Goal: Task Accomplishment & Management: Complete application form

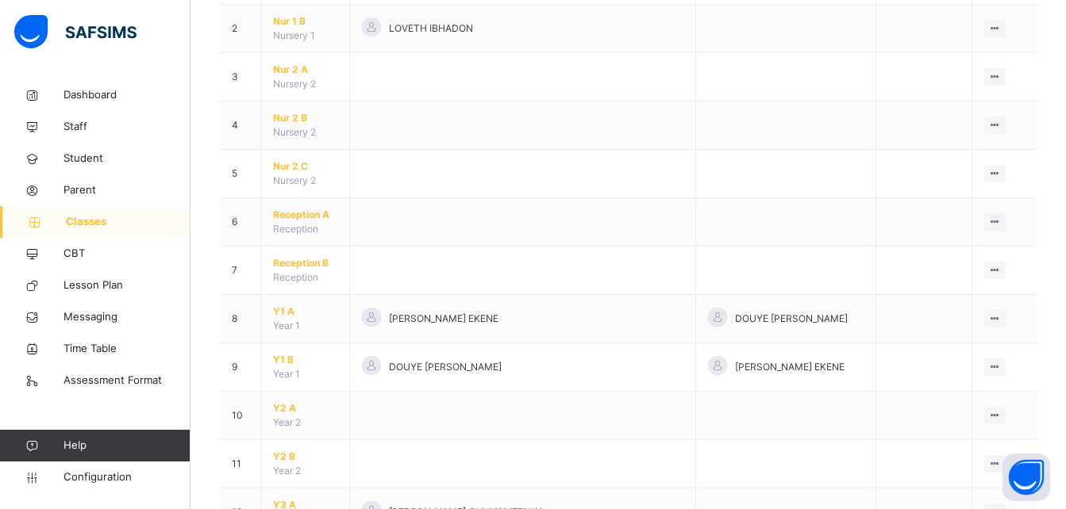
scroll to position [236, 0]
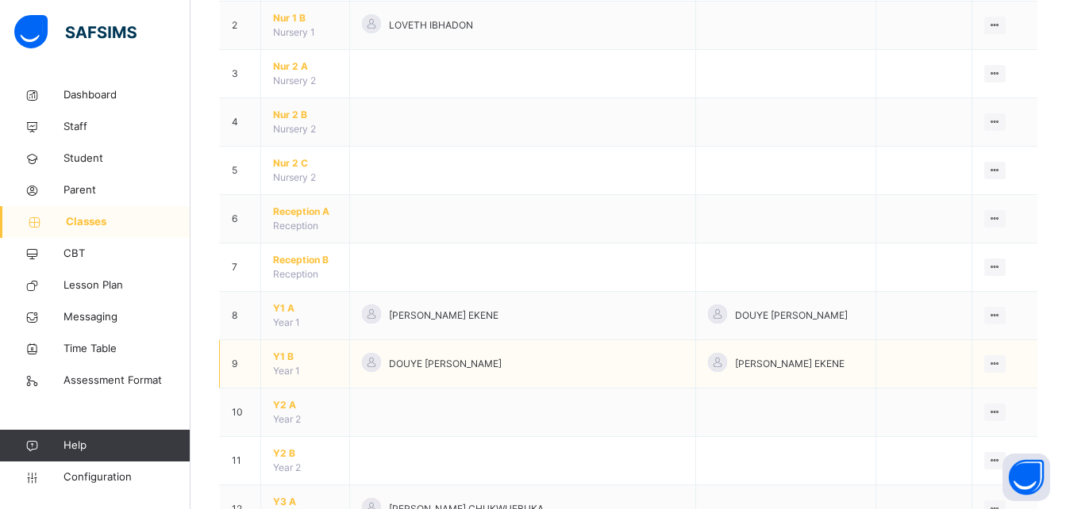
click at [279, 352] on span "Y1 B" at bounding box center [305, 357] width 64 height 14
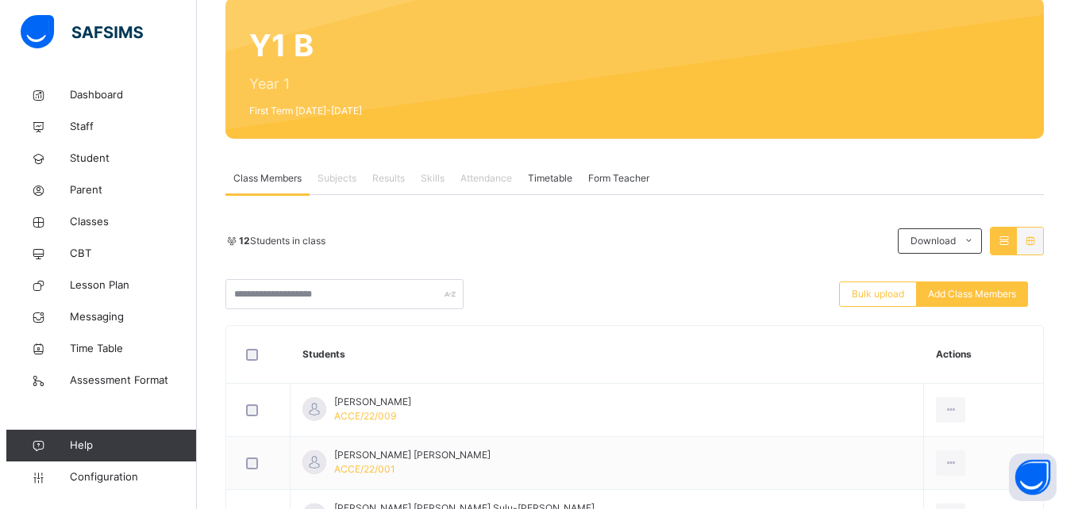
scroll to position [132, 0]
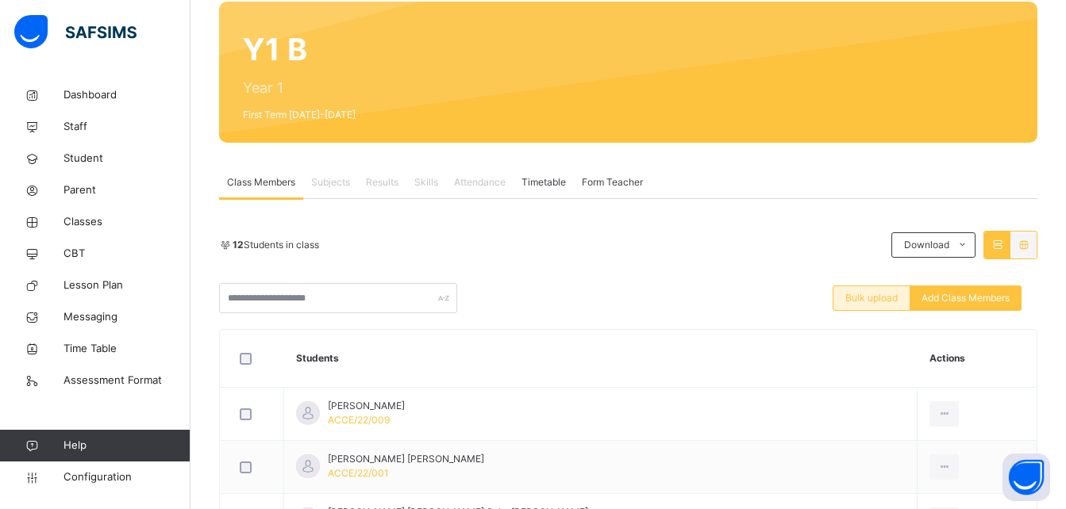
click at [881, 300] on span "Bulk upload" at bounding box center [871, 298] width 52 height 14
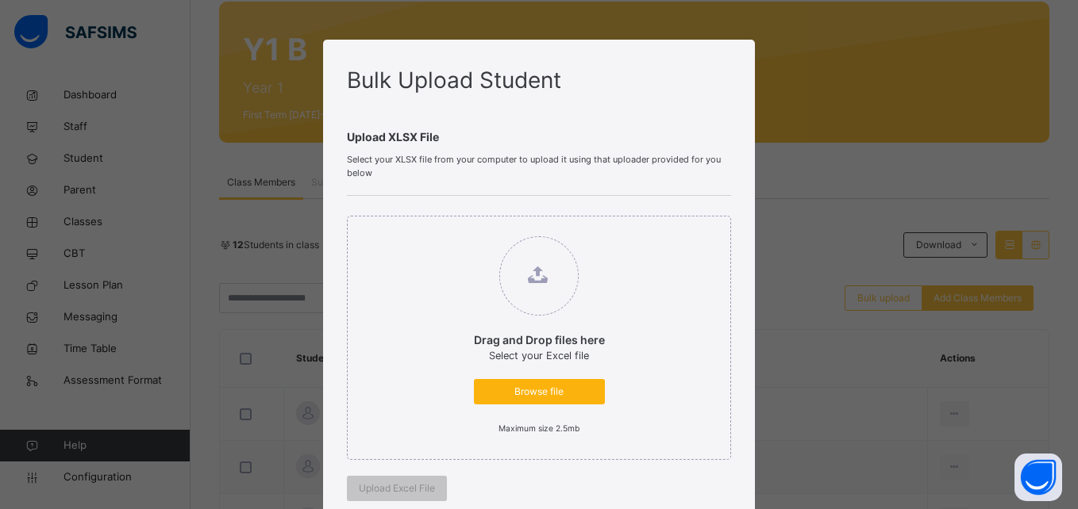
click at [541, 389] on span "Browse file" at bounding box center [539, 392] width 107 height 14
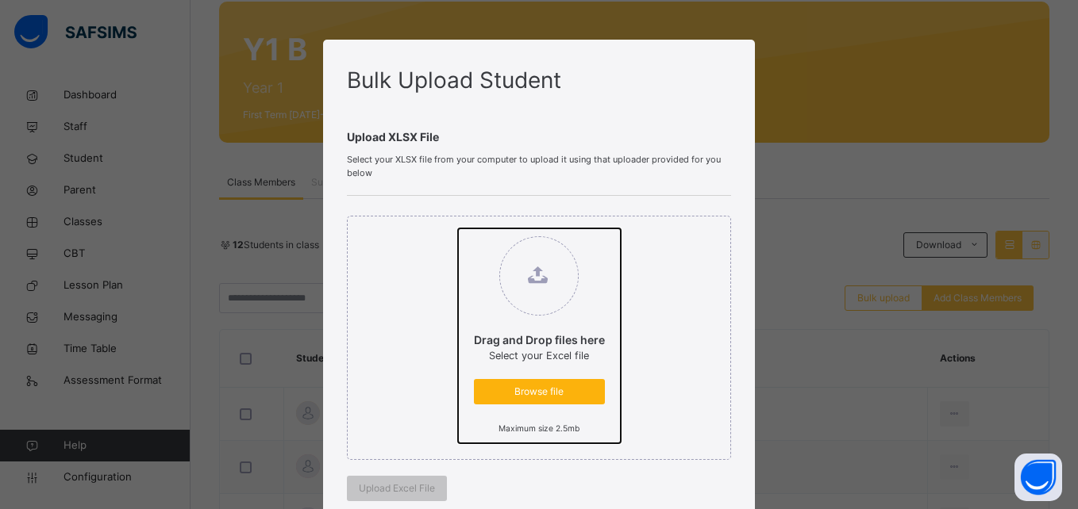
click at [458, 229] on input "Drag and Drop files here Select your Excel file Browse file Maximum size 2.5mb" at bounding box center [458, 229] width 0 height 0
type input "**********"
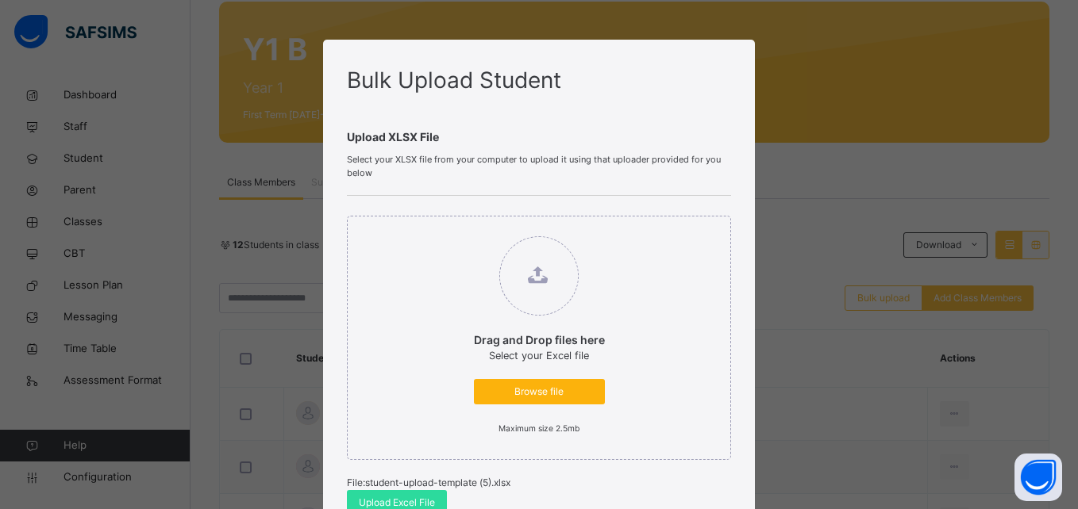
click at [548, 393] on span "Browse file" at bounding box center [539, 392] width 107 height 14
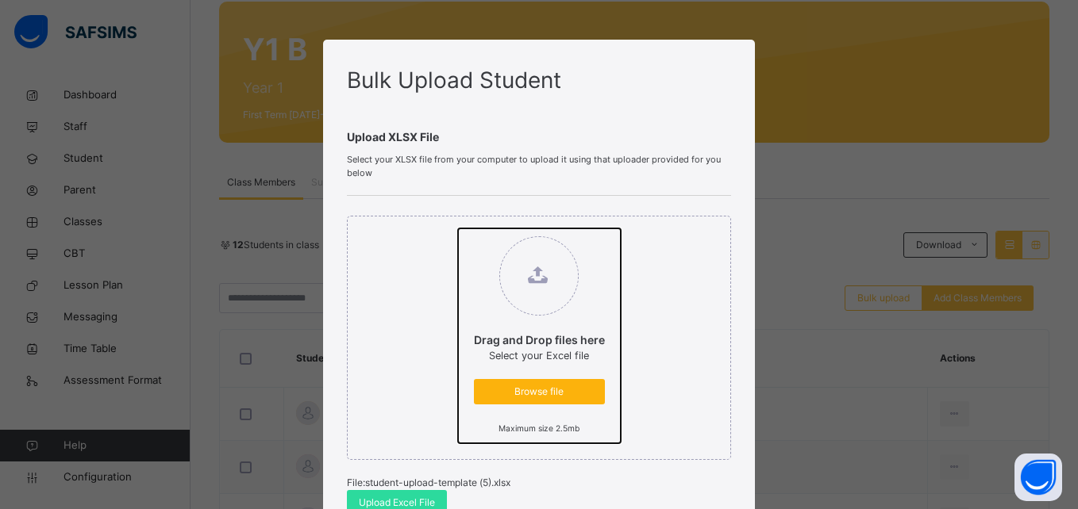
click at [458, 229] on input "Drag and Drop files here Select your Excel file Browse file Maximum size 2.5mb" at bounding box center [458, 229] width 0 height 0
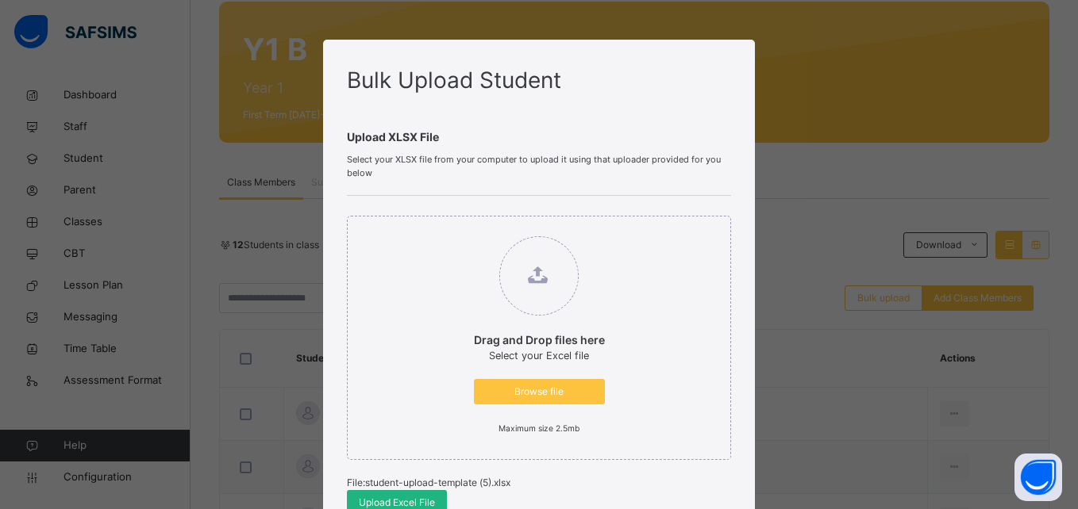
click at [405, 501] on span "Upload Excel File" at bounding box center [397, 503] width 76 height 14
click at [878, 87] on div "Bulk Upload Student Upload XLSX File Select your XLSX file from your computer t…" at bounding box center [539, 254] width 1078 height 509
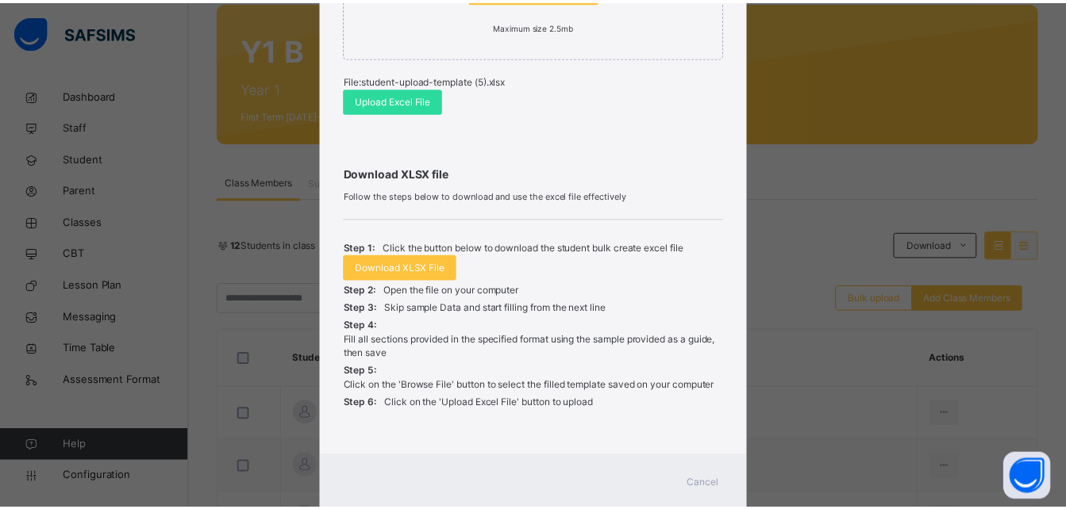
scroll to position [446, 0]
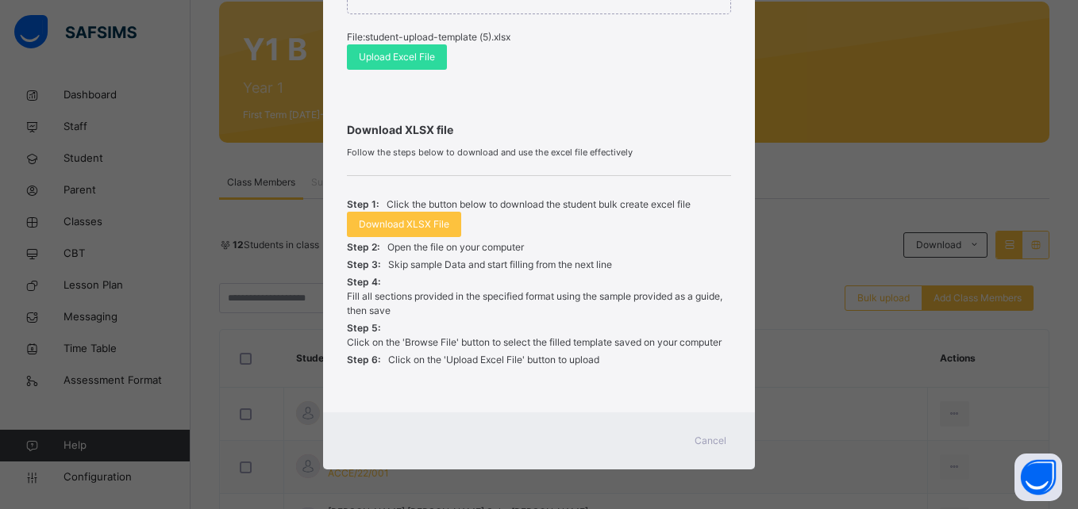
click at [702, 443] on span "Cancel" at bounding box center [710, 441] width 32 height 14
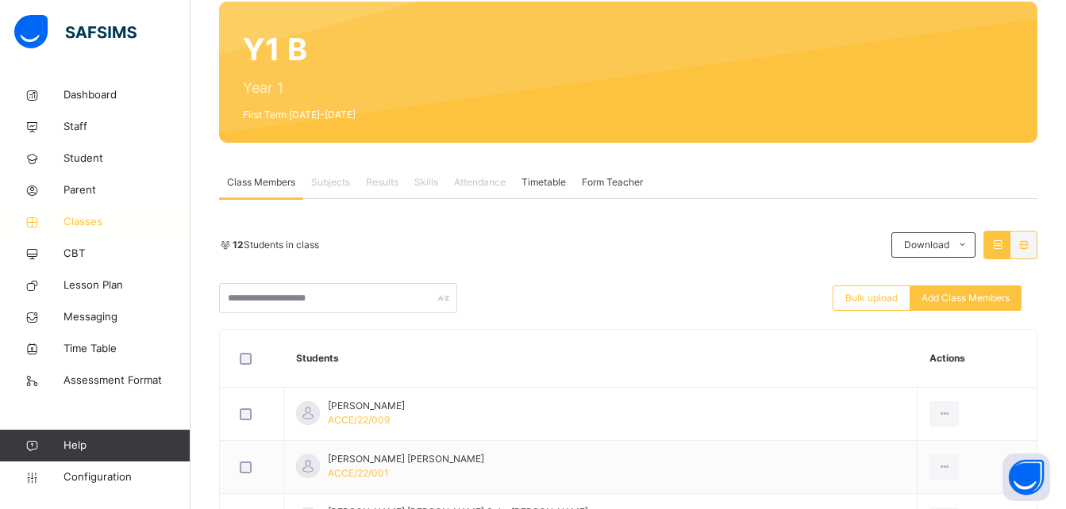
click at [90, 221] on span "Classes" at bounding box center [126, 222] width 127 height 16
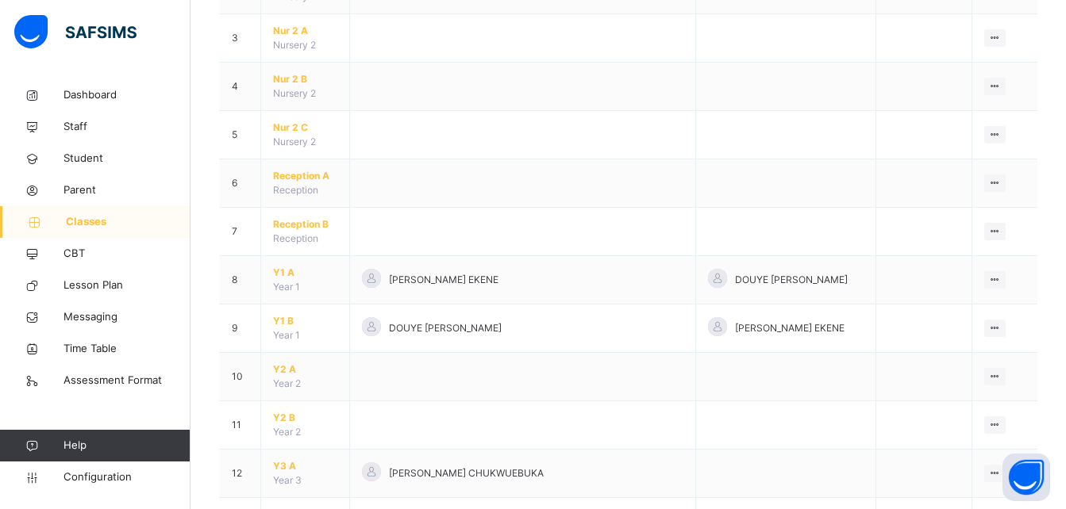
scroll to position [275, 0]
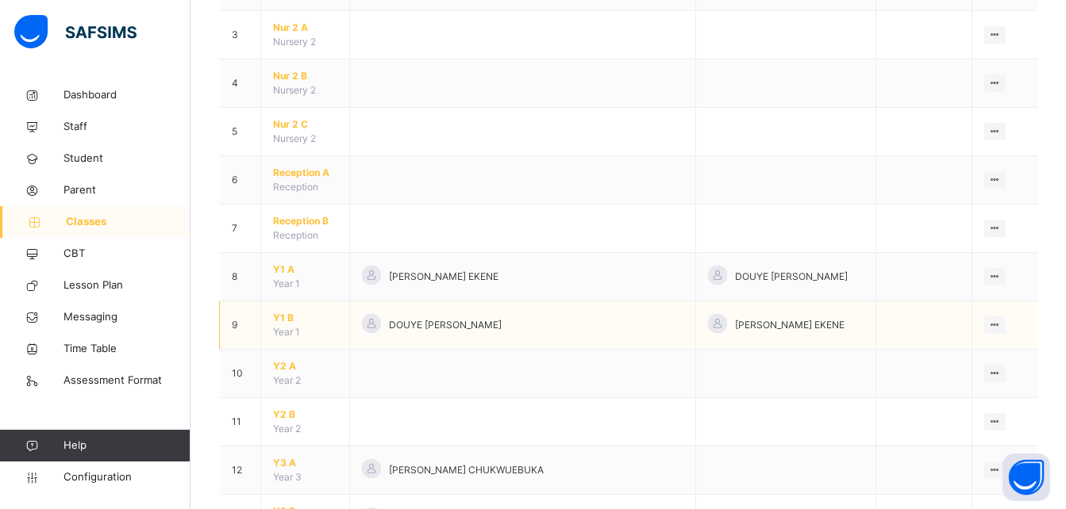
click at [280, 312] on span "Y1 B" at bounding box center [305, 318] width 64 height 14
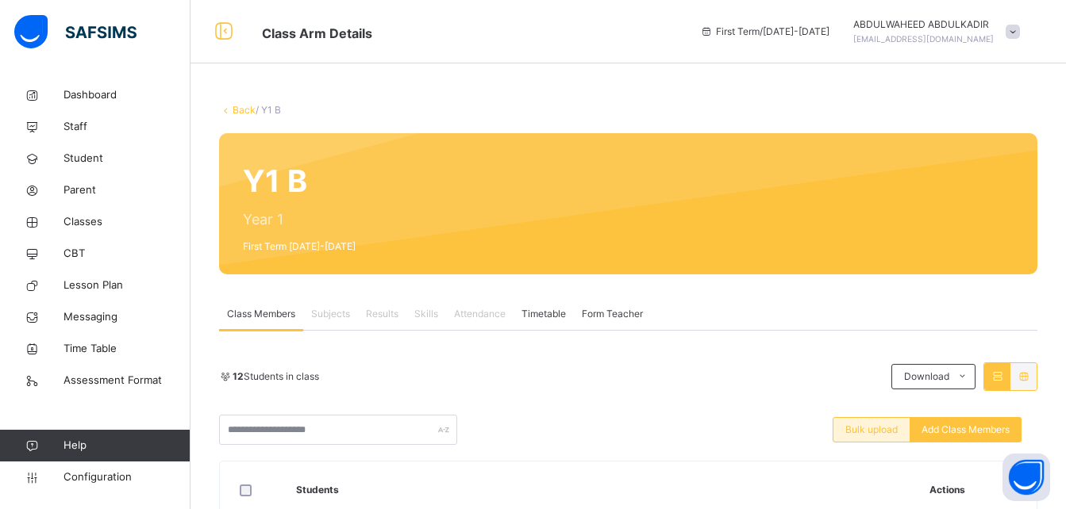
click at [885, 432] on span "Bulk upload" at bounding box center [871, 430] width 52 height 14
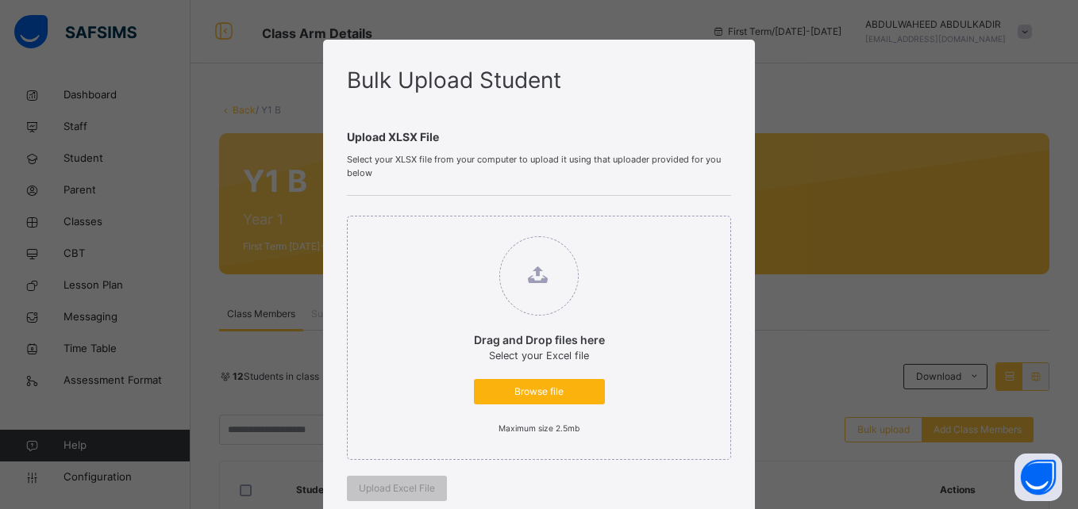
click at [517, 390] on span "Browse file" at bounding box center [539, 392] width 107 height 14
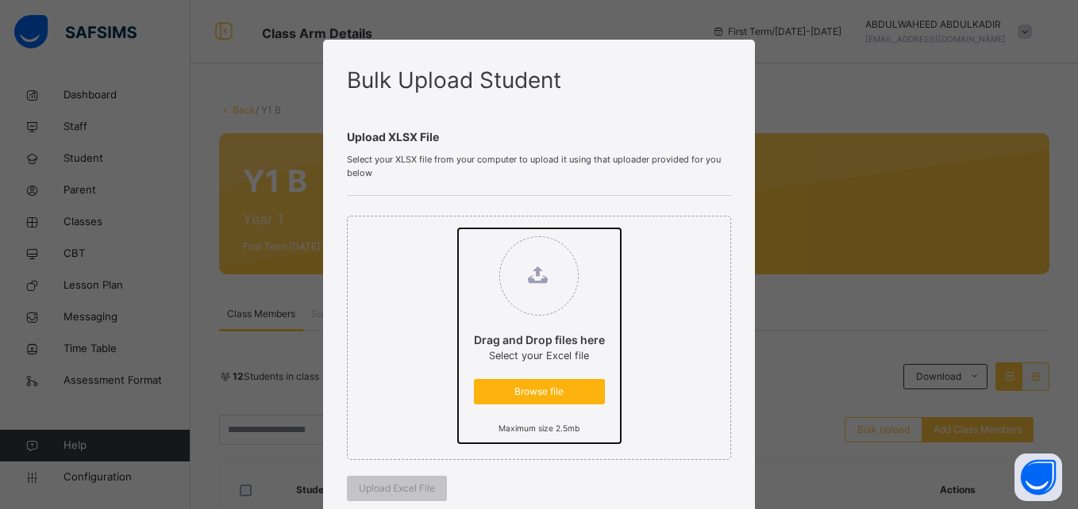
click at [458, 229] on input "Drag and Drop files here Select your Excel file Browse file Maximum size 2.5mb" at bounding box center [458, 229] width 0 height 0
type input "**********"
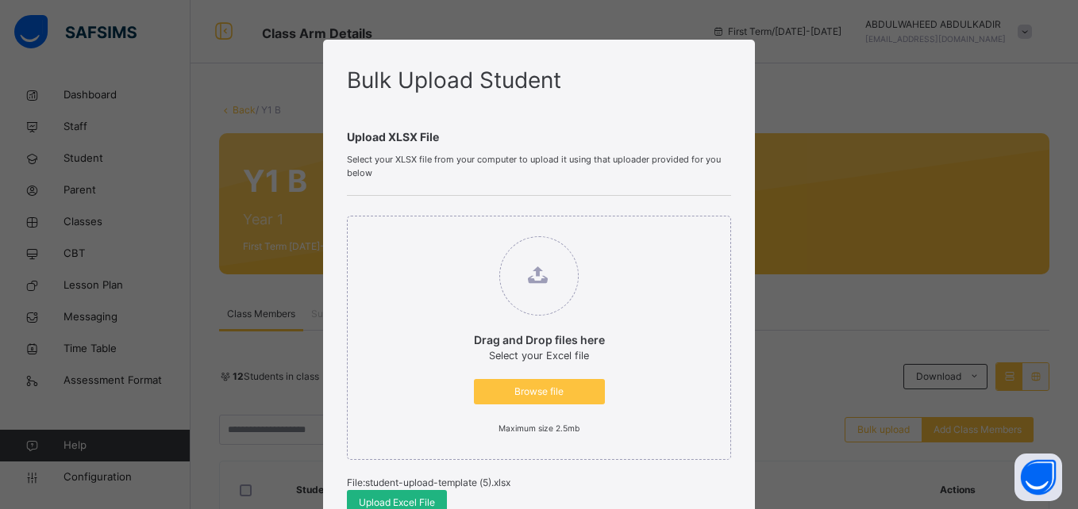
click at [404, 498] on span "Upload Excel File" at bounding box center [397, 503] width 76 height 14
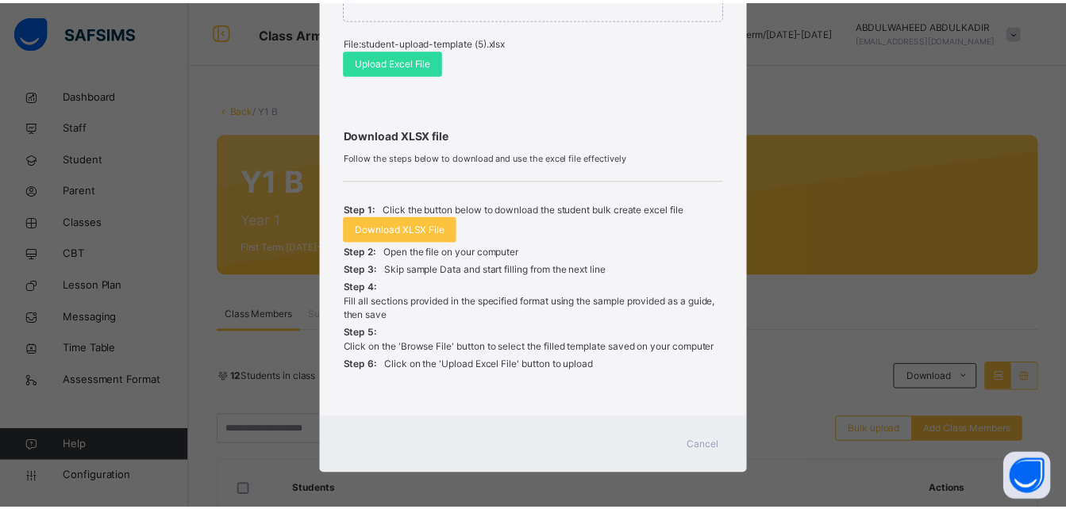
scroll to position [446, 0]
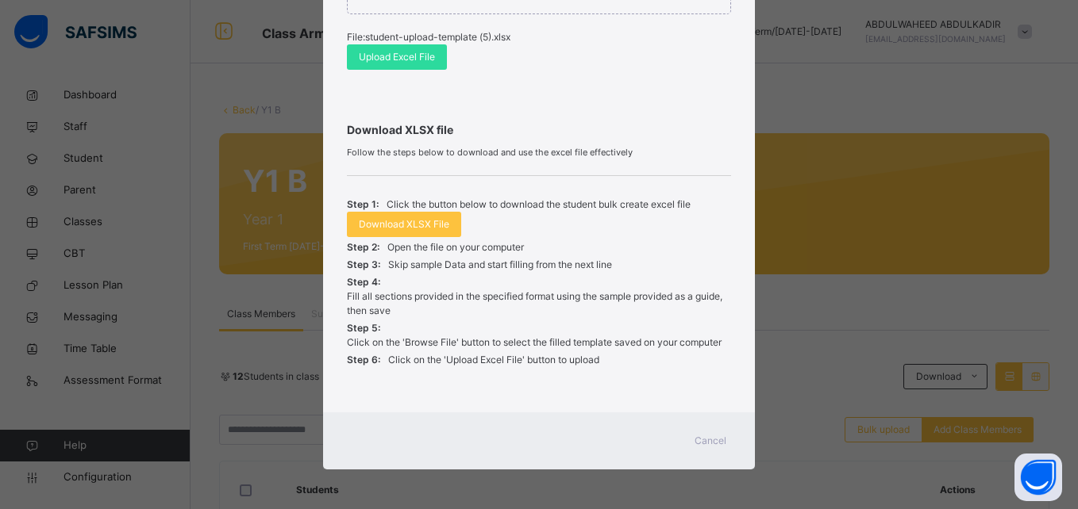
click at [707, 439] on span "Cancel" at bounding box center [710, 441] width 32 height 14
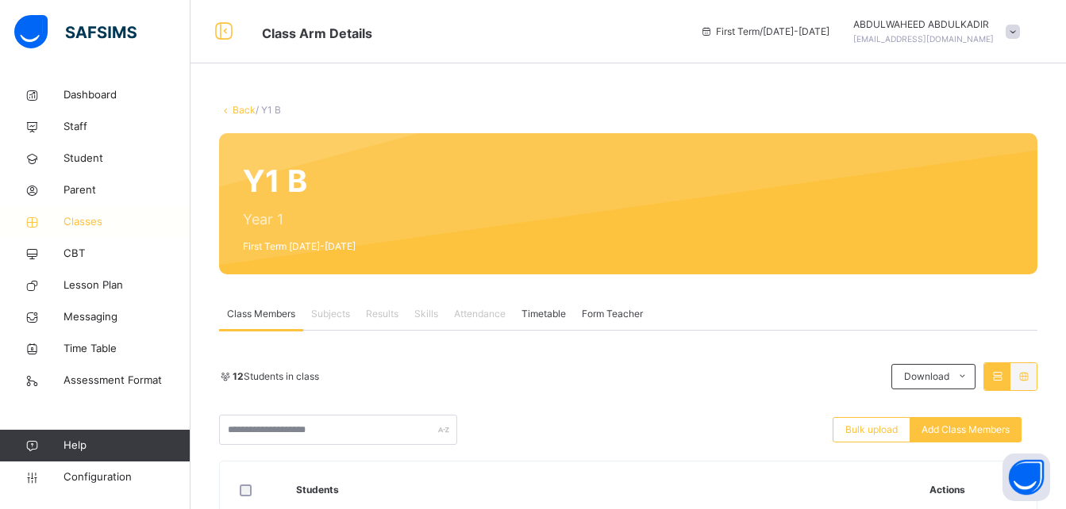
click at [96, 221] on span "Classes" at bounding box center [126, 222] width 127 height 16
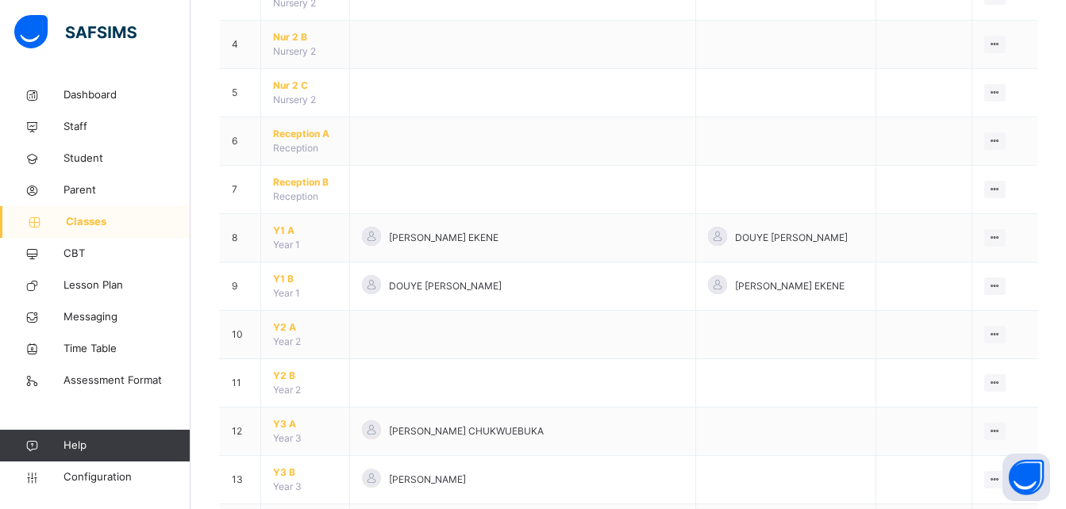
scroll to position [322, 0]
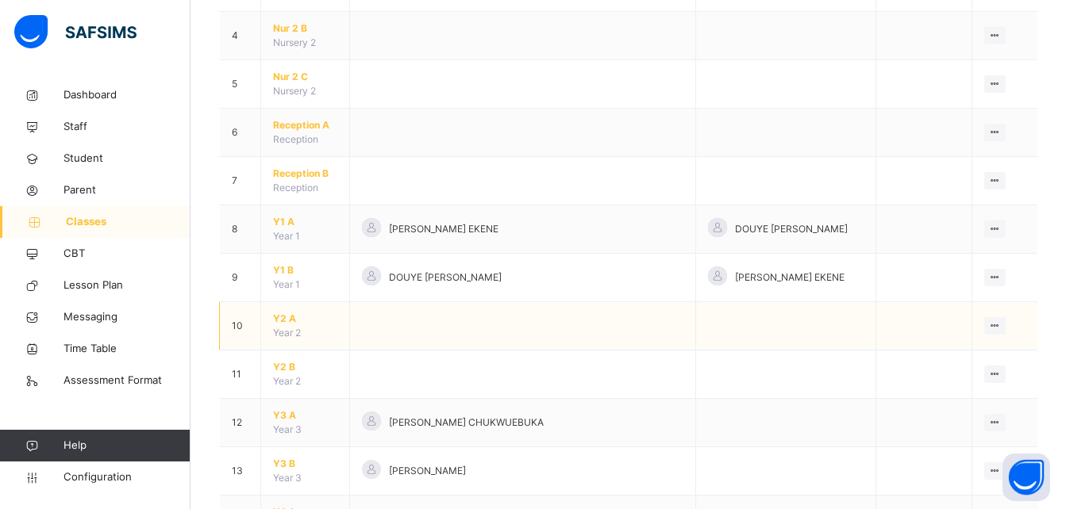
click at [286, 321] on span "Y2 A" at bounding box center [305, 319] width 64 height 14
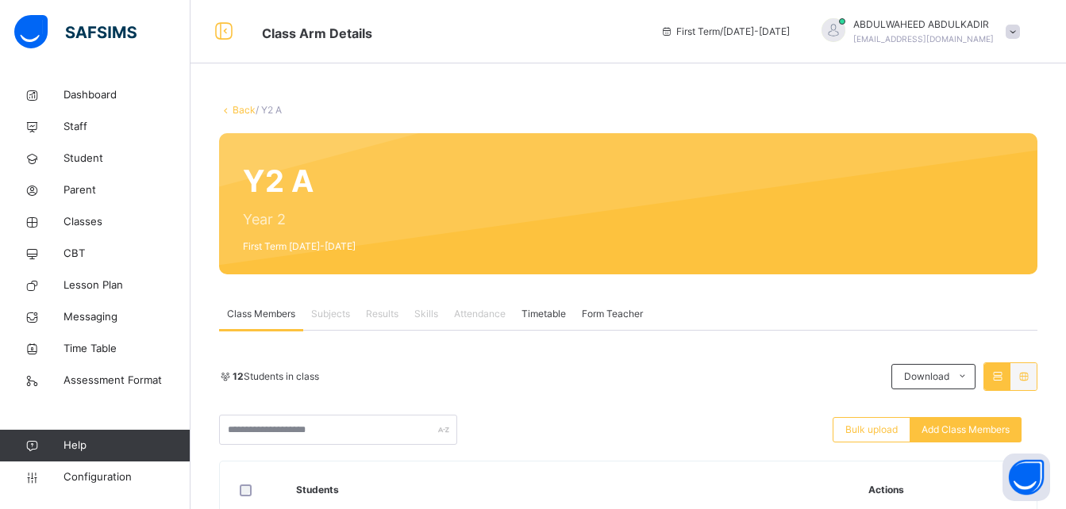
click at [619, 406] on div "12 Students in class Download Pdf Report Excel Report Bulk upload Add Class Mem…" at bounding box center [628, 404] width 818 height 83
click at [79, 221] on span "Classes" at bounding box center [126, 222] width 127 height 16
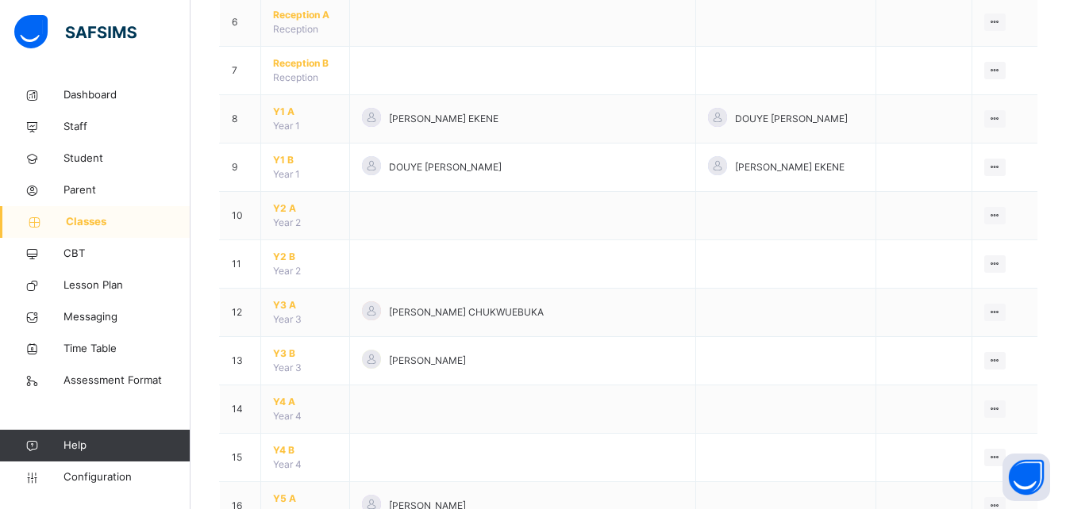
scroll to position [436, 0]
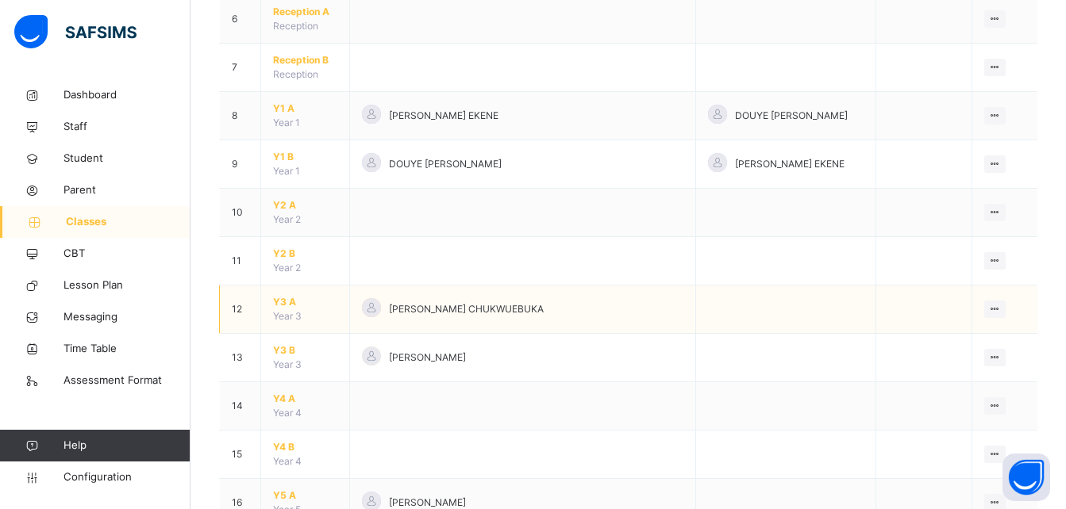
click at [287, 302] on span "Y3 A" at bounding box center [305, 302] width 64 height 14
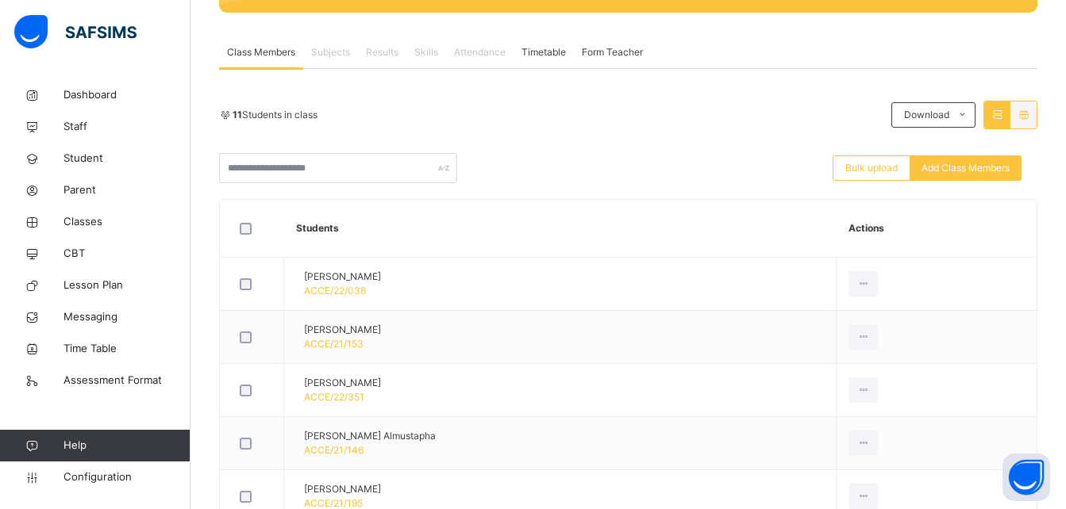
scroll to position [266, 0]
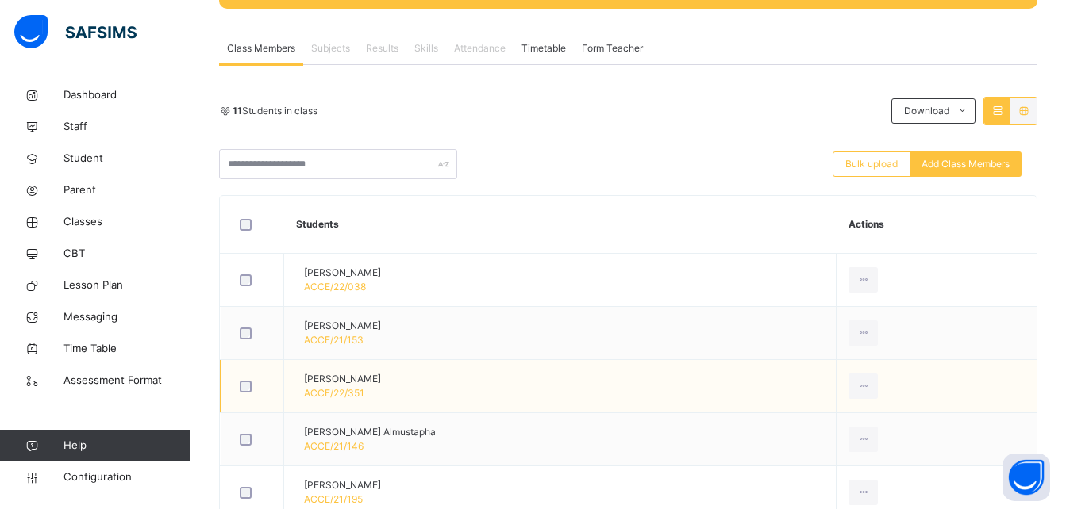
click at [686, 410] on td "Asmau Mahmood Sadiq ACCE/22/351" at bounding box center [560, 386] width 552 height 53
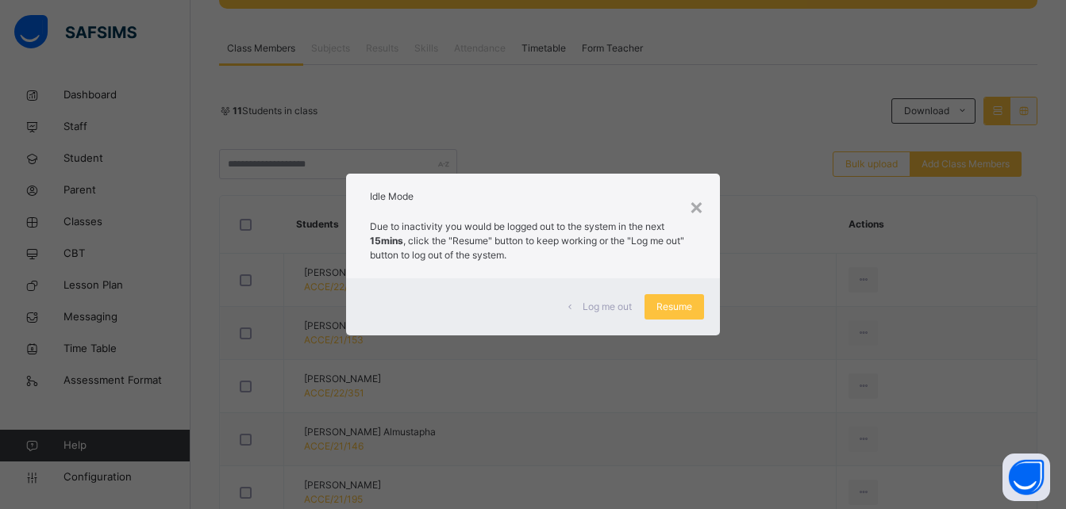
click at [648, 452] on div "× Idle Mode Due to inactivity you would be logged out to the system in the next…" at bounding box center [533, 254] width 1066 height 509
click at [667, 312] on span "Resume" at bounding box center [674, 307] width 36 height 14
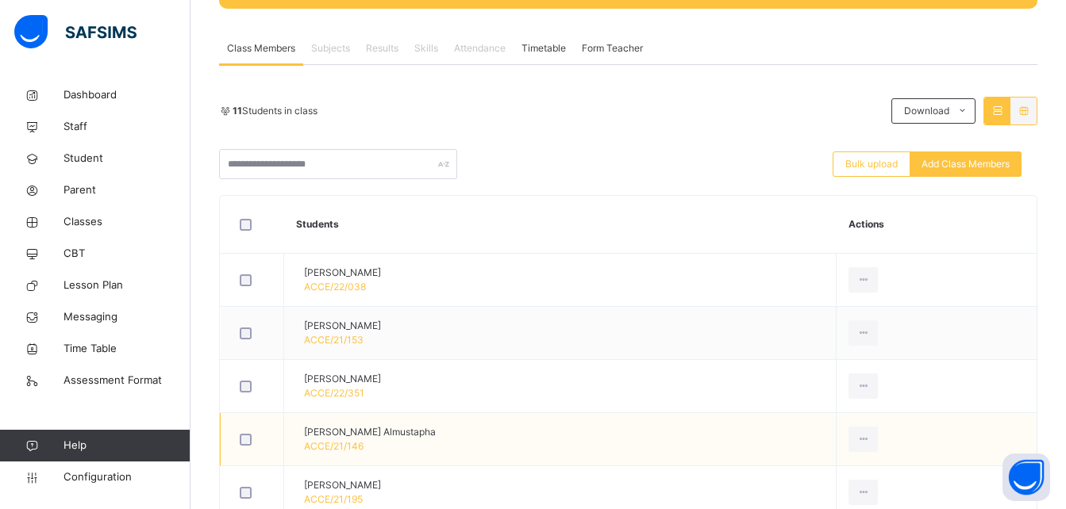
click at [660, 422] on td "Ibrahim Ladan Almustapha ACCE/21/146" at bounding box center [560, 439] width 552 height 53
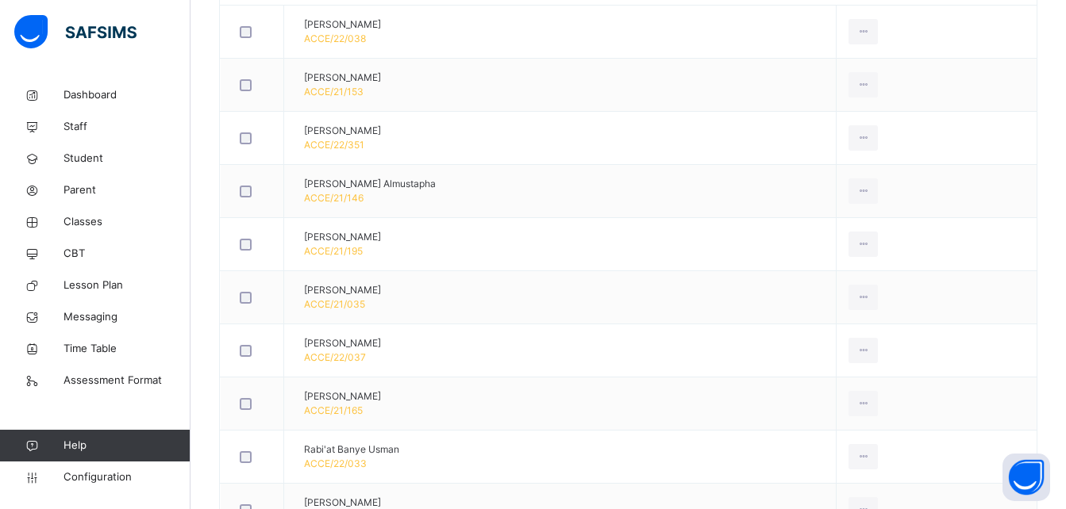
scroll to position [521, 0]
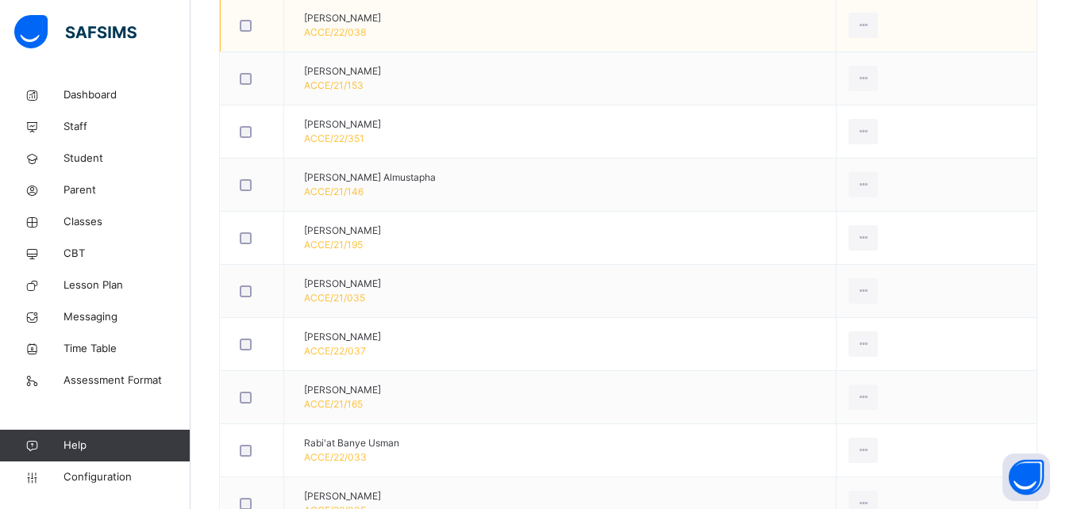
click at [767, 17] on td "Abdullah Hanif Najibullah ACCE/22/038" at bounding box center [560, 25] width 552 height 53
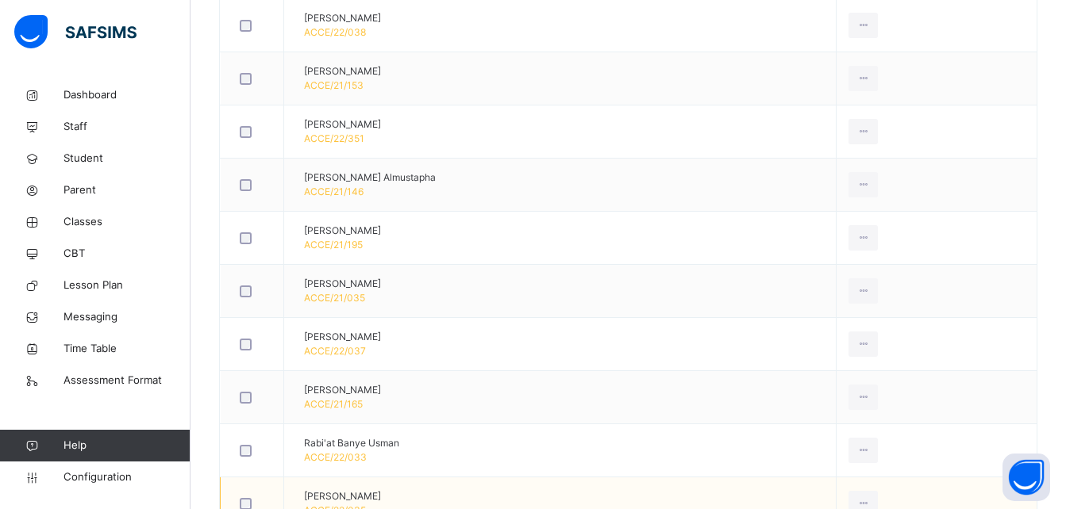
click at [742, 483] on td "Rafiah Aboki ACCE/22/035" at bounding box center [560, 504] width 552 height 53
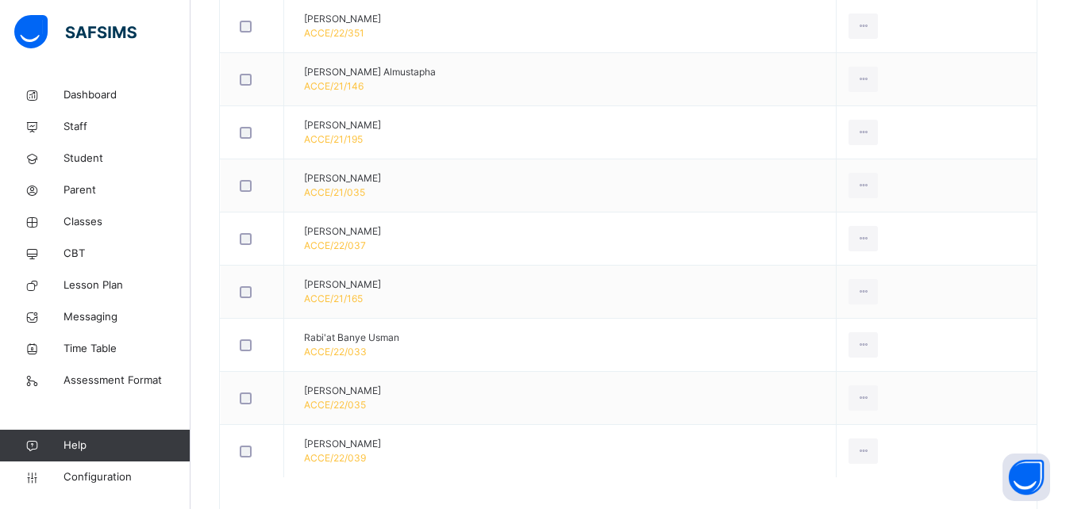
scroll to position [683, 0]
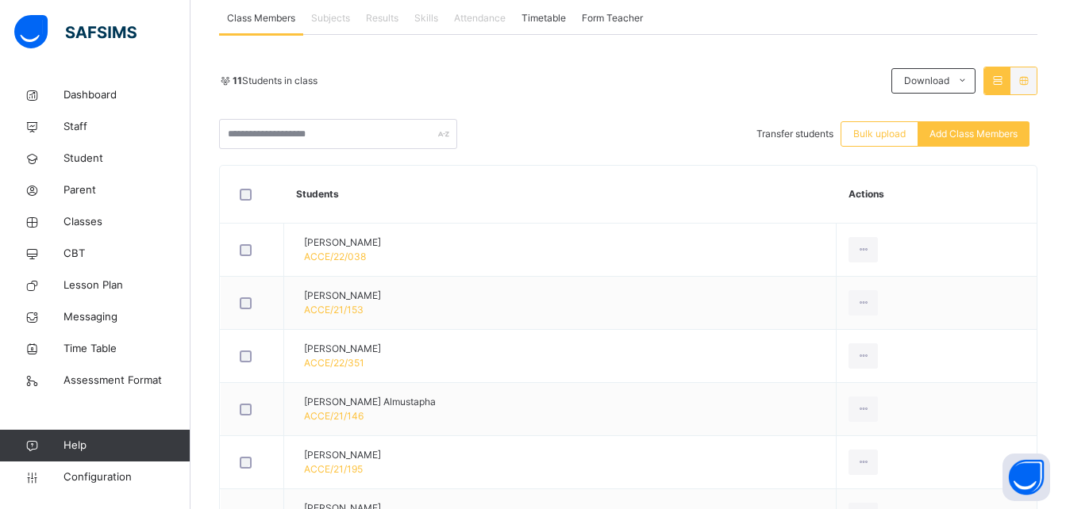
scroll to position [0, 0]
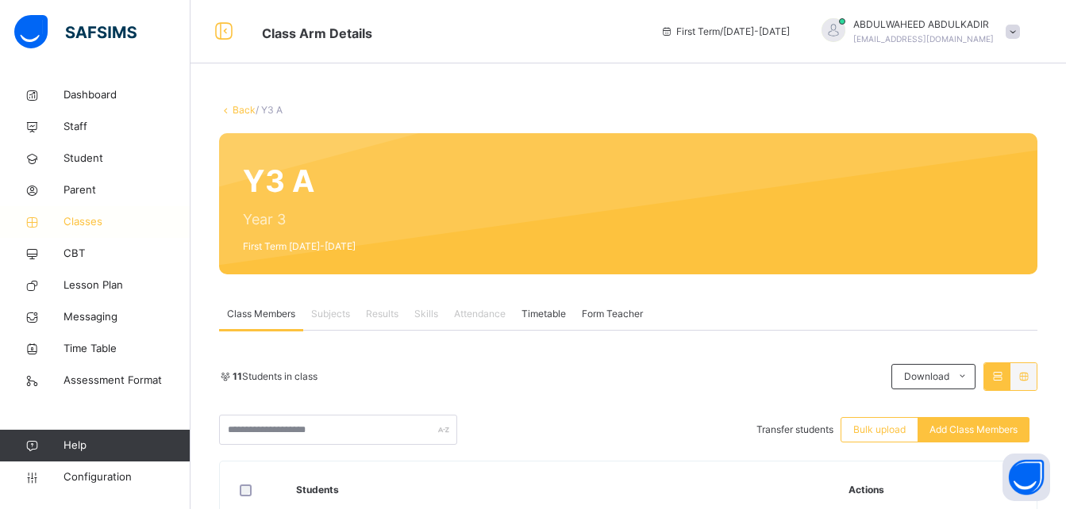
click at [67, 223] on span "Classes" at bounding box center [126, 222] width 127 height 16
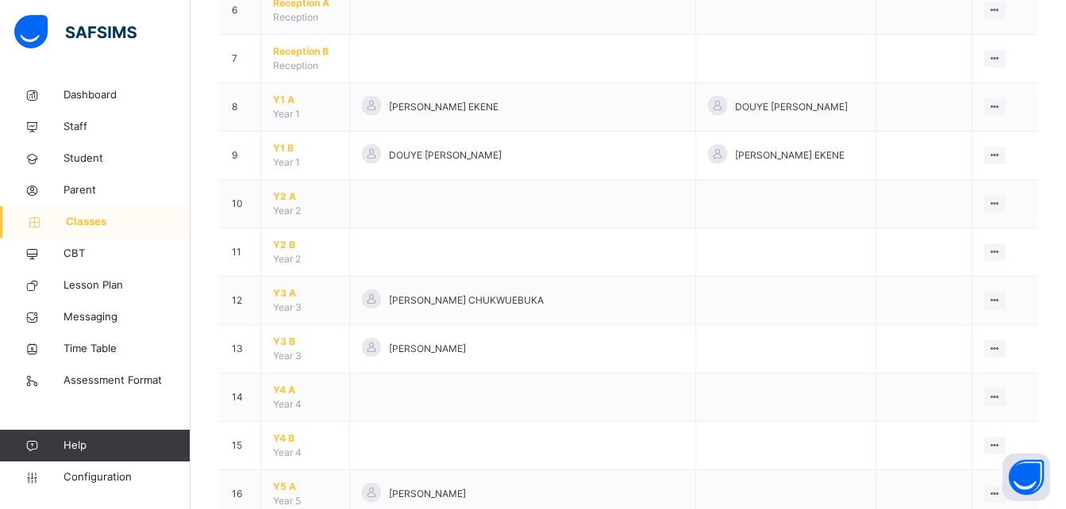
scroll to position [492, 0]
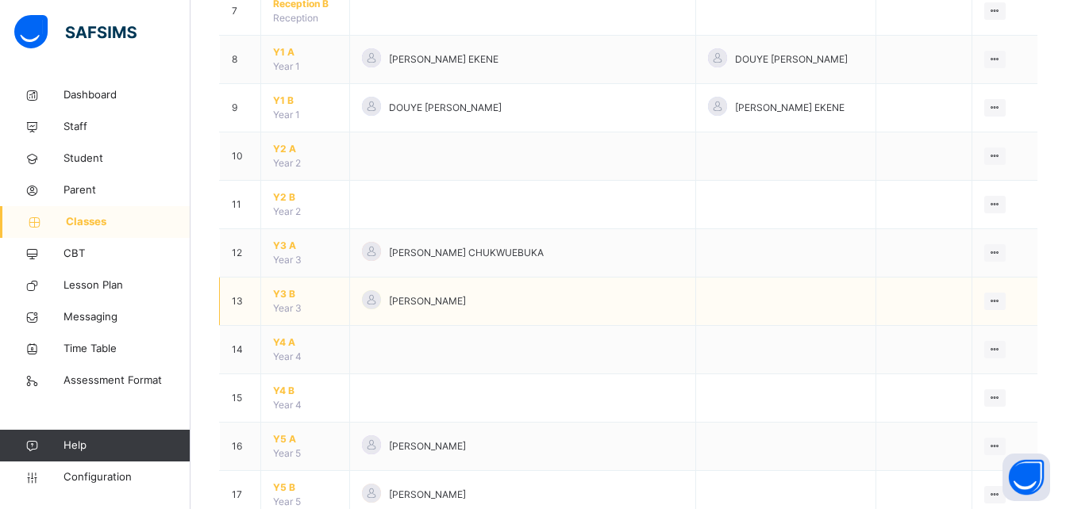
click at [283, 292] on span "Y3 B" at bounding box center [305, 294] width 64 height 14
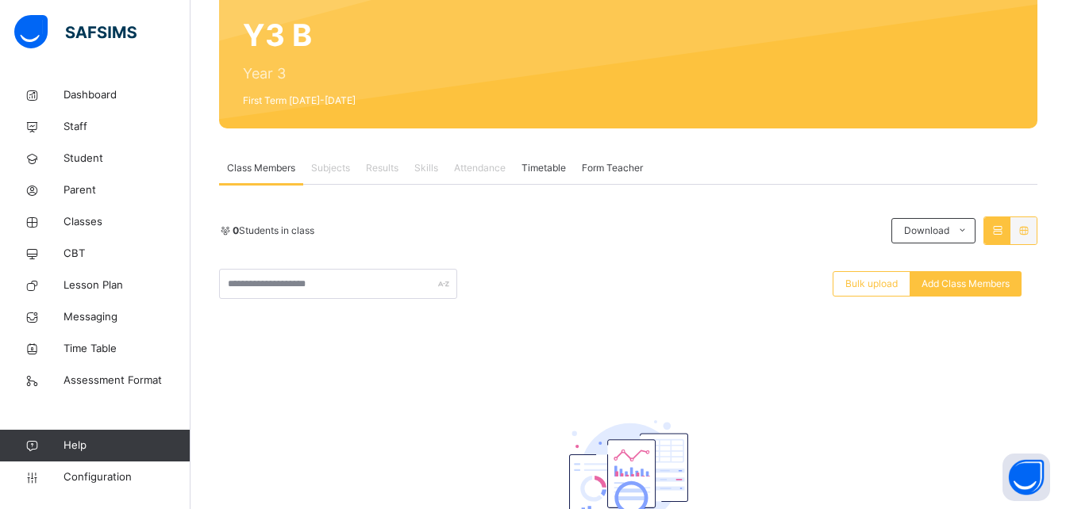
scroll to position [118, 0]
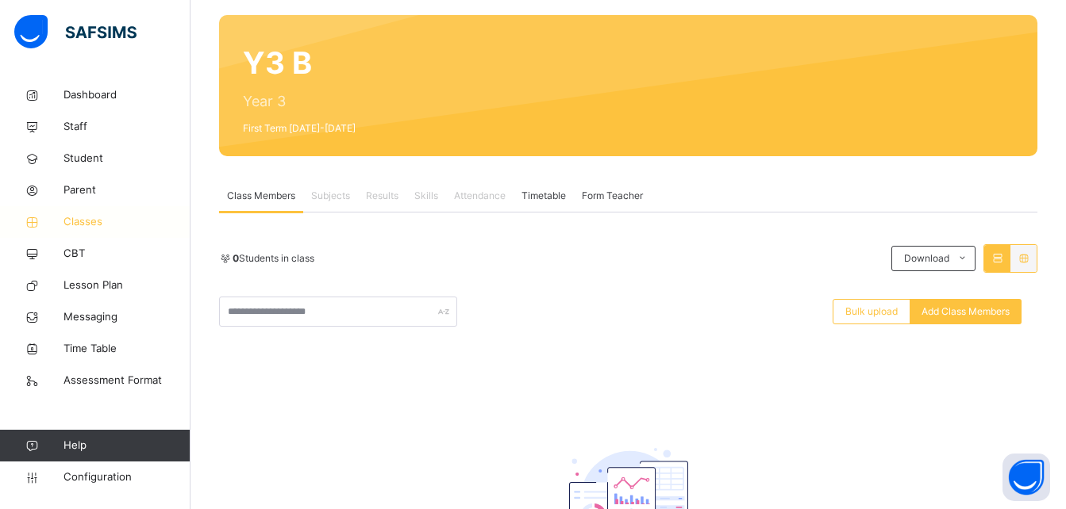
click at [98, 225] on span "Classes" at bounding box center [126, 222] width 127 height 16
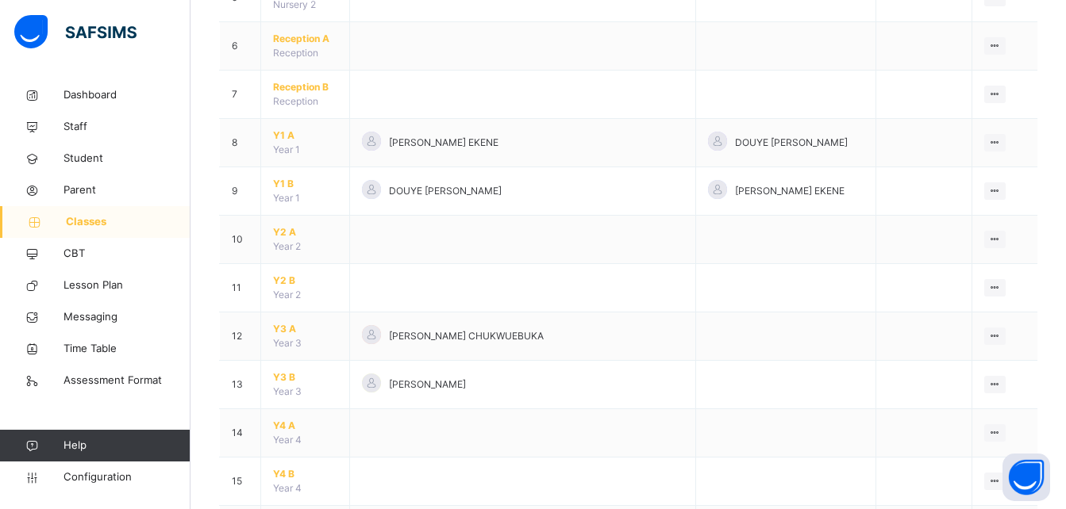
scroll to position [415, 0]
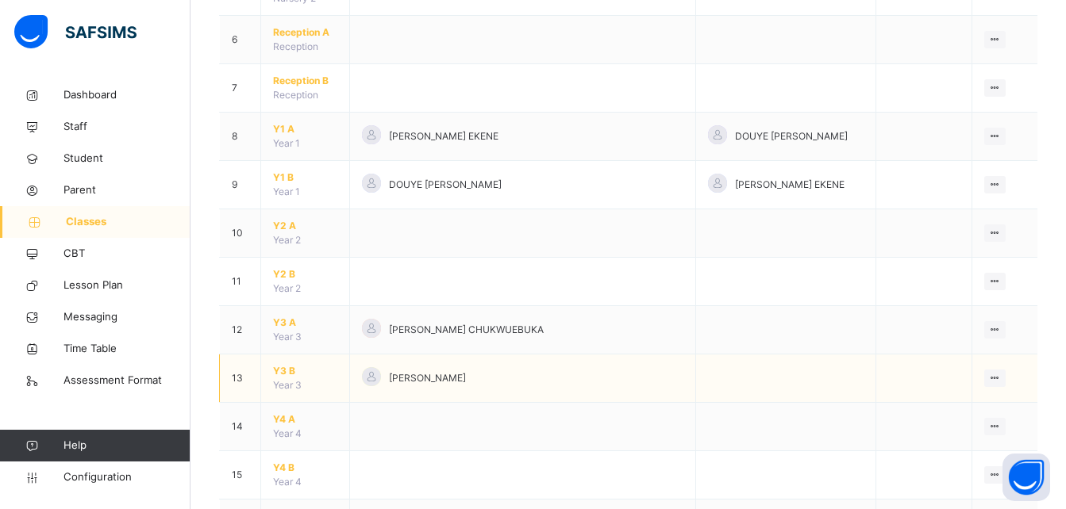
click at [280, 370] on span "Y3 B" at bounding box center [305, 371] width 64 height 14
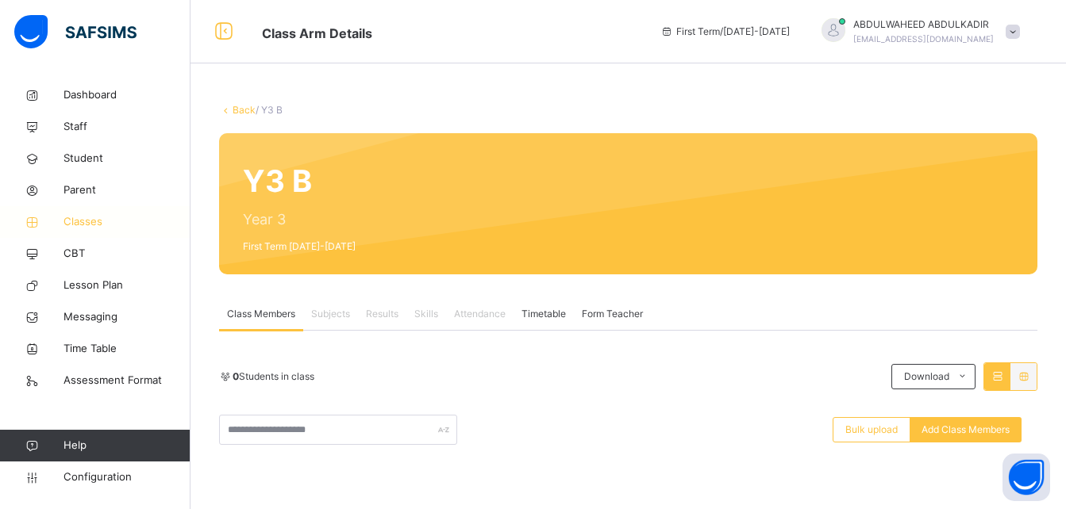
click at [87, 222] on span "Classes" at bounding box center [126, 222] width 127 height 16
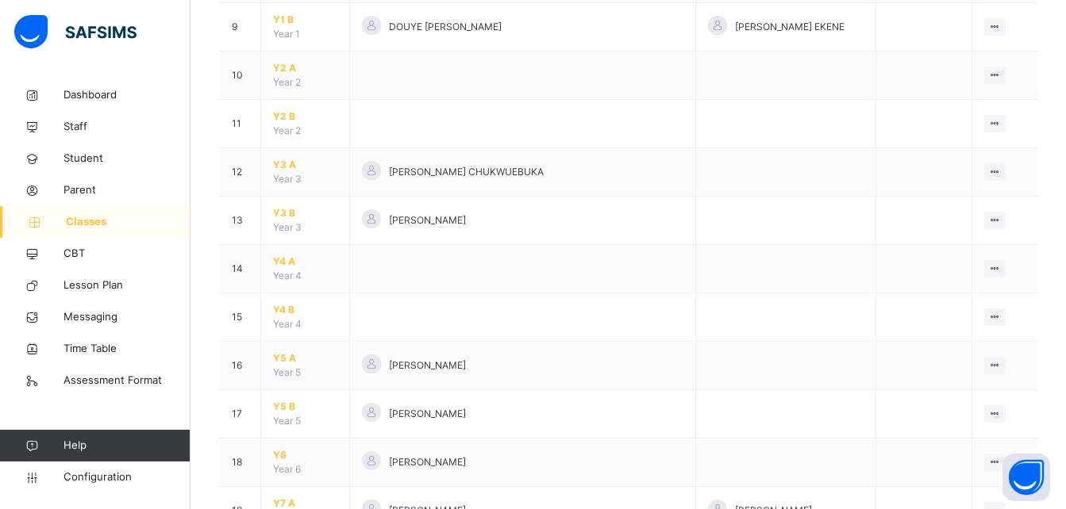
scroll to position [579, 0]
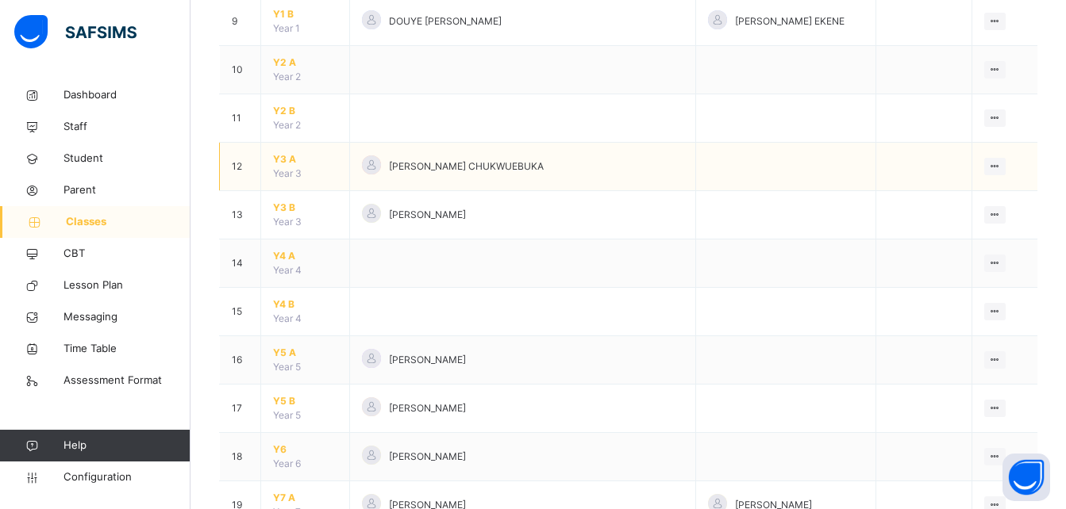
click at [278, 156] on span "Y3 A" at bounding box center [305, 159] width 64 height 14
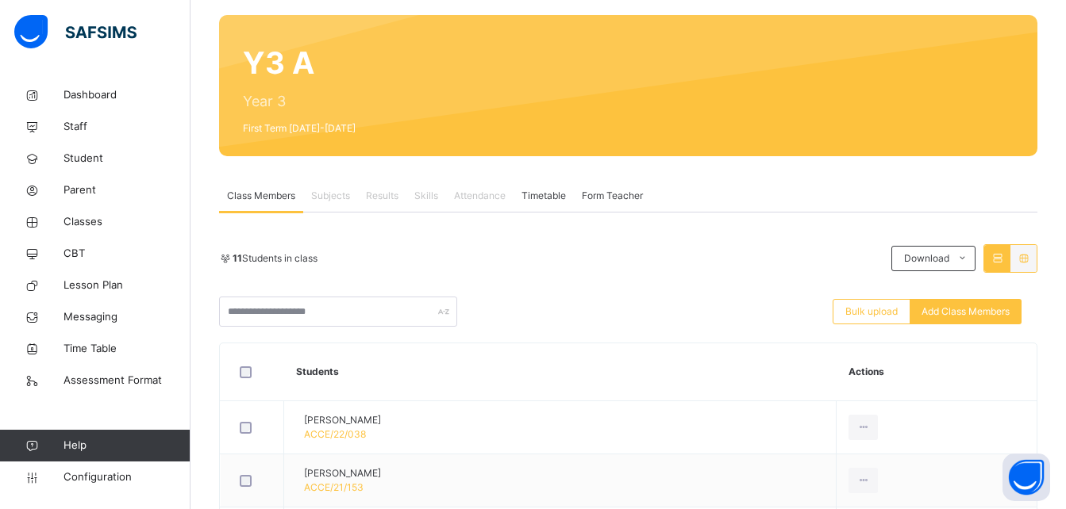
scroll to position [116, 0]
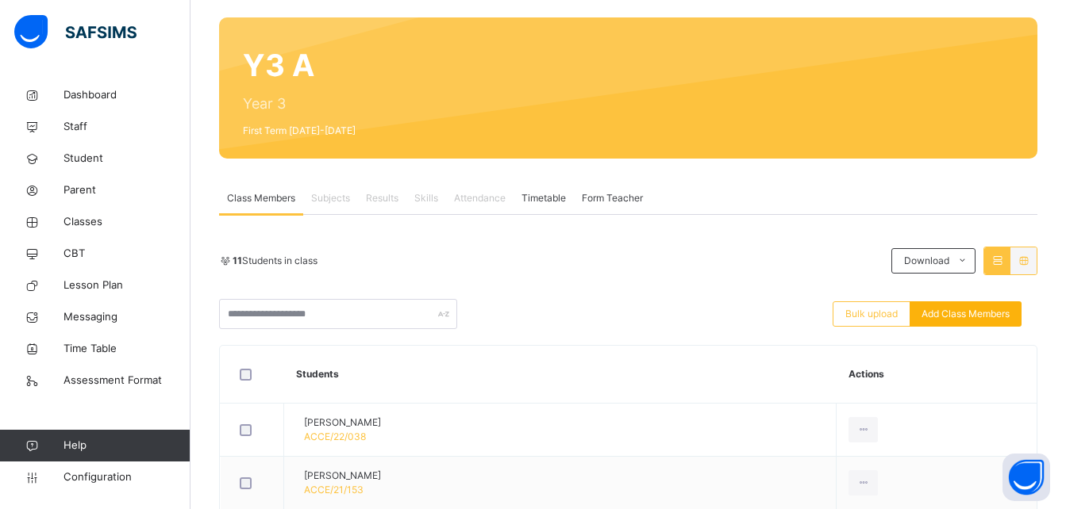
click at [1003, 313] on span "Add Class Members" at bounding box center [965, 314] width 88 height 14
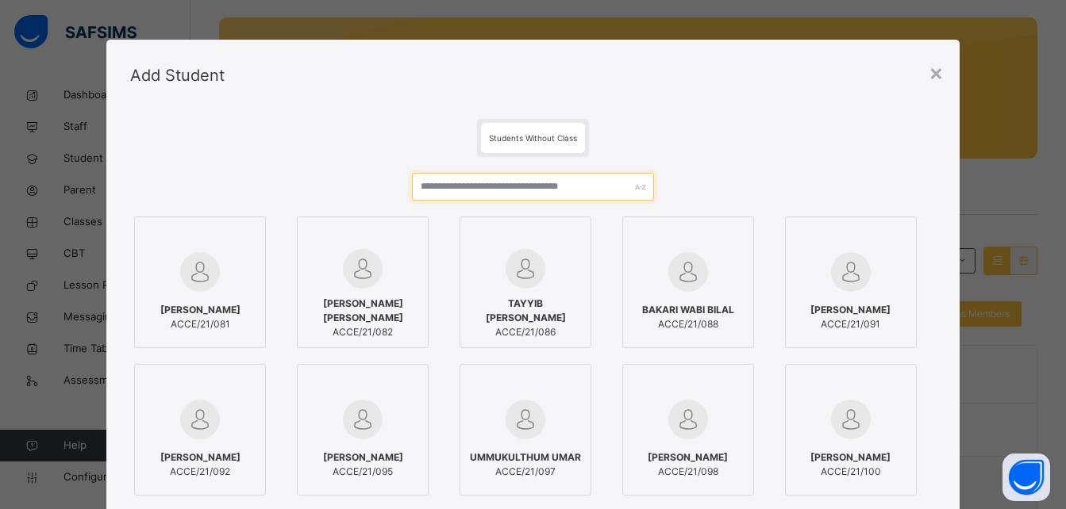
click at [505, 186] on input "text" at bounding box center [532, 187] width 241 height 28
paste input "**********"
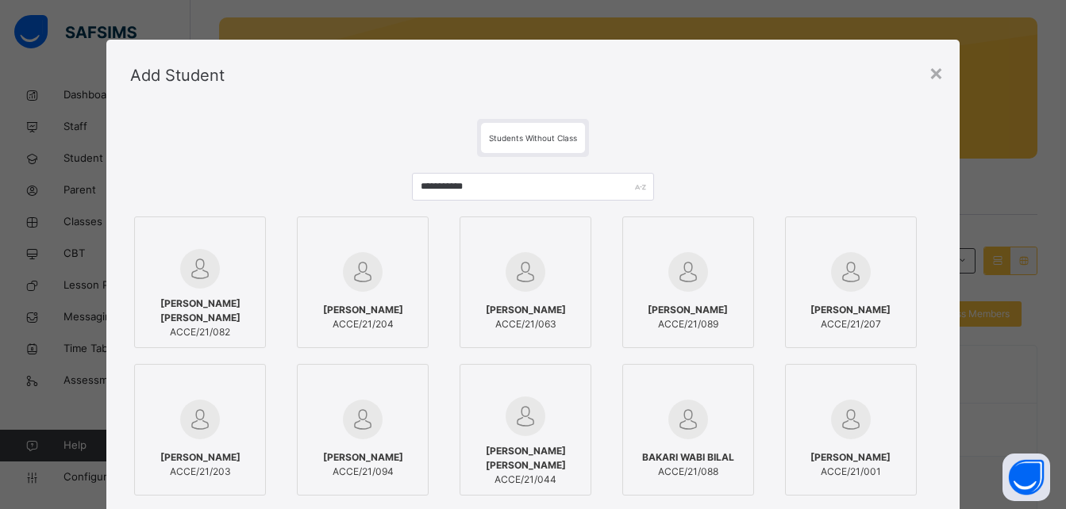
click at [208, 280] on img at bounding box center [200, 269] width 40 height 40
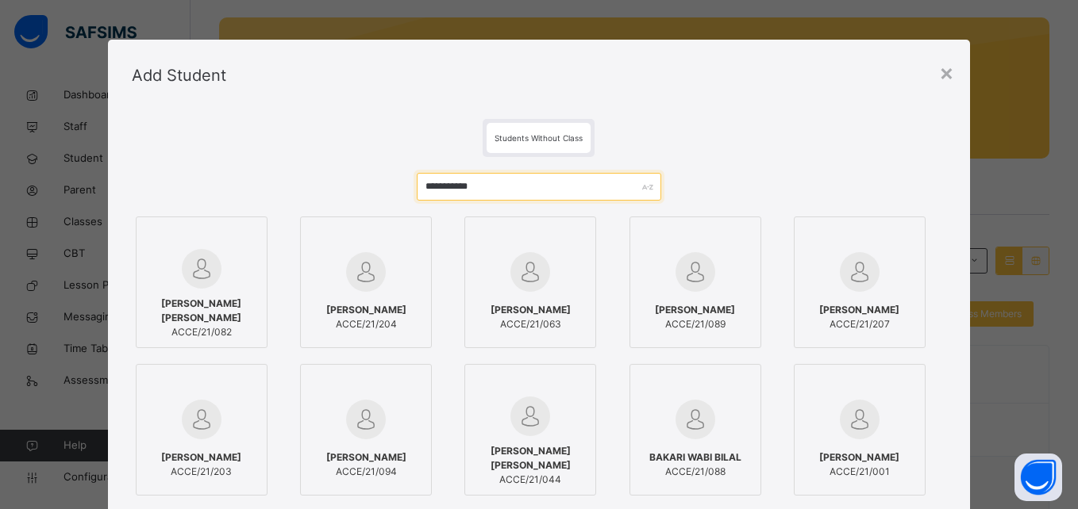
click at [484, 184] on input "**********" at bounding box center [539, 187] width 244 height 28
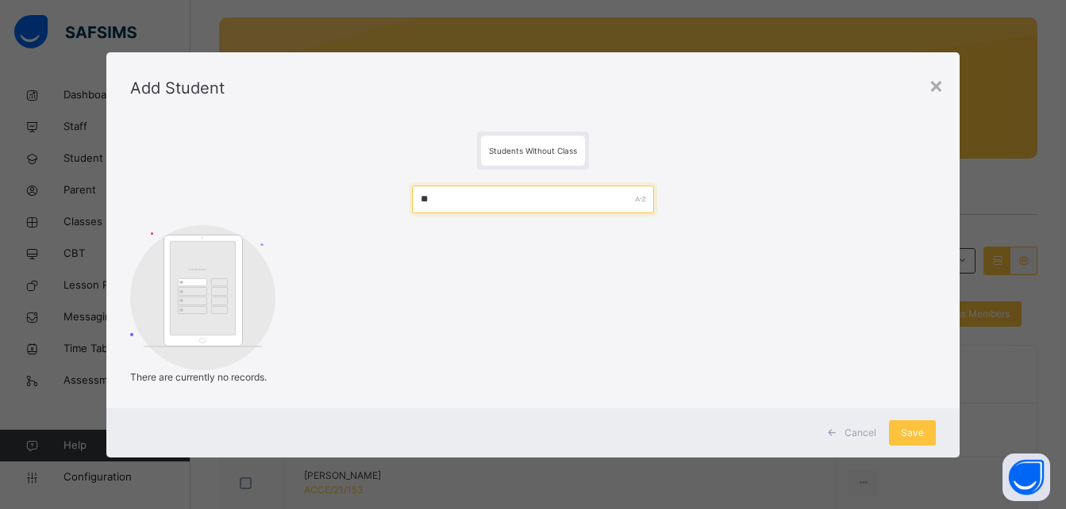
type input "*"
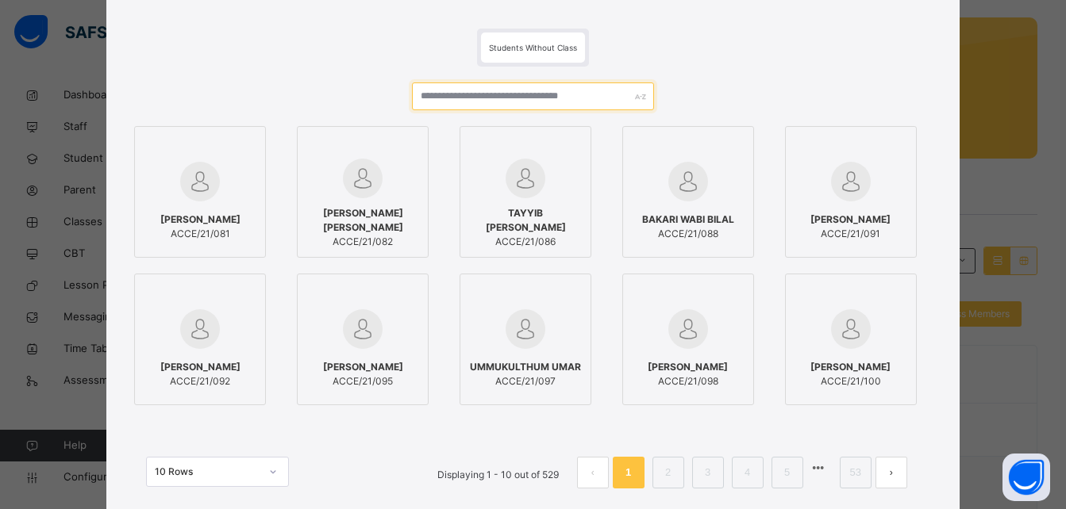
scroll to position [198, 0]
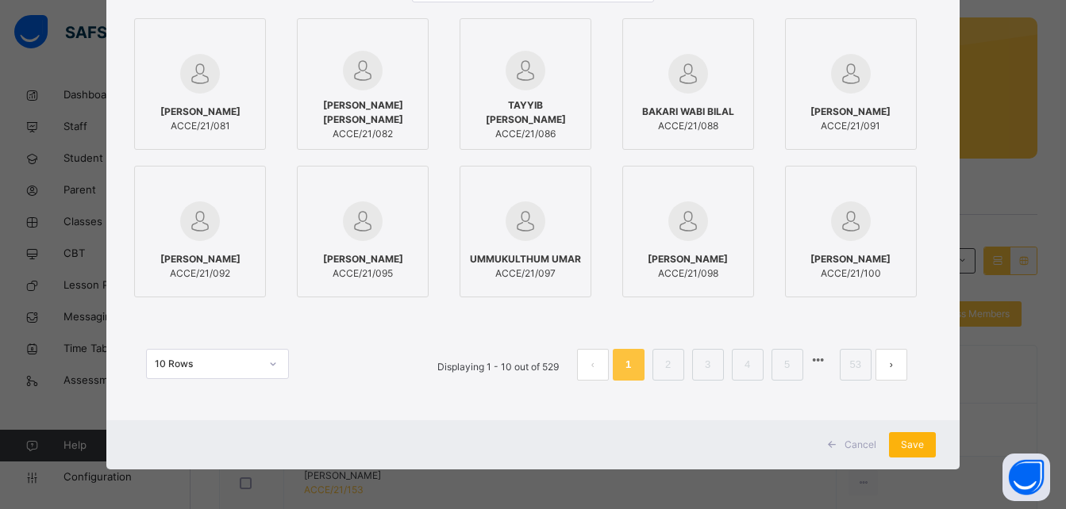
click at [912, 448] on span "Save" at bounding box center [912, 445] width 23 height 14
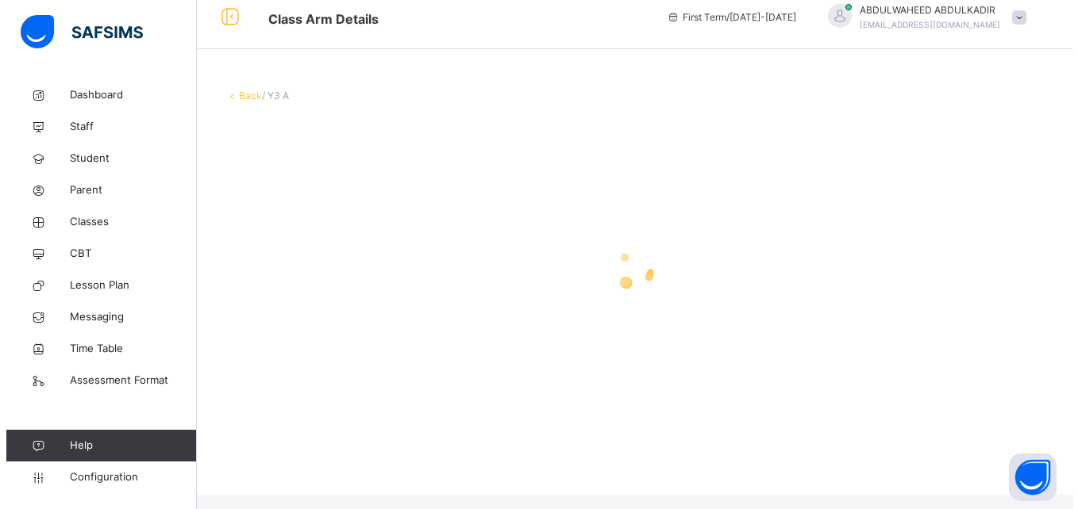
scroll to position [0, 0]
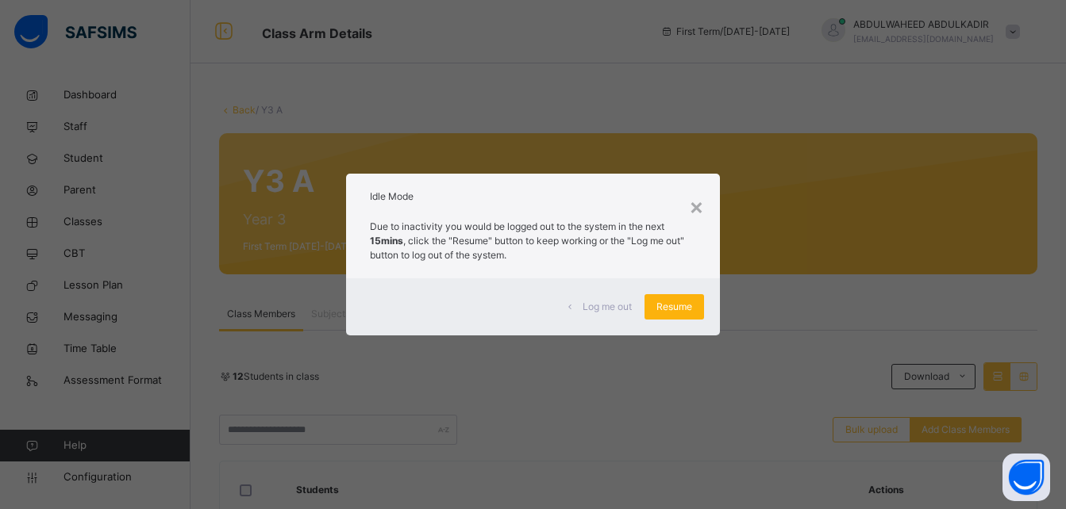
click at [673, 311] on span "Resume" at bounding box center [674, 307] width 36 height 14
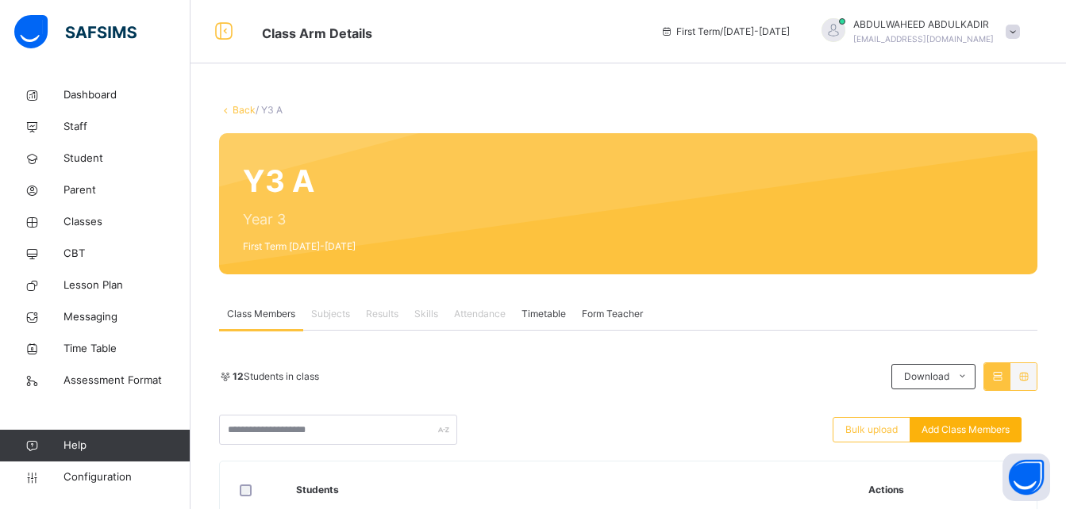
click at [988, 433] on span "Add Class Members" at bounding box center [965, 430] width 88 height 14
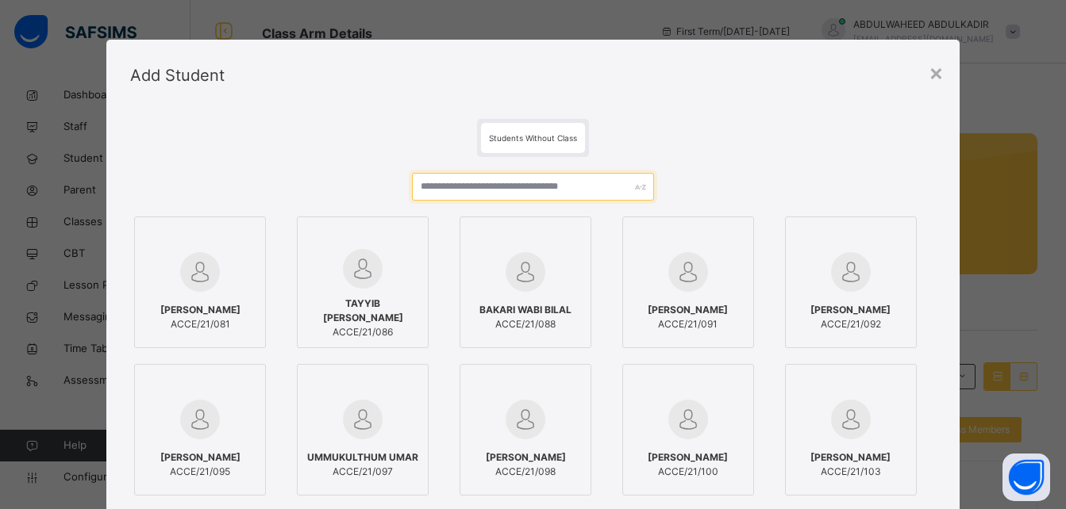
click at [556, 186] on input "text" at bounding box center [532, 187] width 241 height 28
paste input "**********"
type input "**********"
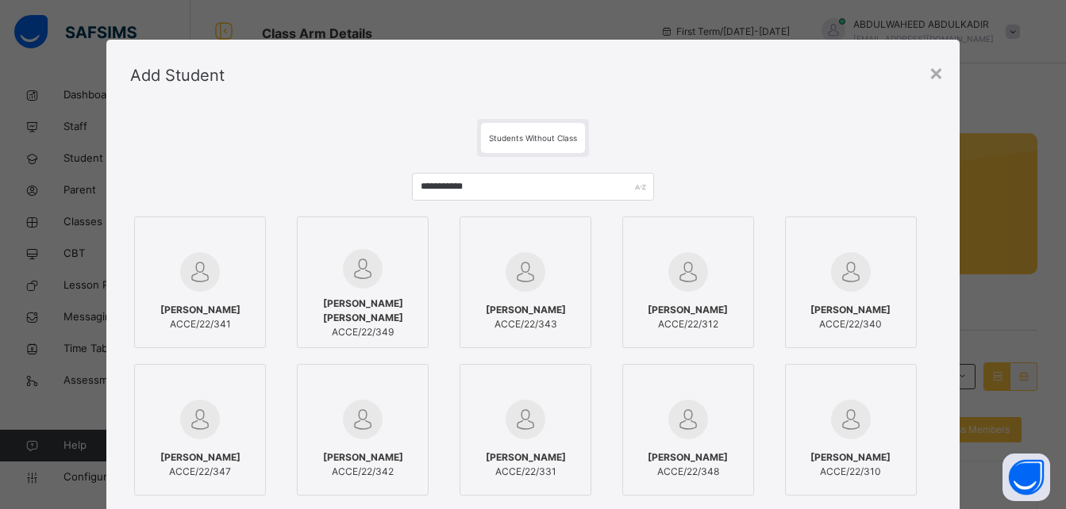
click at [213, 286] on div at bounding box center [200, 272] width 114 height 46
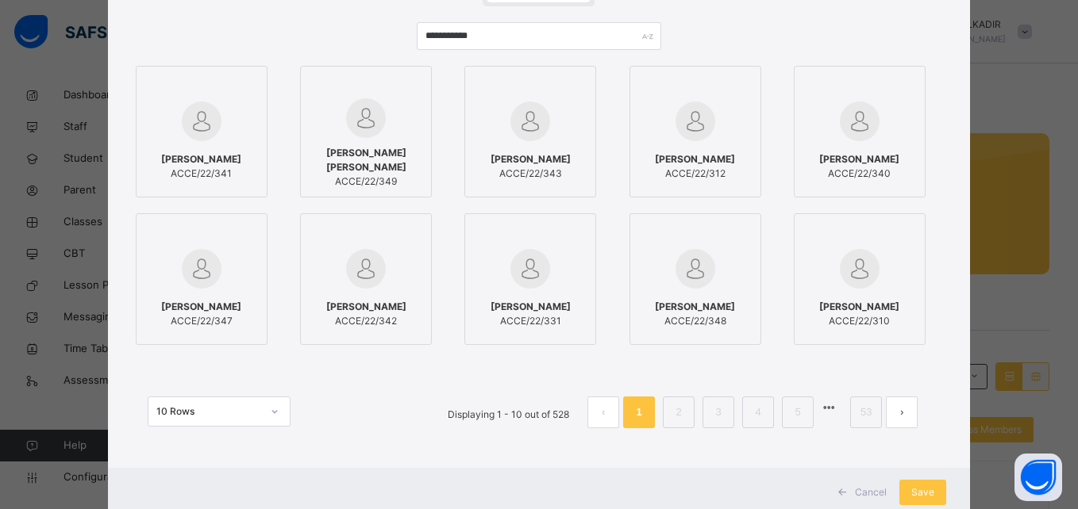
scroll to position [198, 0]
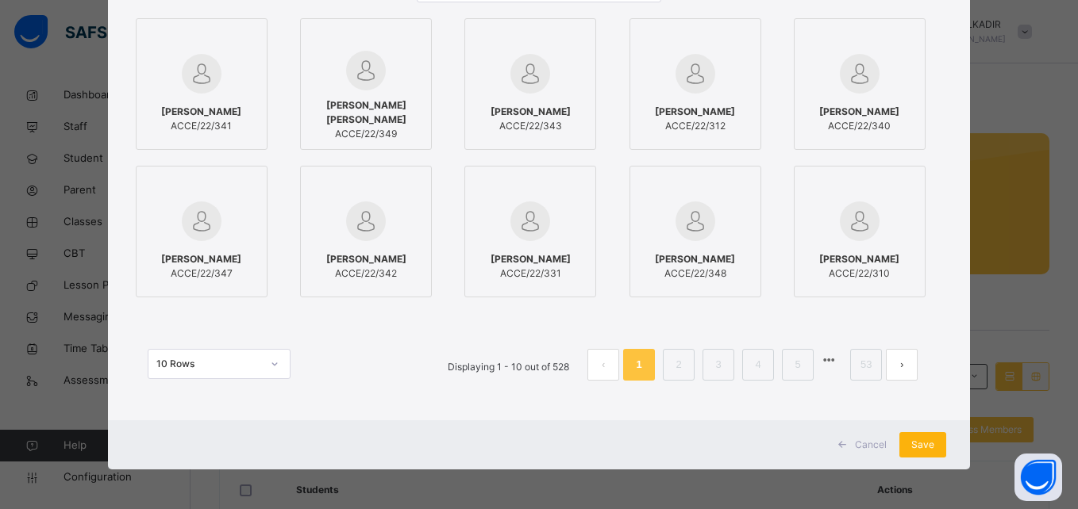
click at [918, 447] on span "Save" at bounding box center [922, 445] width 23 height 14
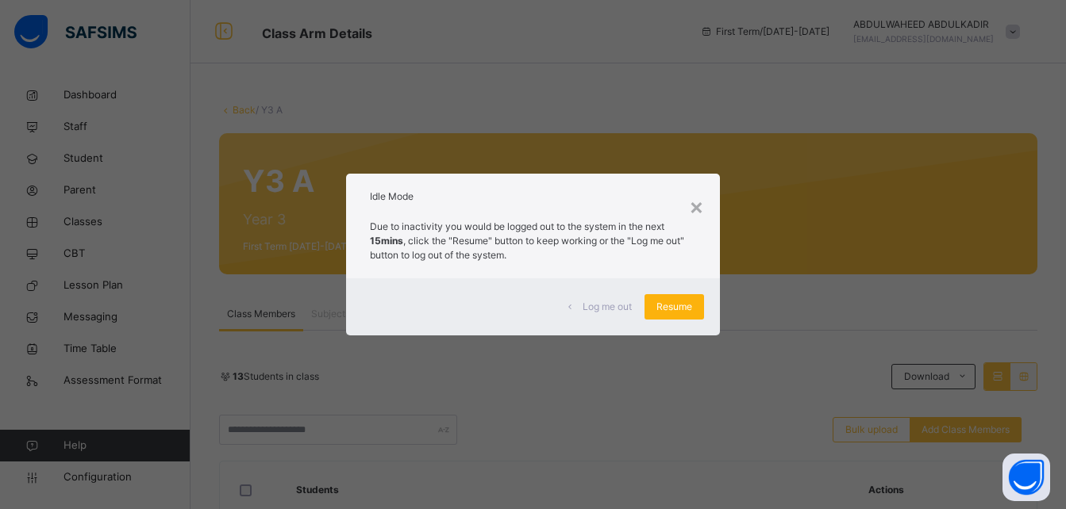
click at [664, 307] on span "Resume" at bounding box center [674, 307] width 36 height 14
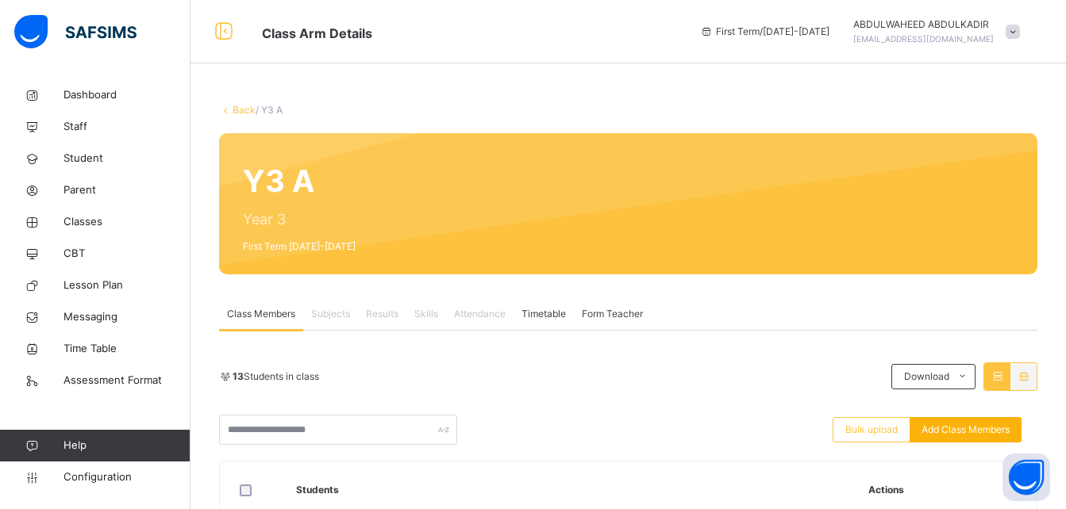
click at [946, 428] on span "Add Class Members" at bounding box center [965, 430] width 88 height 14
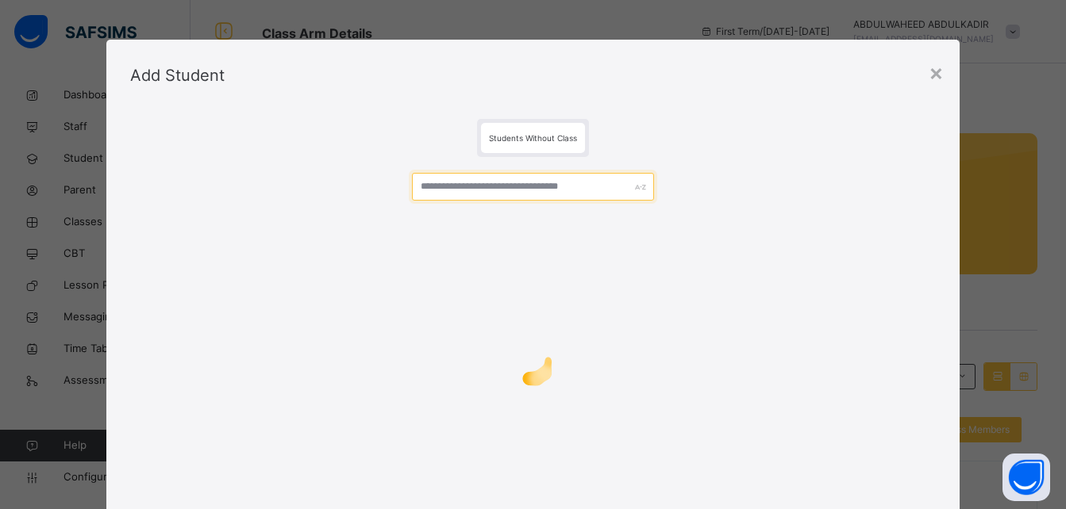
click at [503, 188] on input "text" at bounding box center [532, 187] width 241 height 28
paste input "**********"
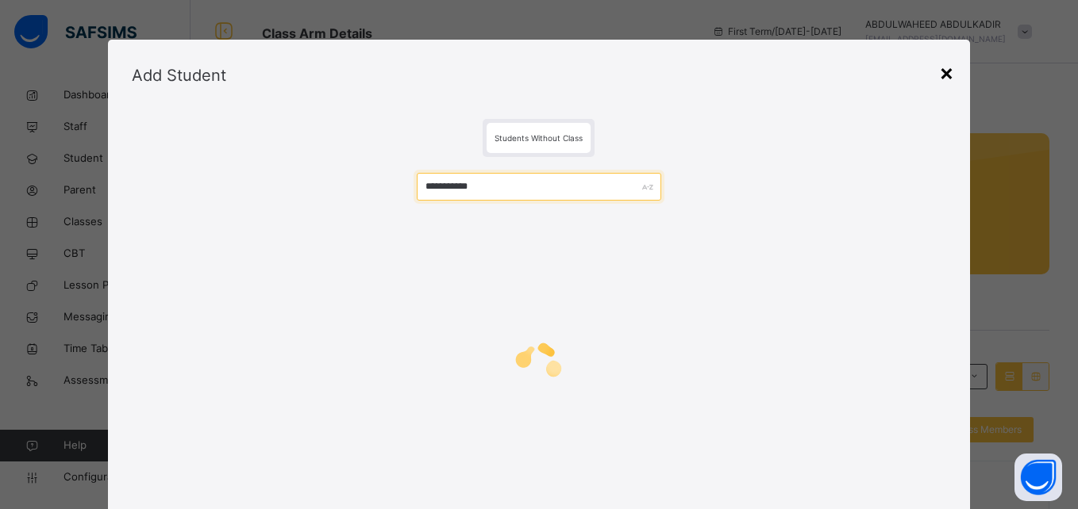
type input "**********"
click at [942, 74] on div "×" at bounding box center [946, 72] width 15 height 33
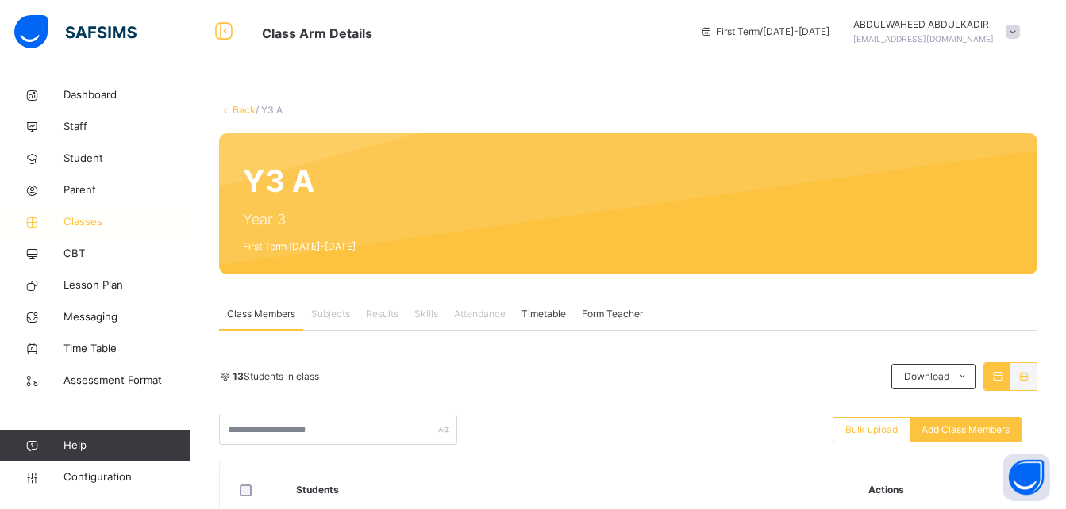
click at [82, 225] on span "Classes" at bounding box center [126, 222] width 127 height 16
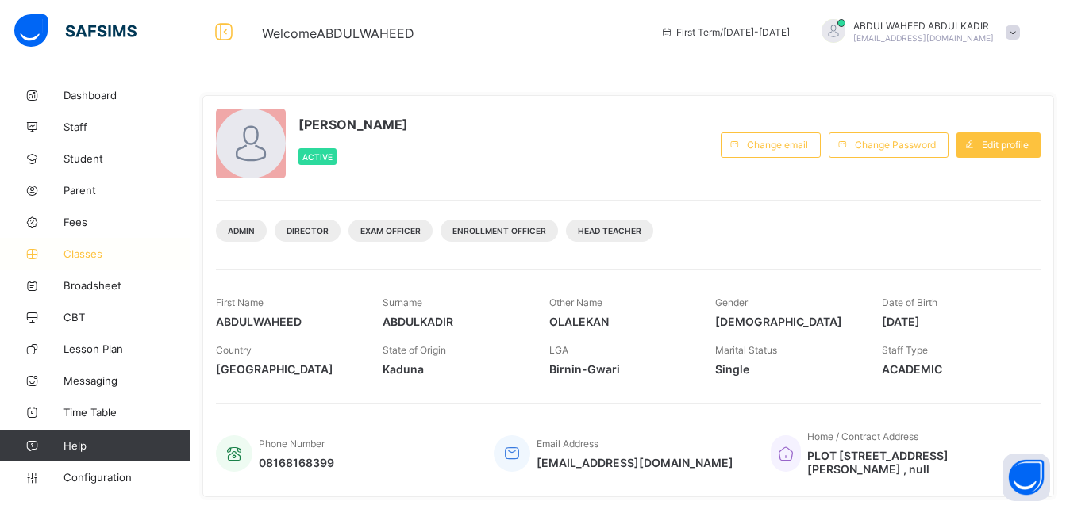
click at [111, 255] on span "Classes" at bounding box center [126, 254] width 127 height 13
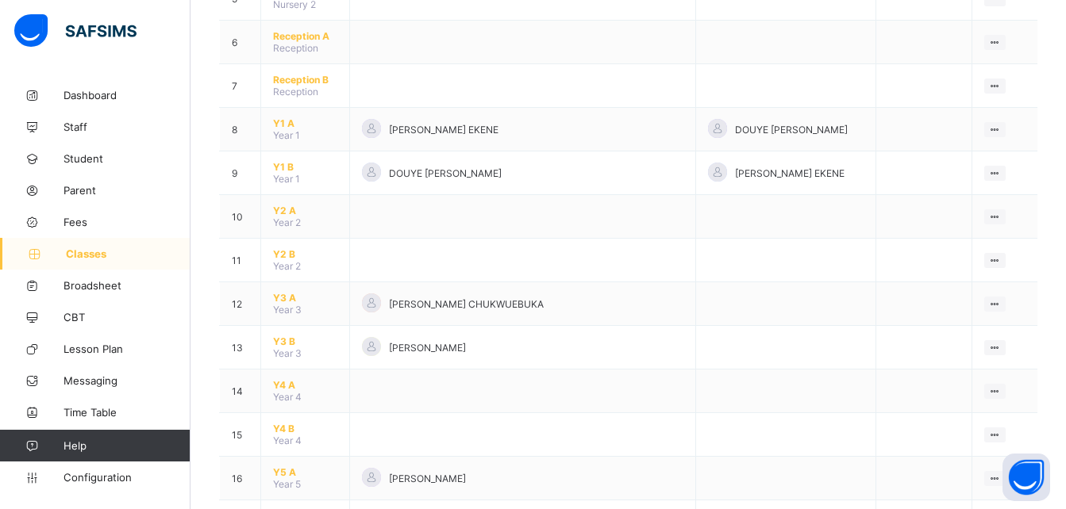
scroll to position [386, 0]
click at [283, 294] on span "Y3 A" at bounding box center [305, 296] width 64 height 12
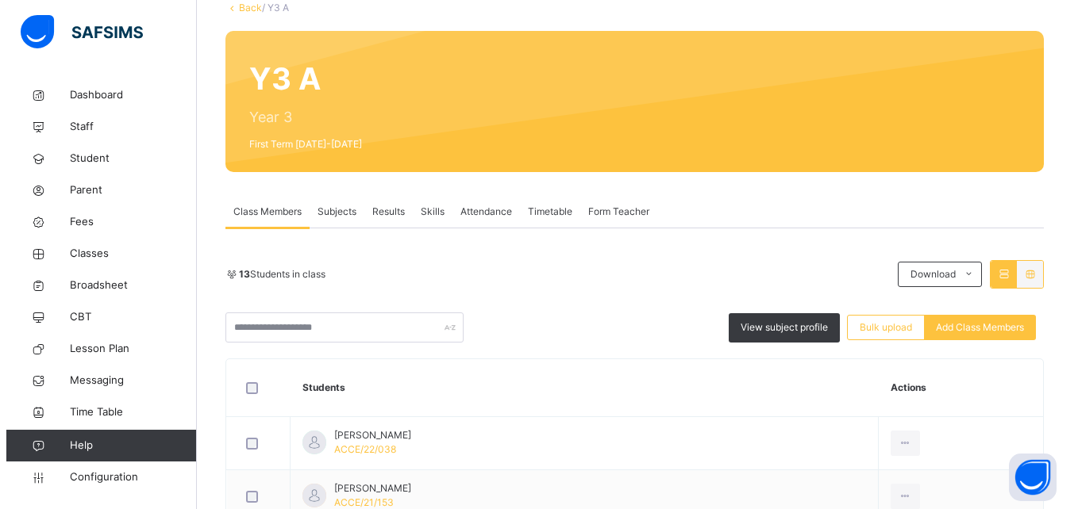
scroll to position [113, 0]
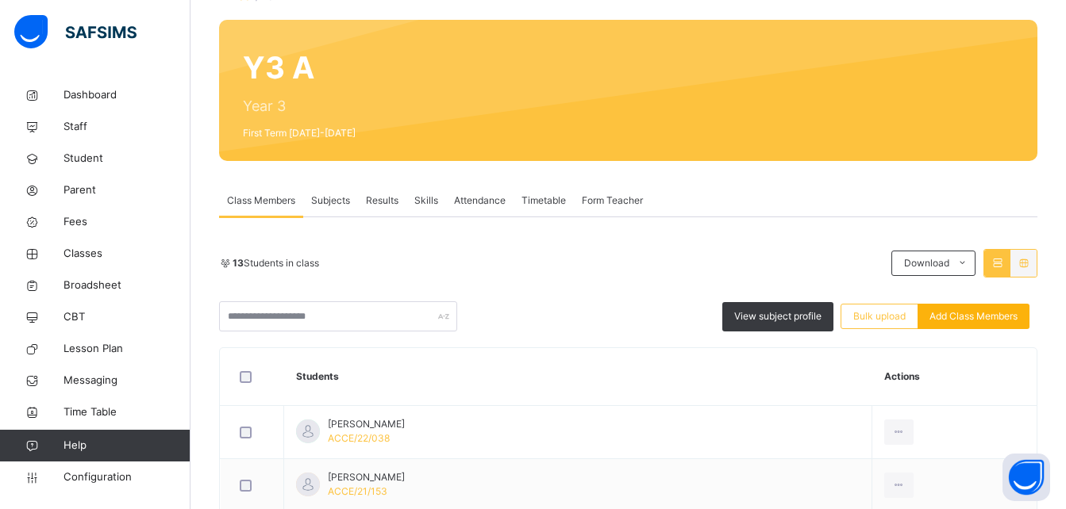
click at [992, 317] on span "Add Class Members" at bounding box center [973, 317] width 88 height 14
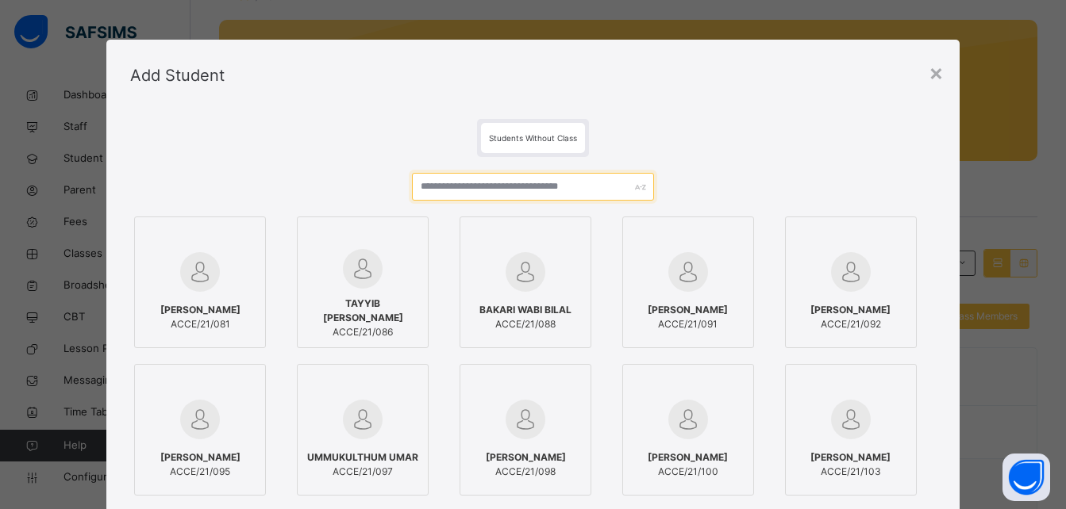
click at [527, 193] on input "text" at bounding box center [532, 187] width 241 height 28
paste input "**********"
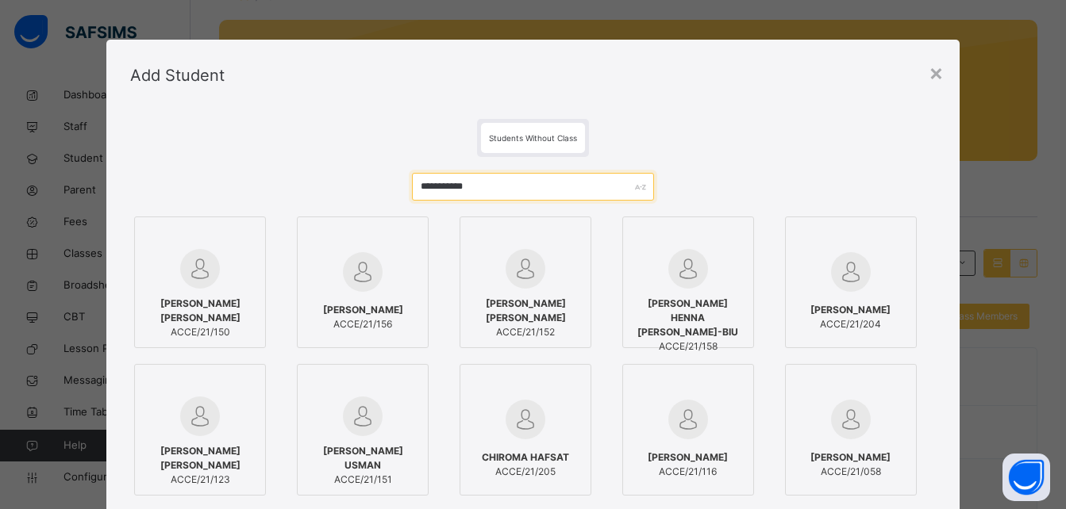
type input "**********"
click at [685, 295] on div "[PERSON_NAME] HENNA [PERSON_NAME]-BIU ACCE/21/158" at bounding box center [688, 325] width 114 height 73
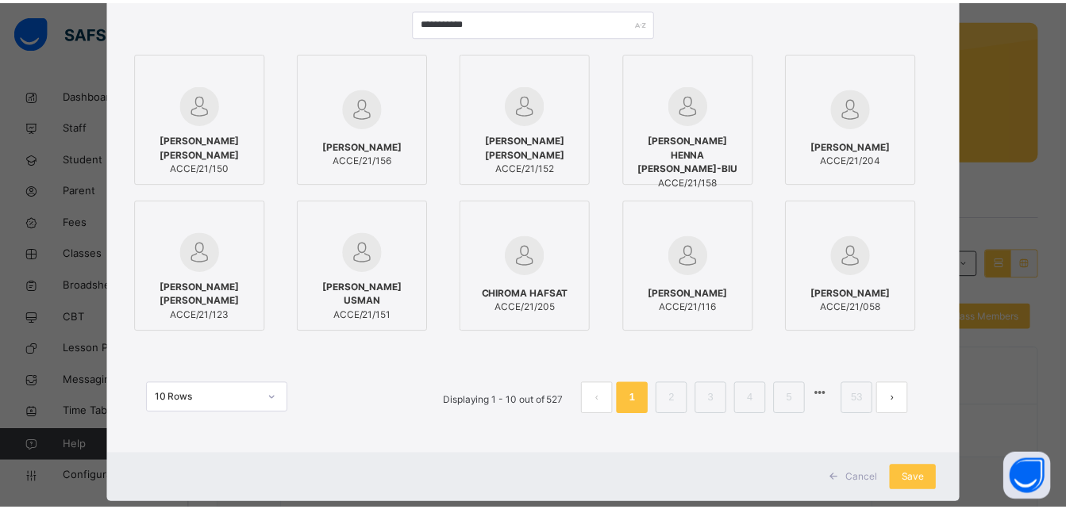
scroll to position [198, 0]
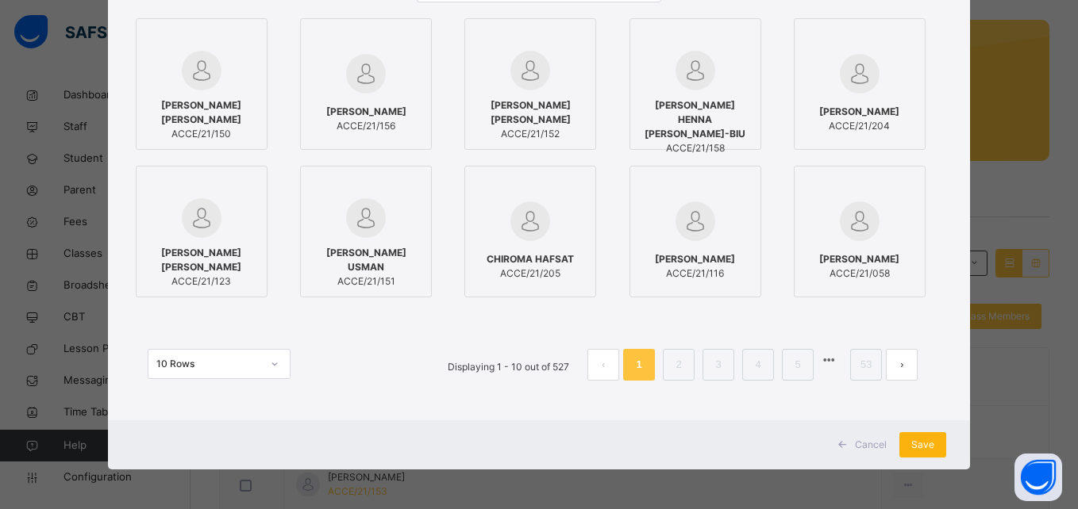
click at [923, 451] on span "Save" at bounding box center [922, 445] width 23 height 14
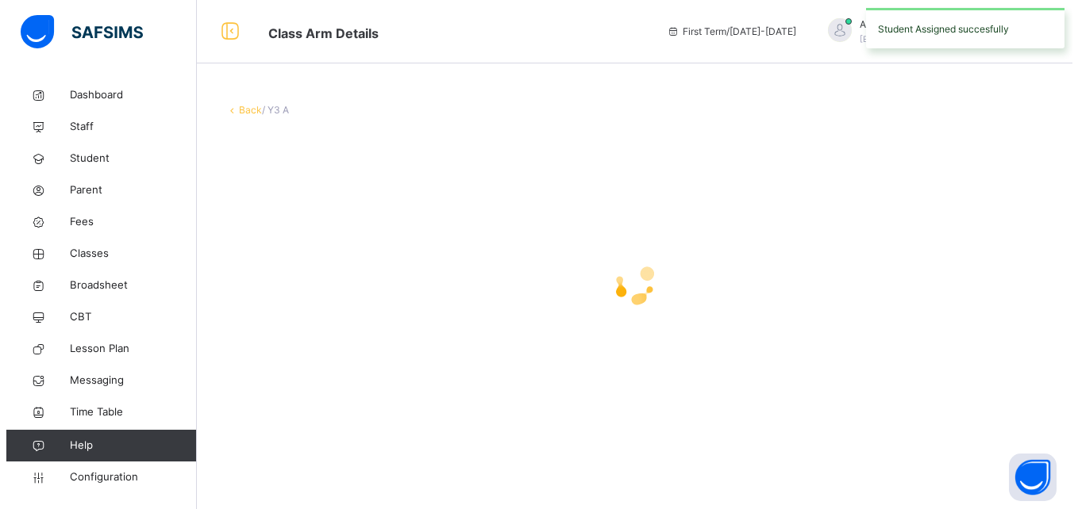
scroll to position [0, 0]
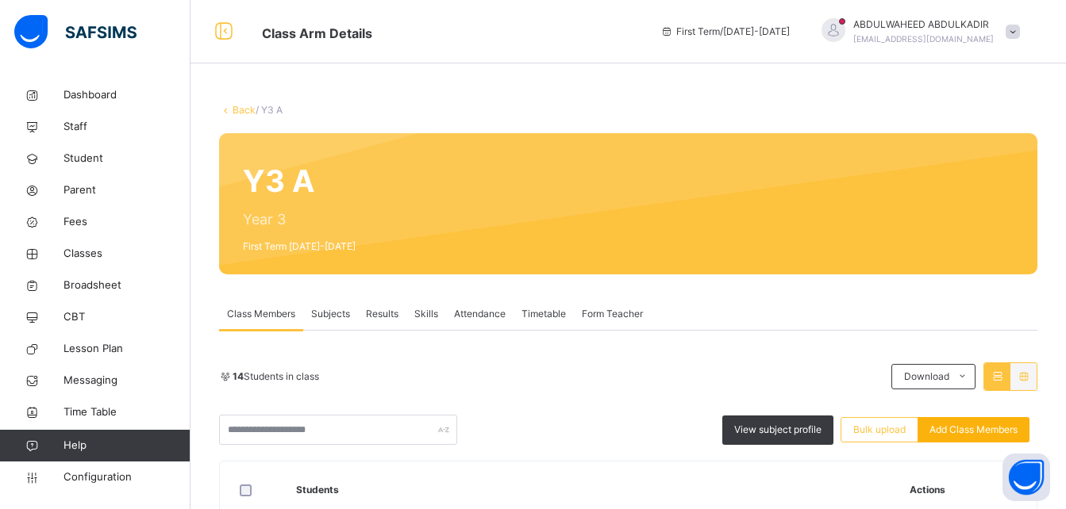
click at [970, 424] on span "Add Class Members" at bounding box center [973, 430] width 88 height 14
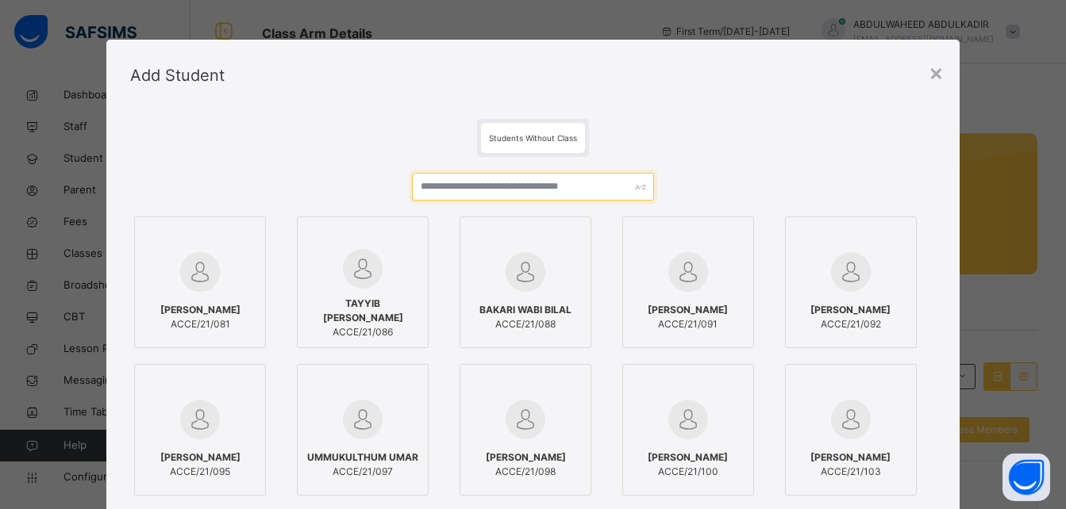
click at [510, 185] on input "text" at bounding box center [532, 187] width 241 height 28
paste input "******"
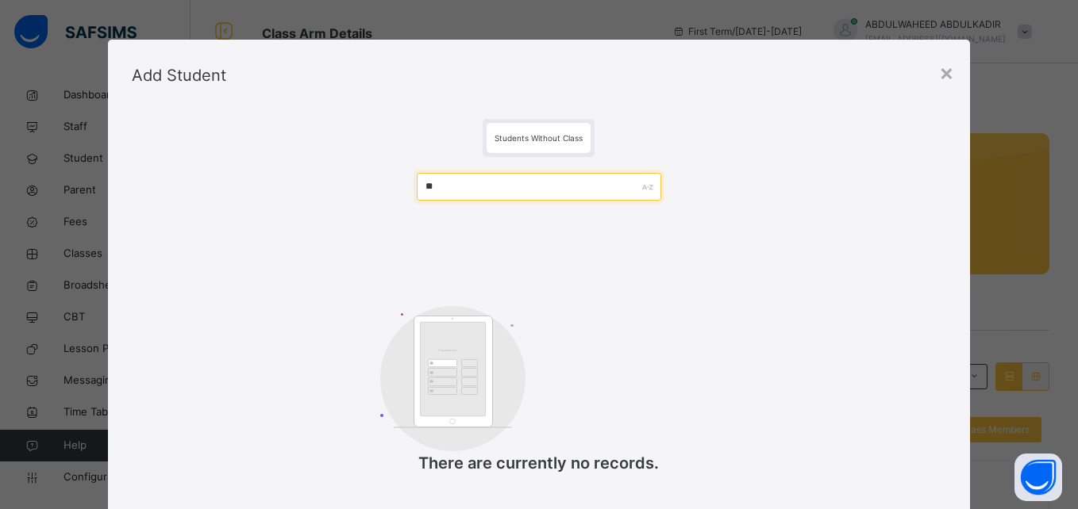
type input "*"
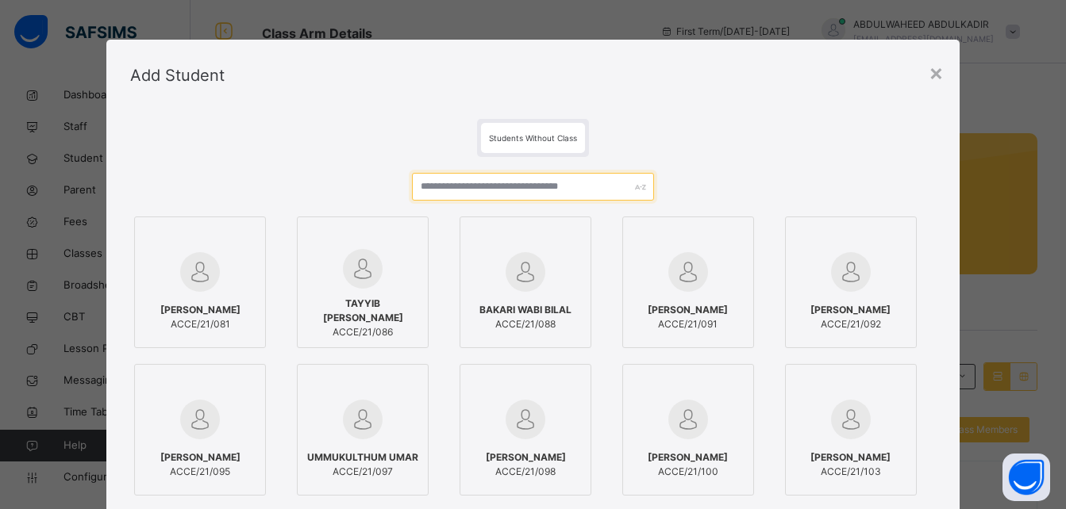
click at [587, 187] on input "text" at bounding box center [532, 187] width 241 height 28
paste input "**********"
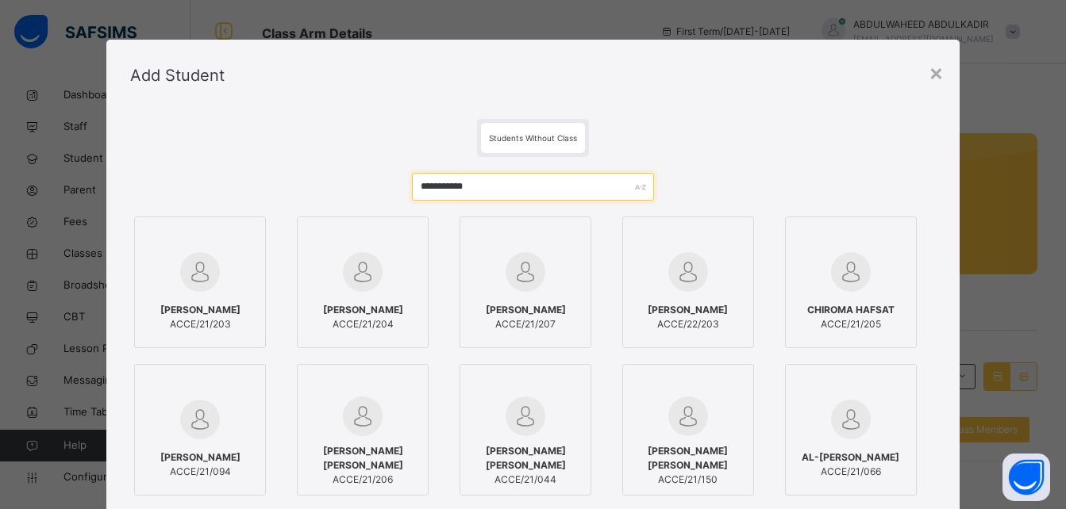
type input "**********"
click at [180, 295] on div "AMINU [PERSON_NAME] ACCE/21/203" at bounding box center [200, 317] width 114 height 44
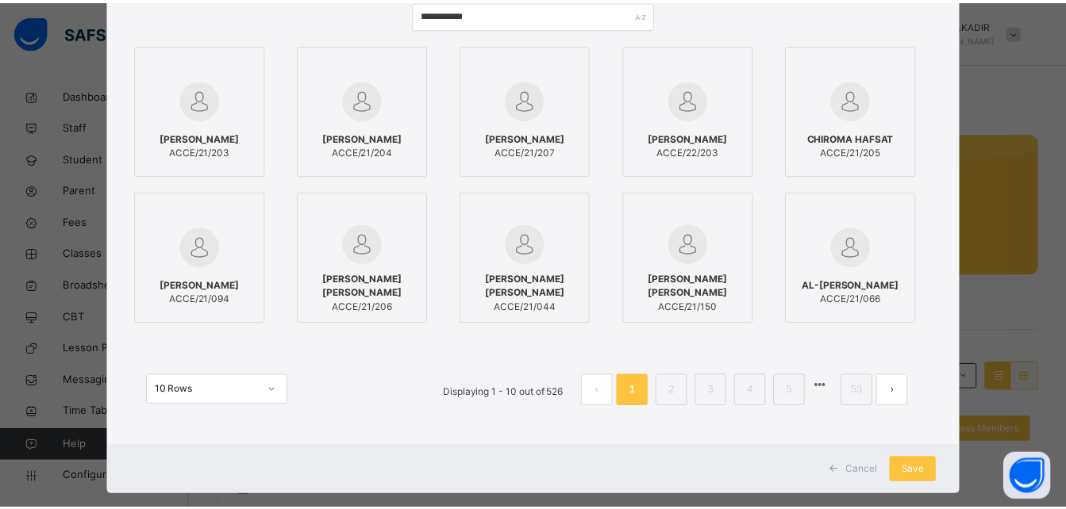
scroll to position [198, 0]
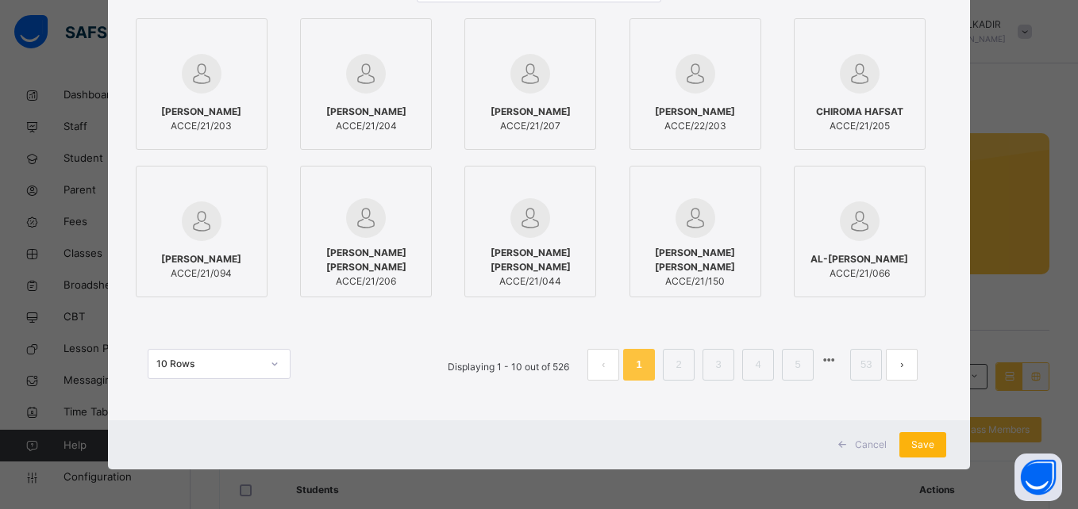
click at [919, 444] on span "Save" at bounding box center [922, 445] width 23 height 14
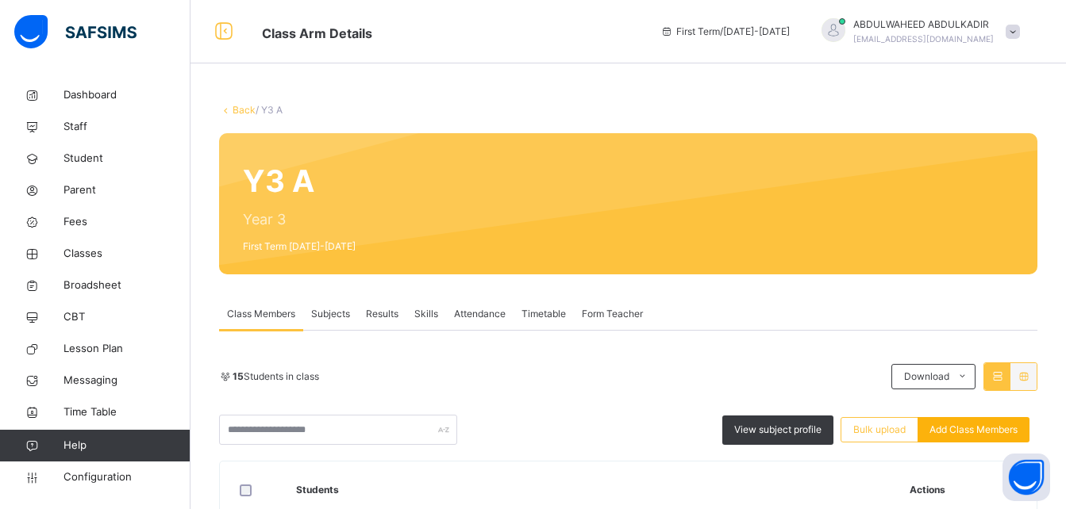
click at [997, 431] on span "Add Class Members" at bounding box center [973, 430] width 88 height 14
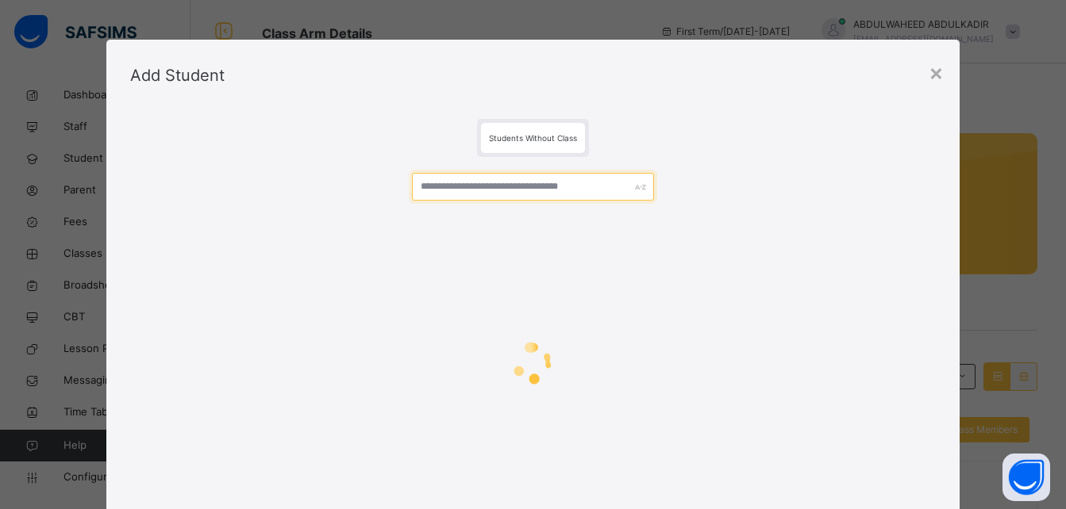
click at [536, 186] on input "text" at bounding box center [532, 187] width 241 height 28
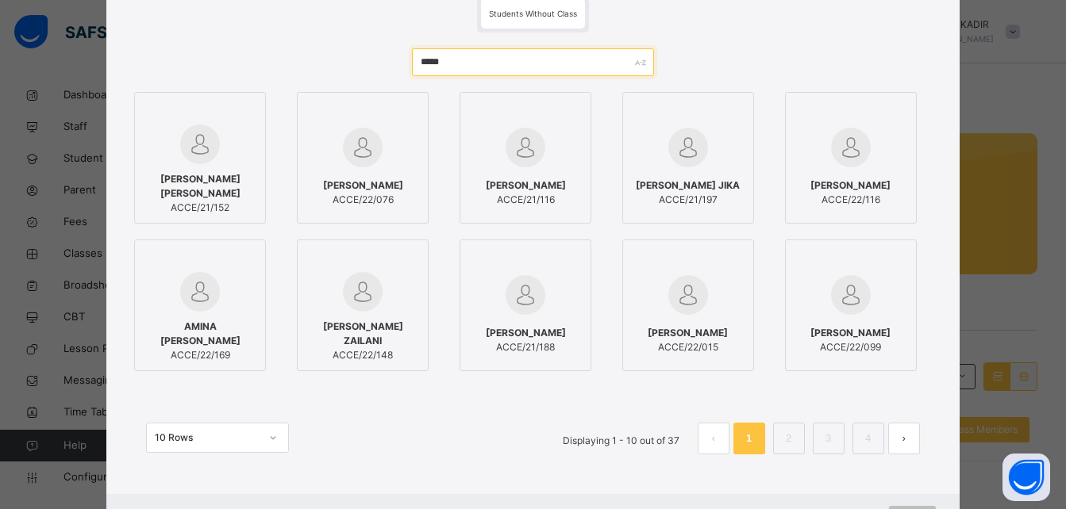
scroll to position [128, 0]
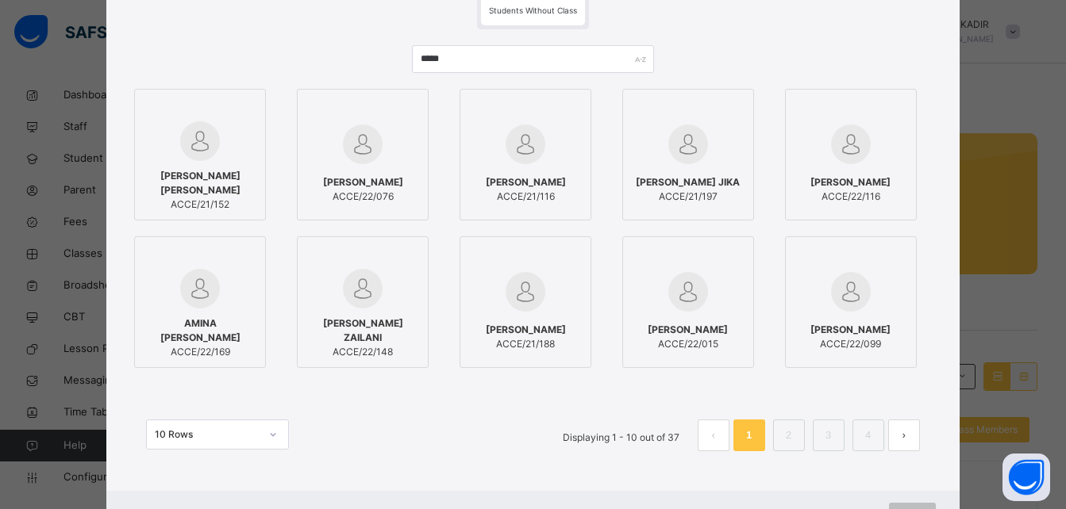
click at [252, 433] on div "10 Rows" at bounding box center [217, 435] width 143 height 30
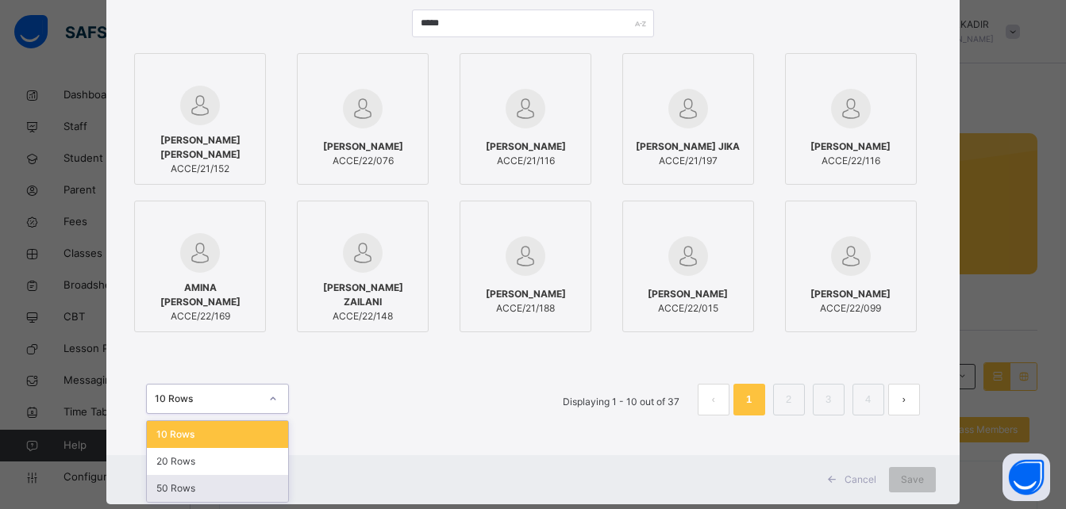
click at [192, 494] on div "50 Rows" at bounding box center [217, 488] width 141 height 27
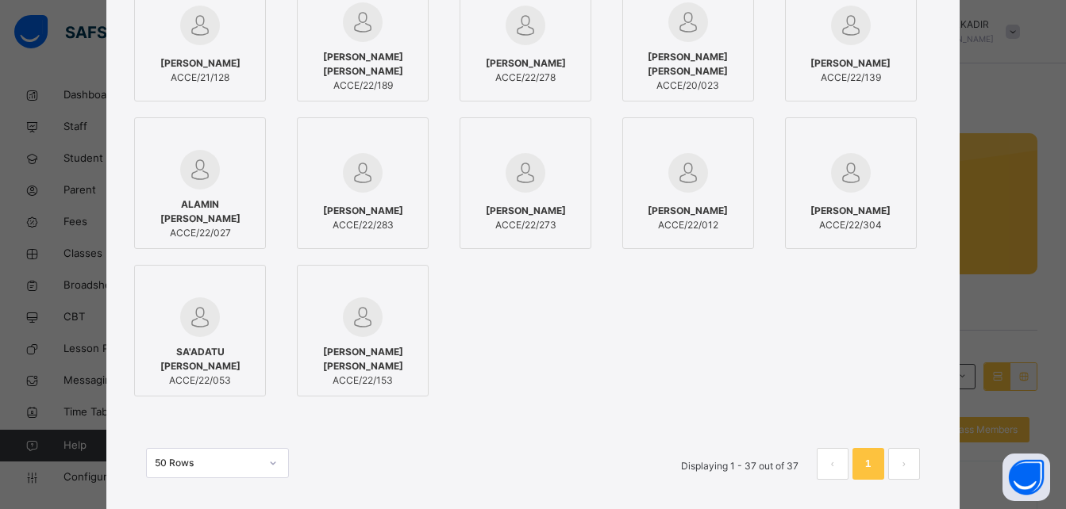
scroll to position [0, 0]
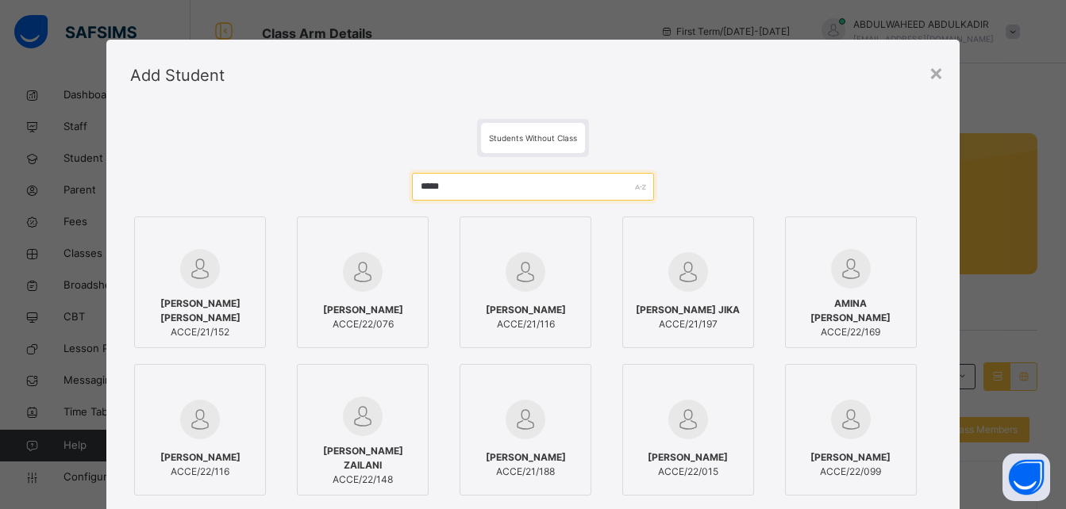
drag, startPoint x: 486, startPoint y: 186, endPoint x: 295, endPoint y: 189, distance: 190.5
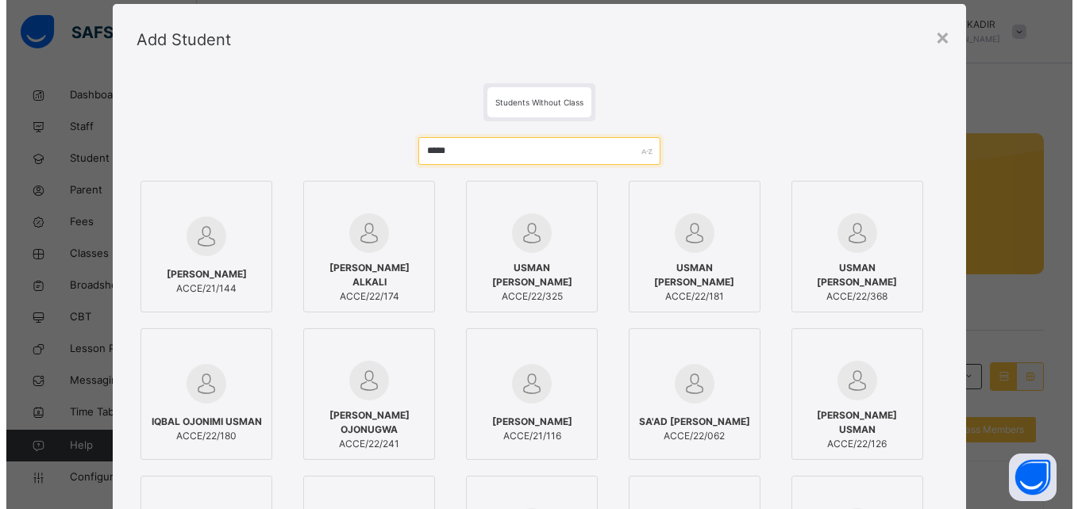
scroll to position [20, 0]
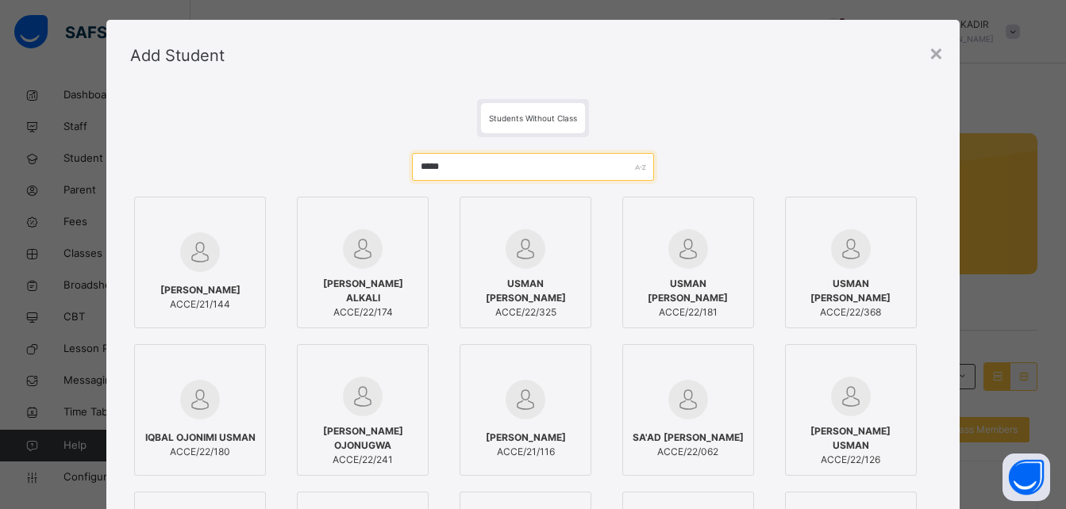
drag, startPoint x: 481, startPoint y: 176, endPoint x: 382, endPoint y: 160, distance: 100.6
paste input "*"
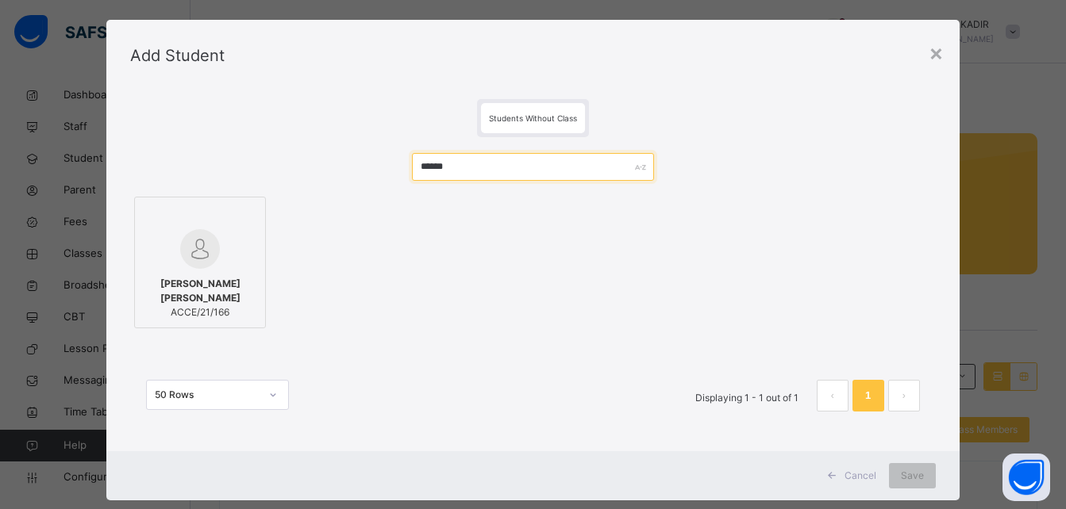
type input "******"
click at [851, 471] on span "Cancel" at bounding box center [860, 476] width 32 height 14
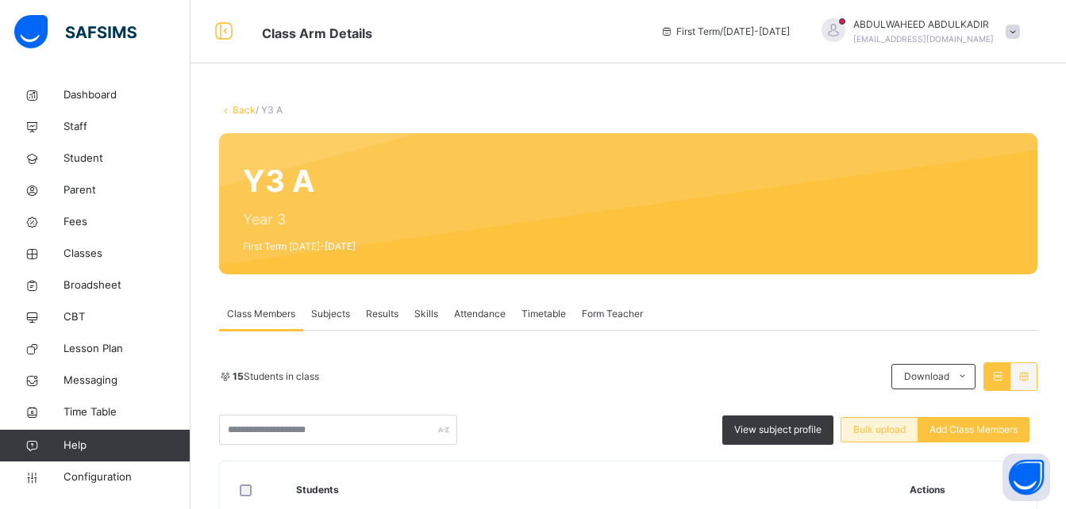
click at [878, 432] on span "Bulk upload" at bounding box center [879, 430] width 52 height 14
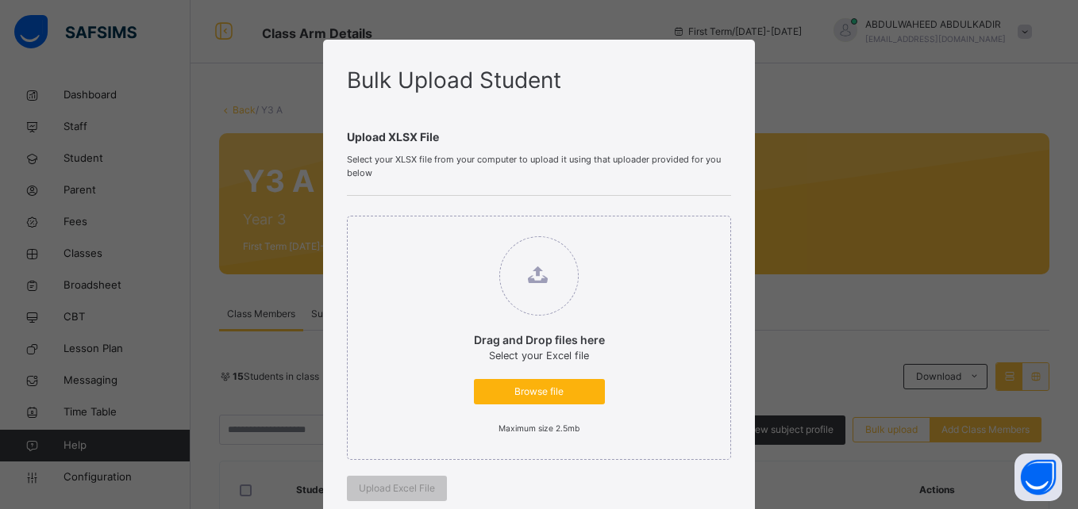
click at [551, 392] on span "Browse file" at bounding box center [539, 392] width 107 height 14
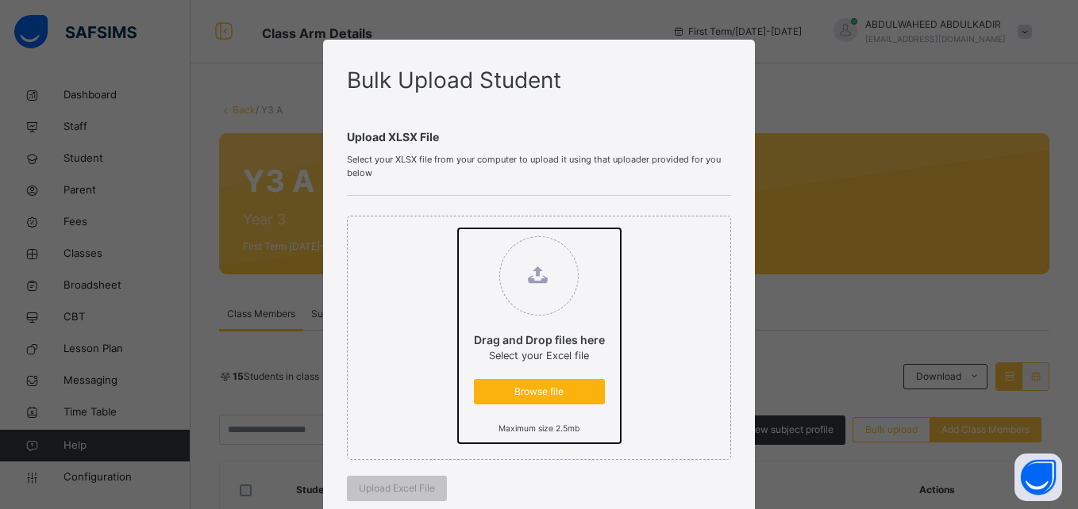
click at [458, 229] on input "Drag and Drop files here Select your Excel file Browse file Maximum size 2.5mb" at bounding box center [458, 229] width 0 height 0
type input "**********"
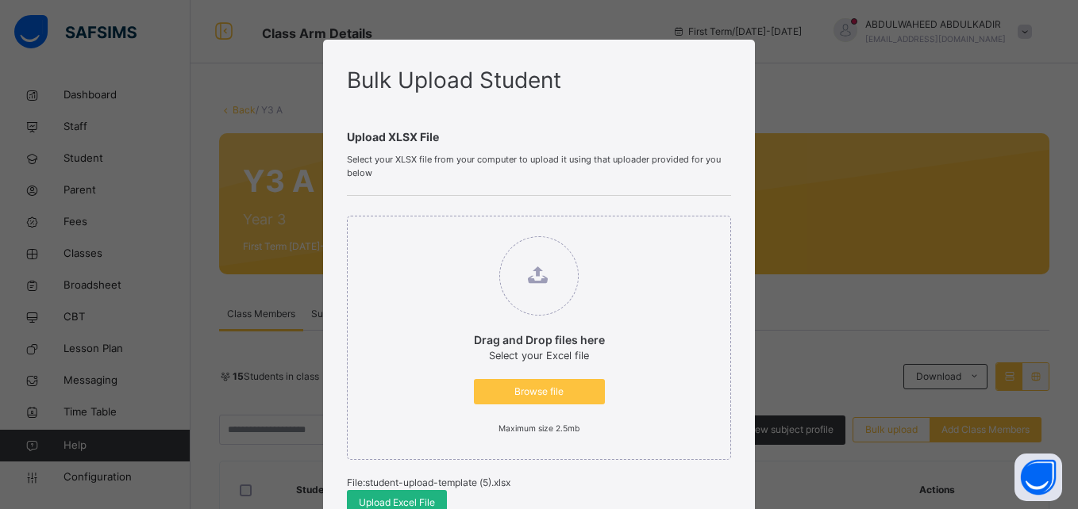
click at [410, 500] on span "Upload Excel File" at bounding box center [397, 503] width 76 height 14
click at [545, 389] on span "Browse file" at bounding box center [539, 392] width 107 height 14
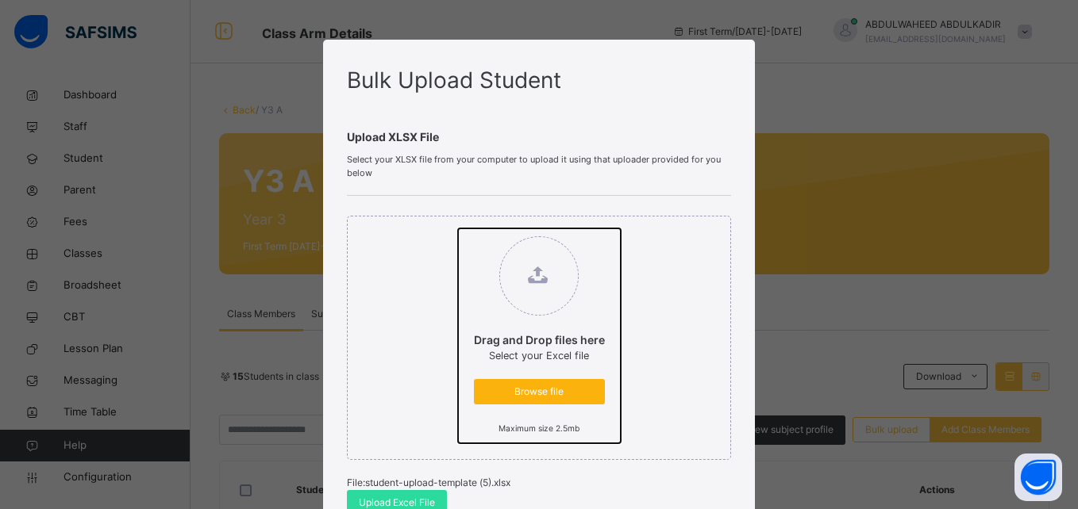
click at [458, 229] on input "Drag and Drop files here Select your Excel file Browse file Maximum size 2.5mb" at bounding box center [458, 229] width 0 height 0
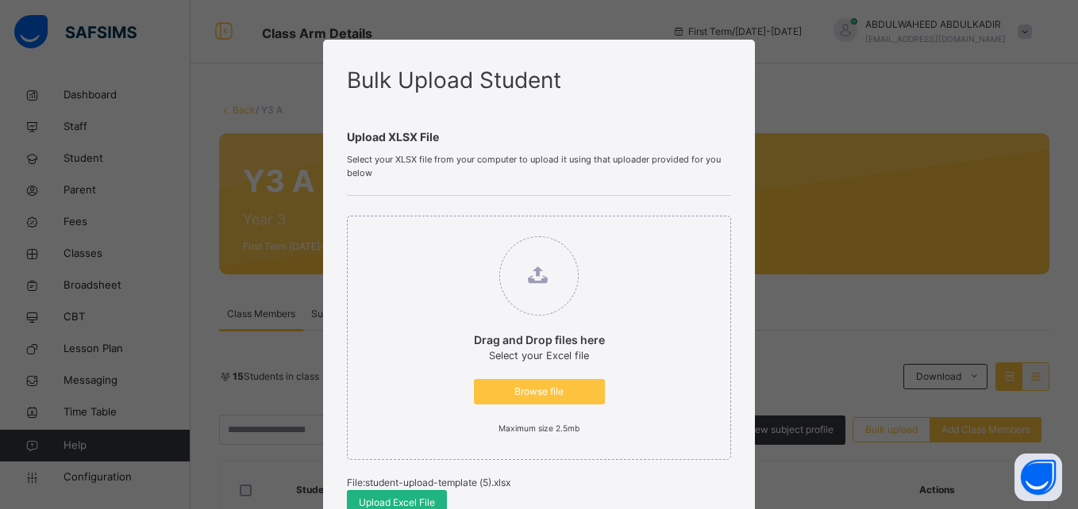
click at [402, 498] on span "Upload Excel File" at bounding box center [397, 503] width 76 height 14
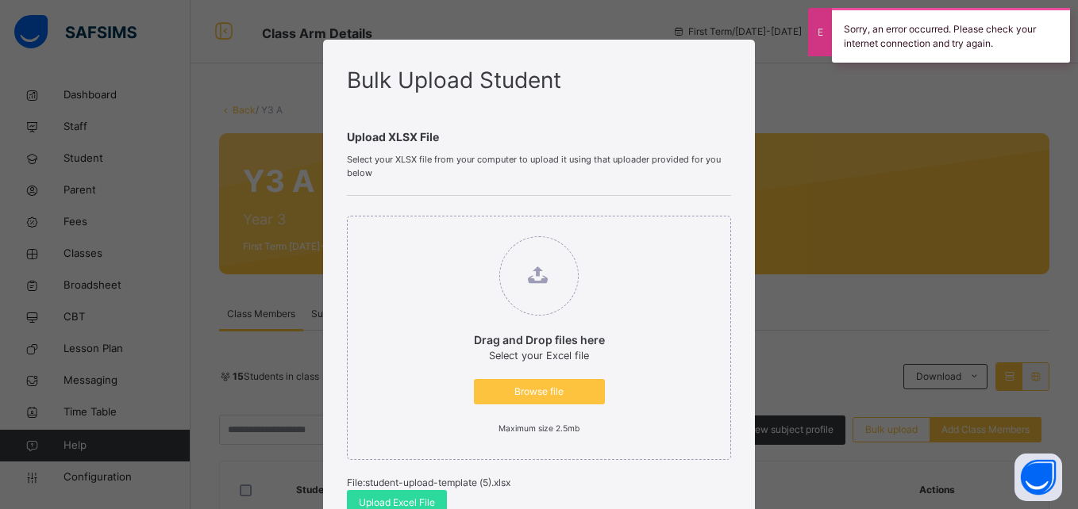
click at [809, 261] on div "Bulk Upload Student Upload XLSX File Select your XLSX file from your computer t…" at bounding box center [539, 254] width 1078 height 509
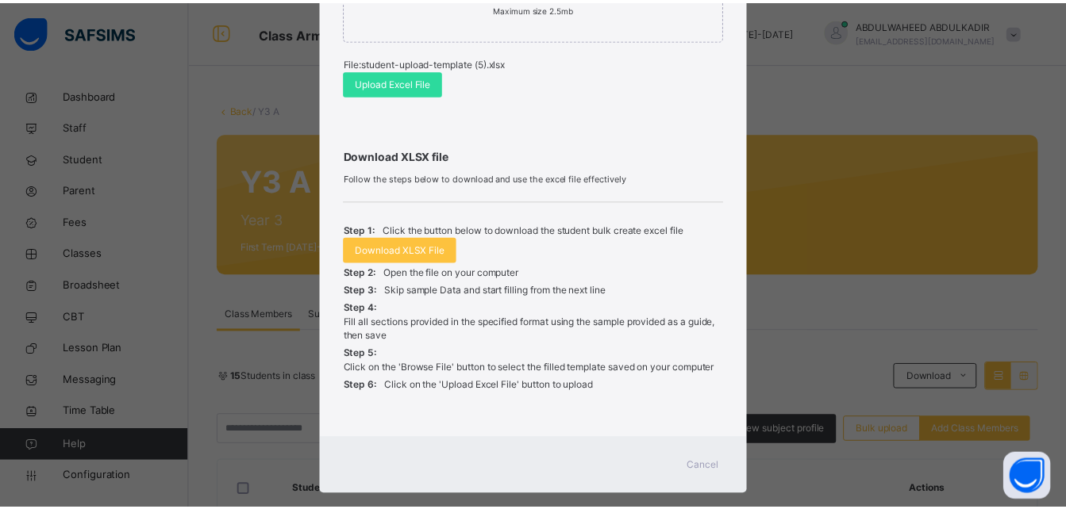
scroll to position [422, 0]
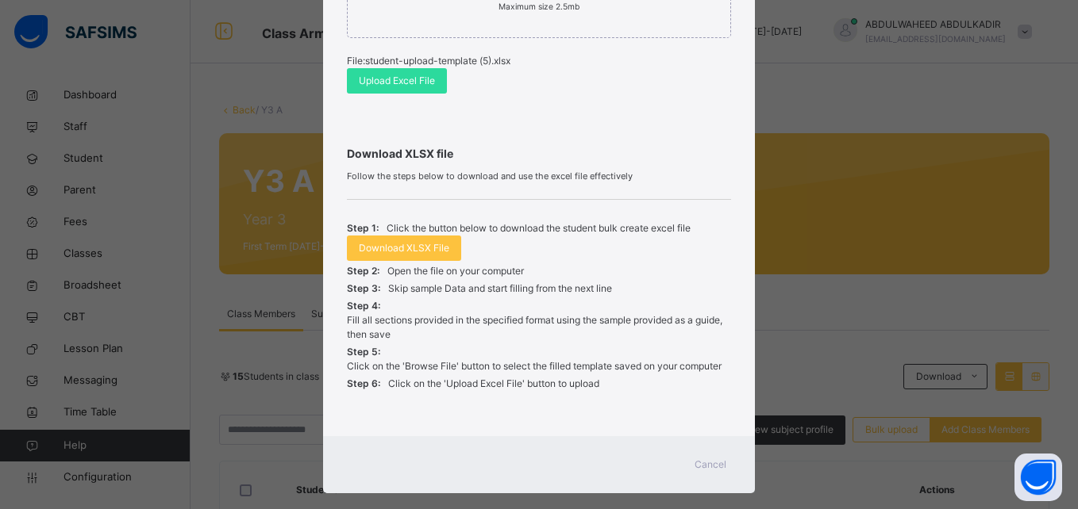
click at [714, 460] on span "Cancel" at bounding box center [710, 465] width 32 height 14
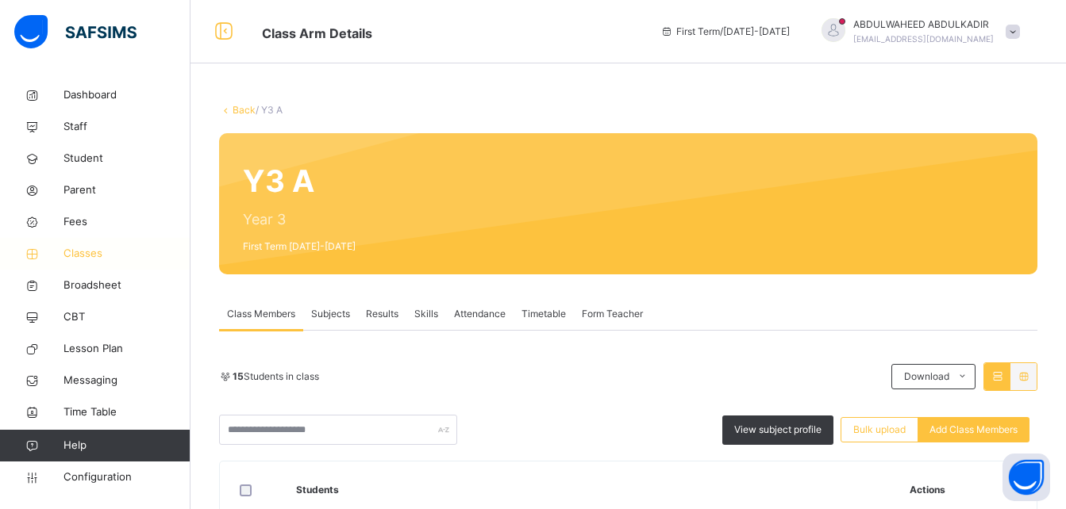
click at [87, 244] on link "Classes" at bounding box center [95, 254] width 190 height 32
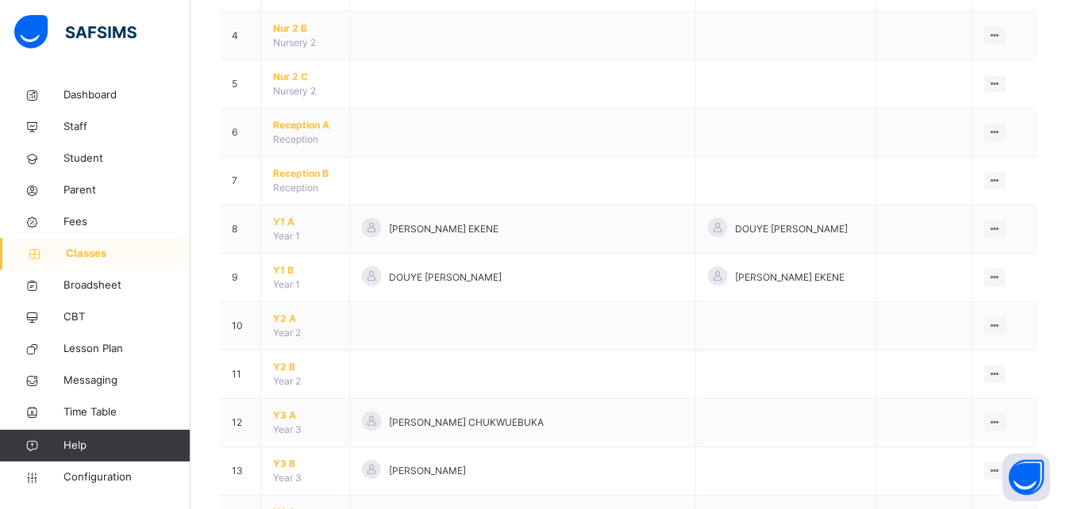
scroll to position [510, 0]
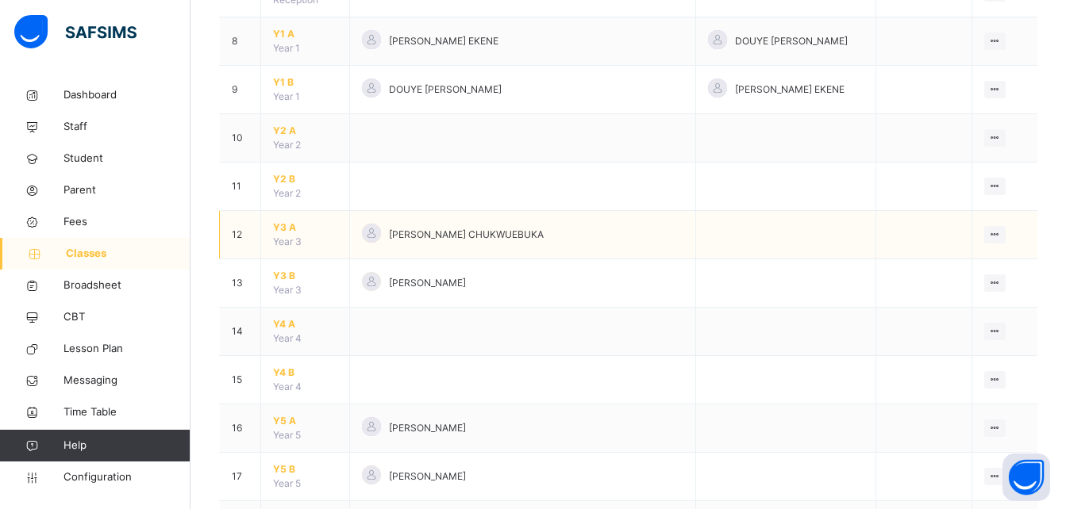
click at [290, 225] on span "Y3 A" at bounding box center [305, 228] width 64 height 14
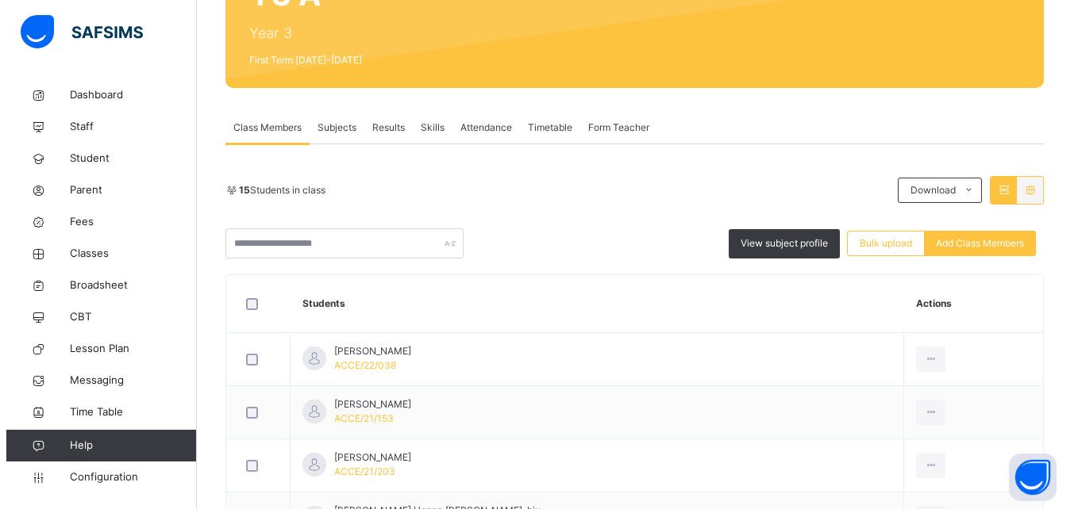
scroll to position [190, 0]
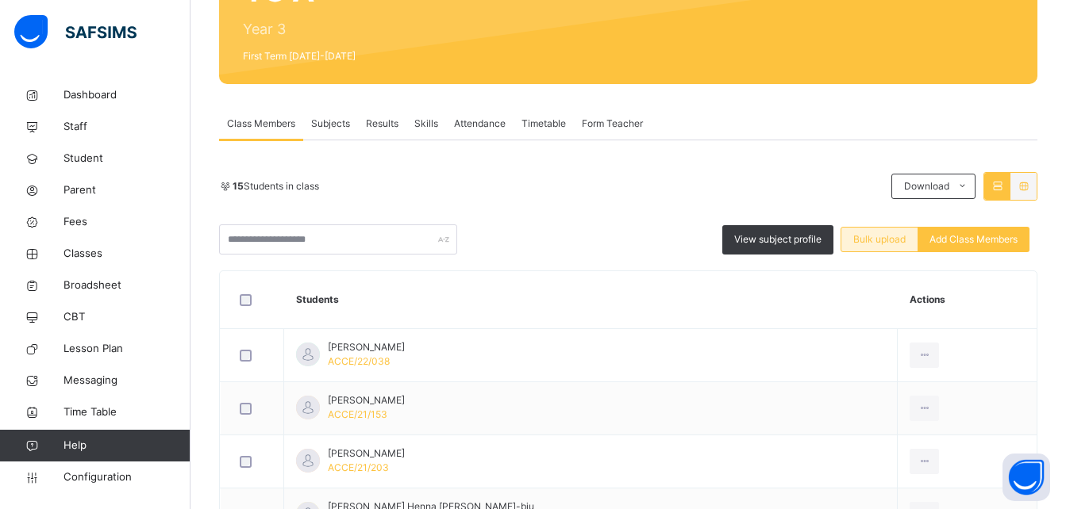
click at [893, 240] on span "Bulk upload" at bounding box center [879, 240] width 52 height 14
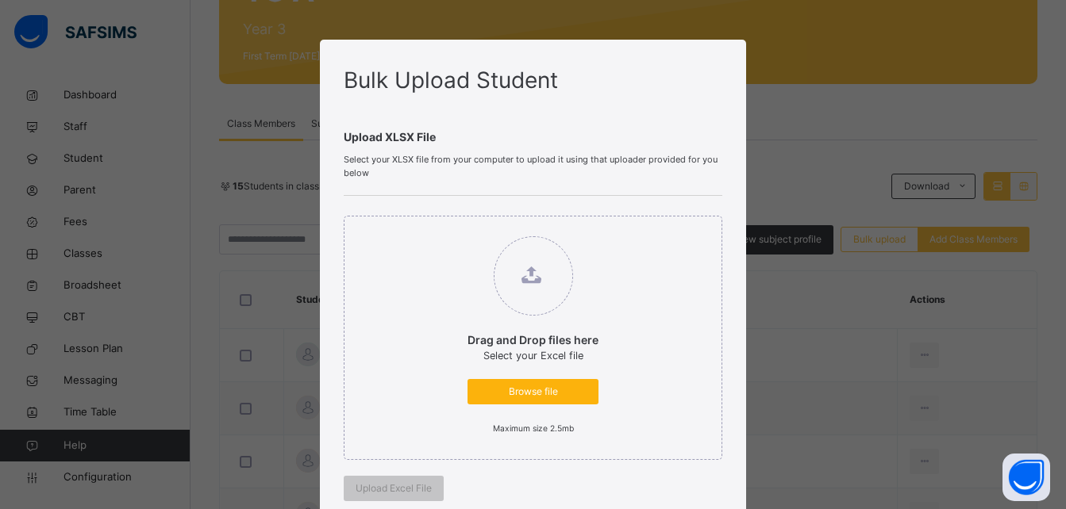
click at [558, 394] on span "Browse file" at bounding box center [532, 392] width 107 height 14
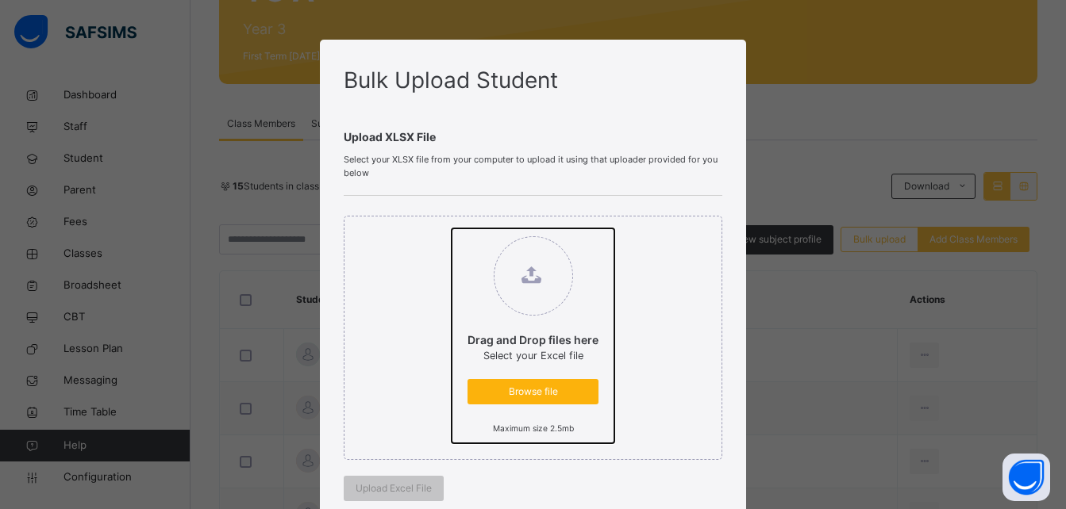
click at [452, 229] on input "Drag and Drop files here Select your Excel file Browse file Maximum size 2.5mb" at bounding box center [452, 229] width 0 height 0
type input "**********"
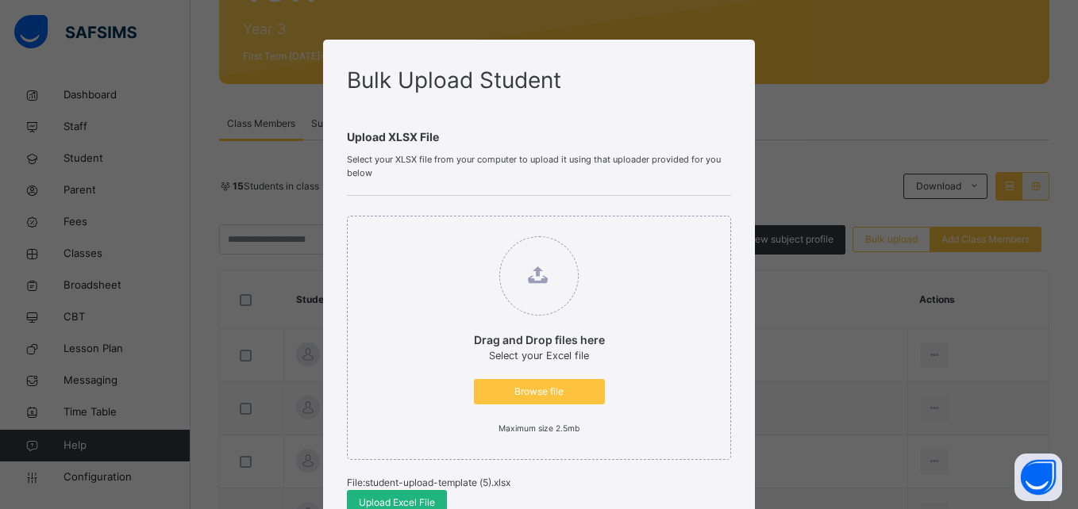
click at [388, 500] on span "Upload Excel File" at bounding box center [397, 503] width 76 height 14
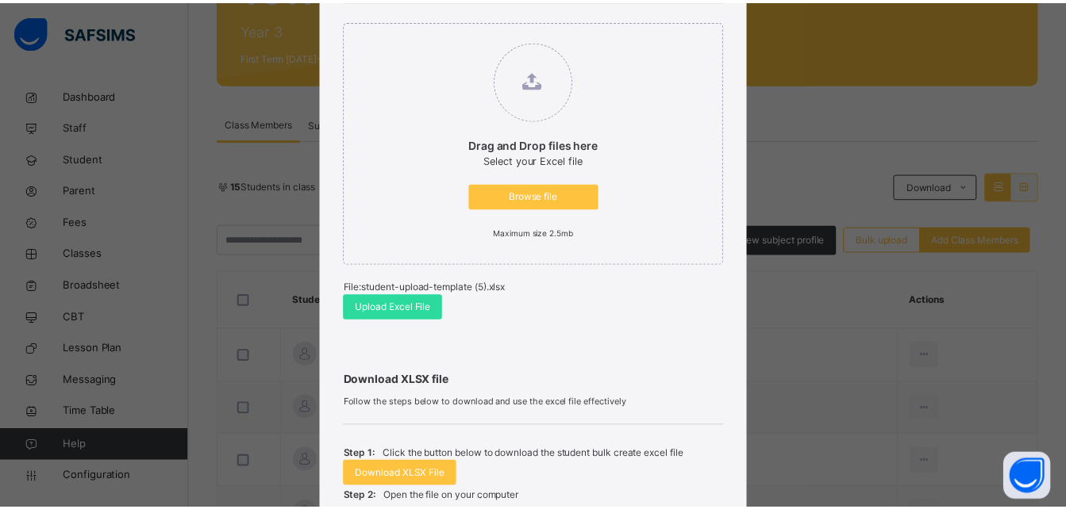
scroll to position [446, 0]
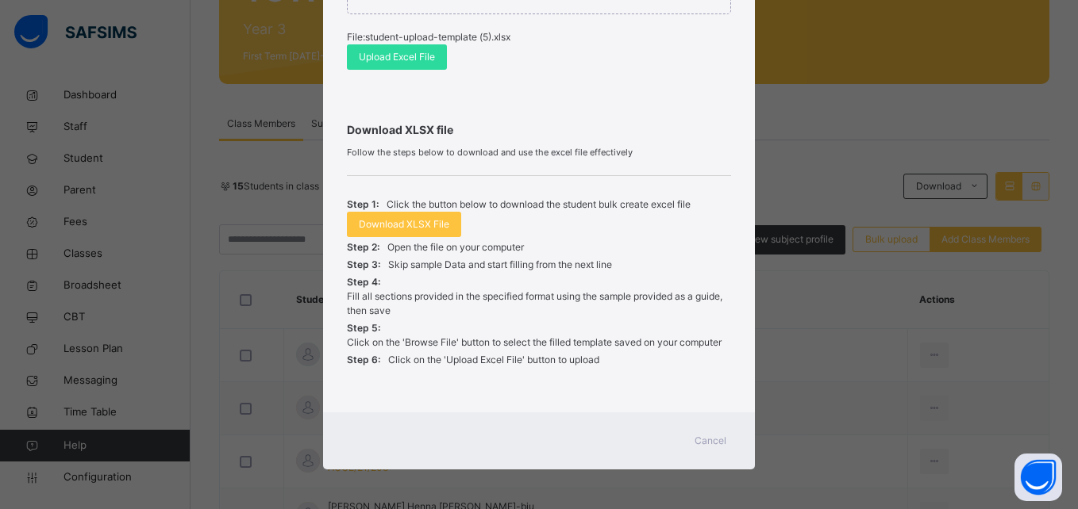
click at [702, 442] on span "Cancel" at bounding box center [710, 441] width 32 height 14
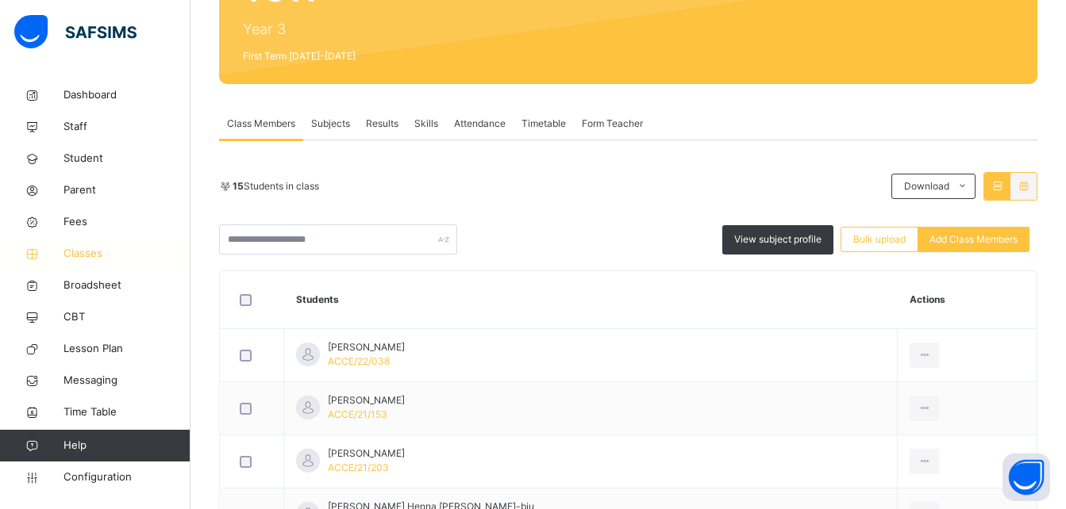
click at [81, 252] on span "Classes" at bounding box center [126, 254] width 127 height 16
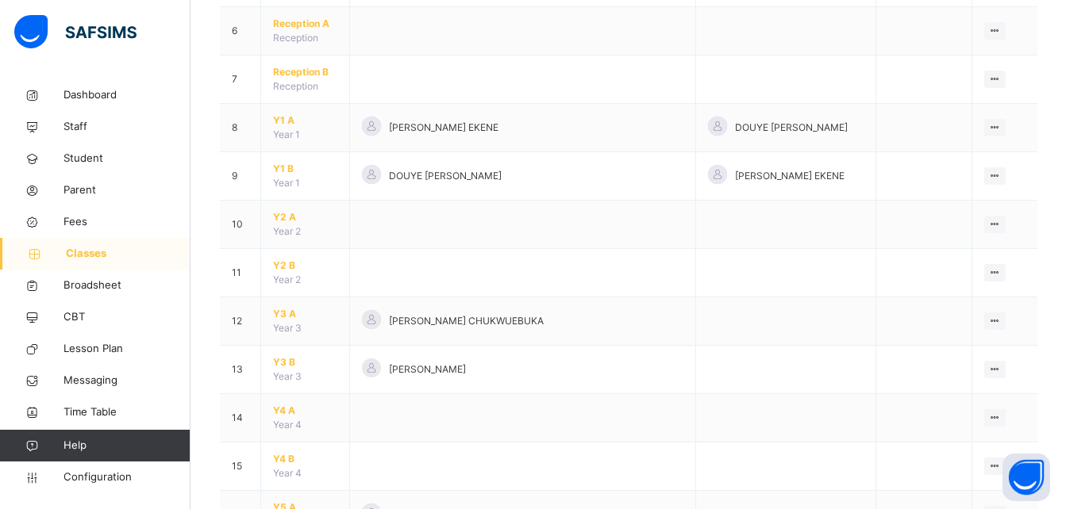
scroll to position [429, 0]
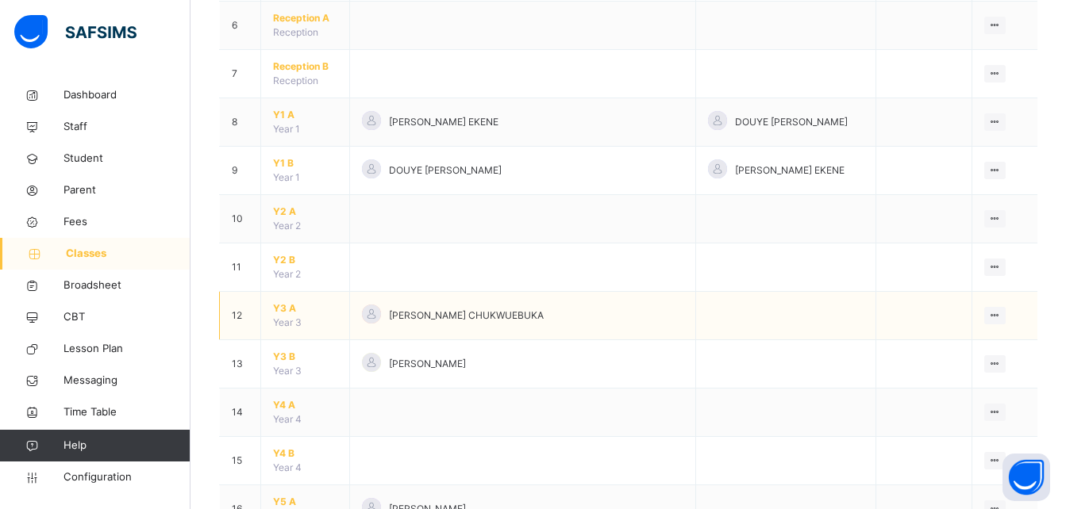
click at [286, 309] on span "Y3 A" at bounding box center [305, 309] width 64 height 14
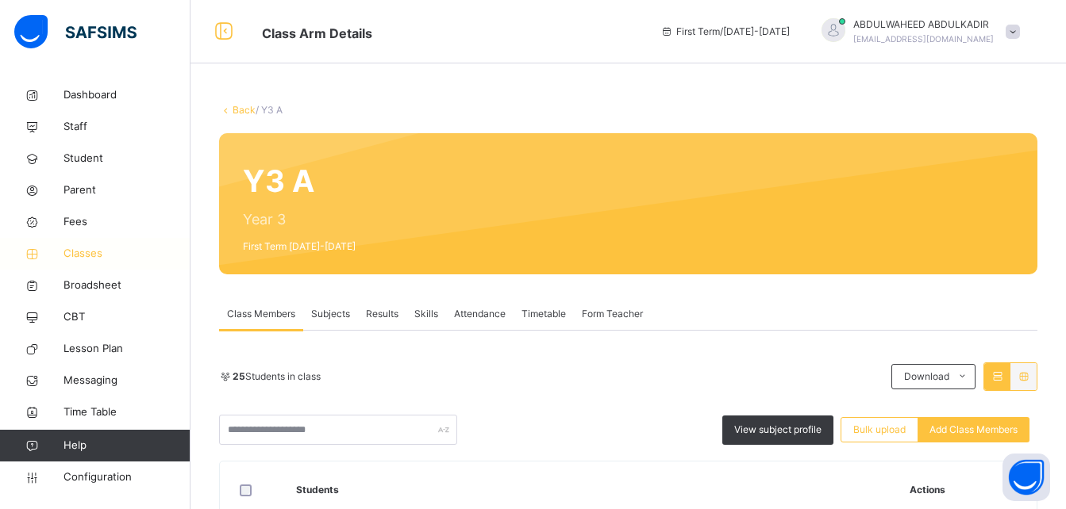
click at [92, 247] on span "Classes" at bounding box center [126, 254] width 127 height 16
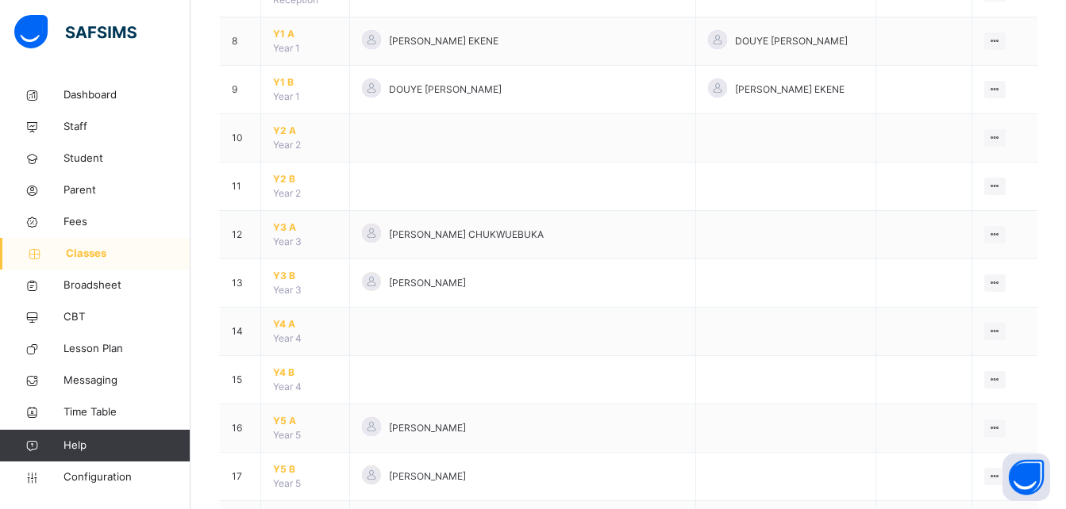
scroll to position [513, 0]
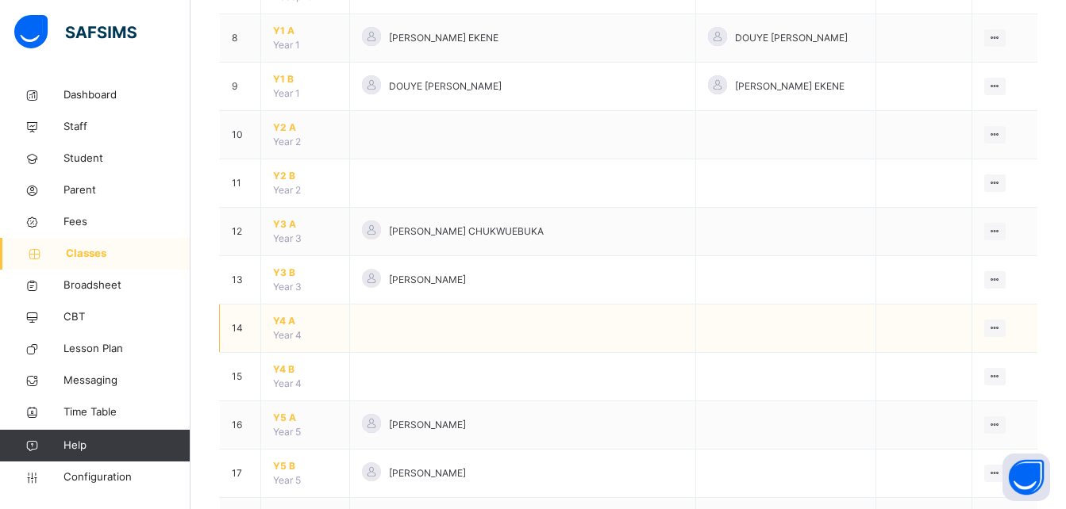
click at [285, 321] on span "Y4 A" at bounding box center [305, 321] width 64 height 14
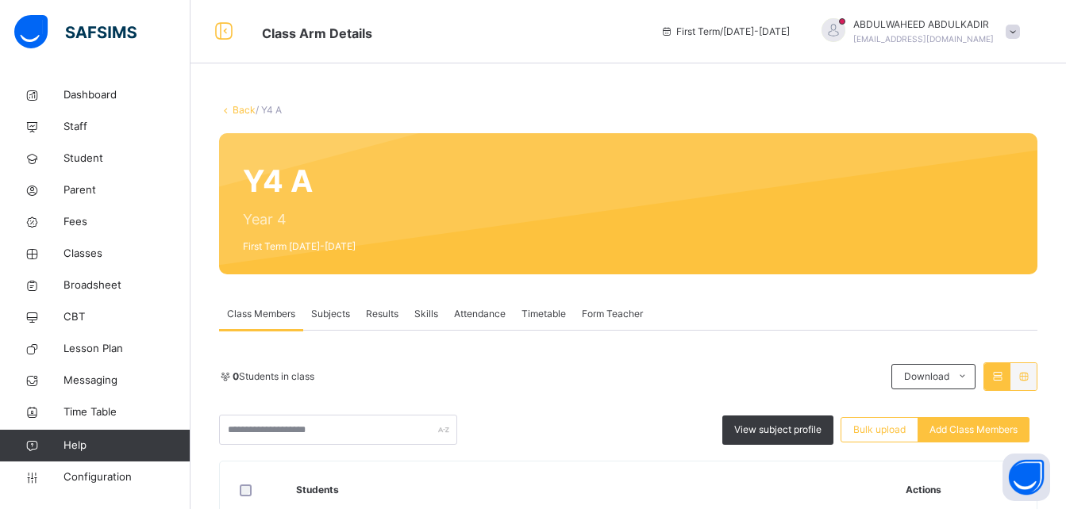
click at [241, 106] on link "Back" at bounding box center [244, 110] width 23 height 12
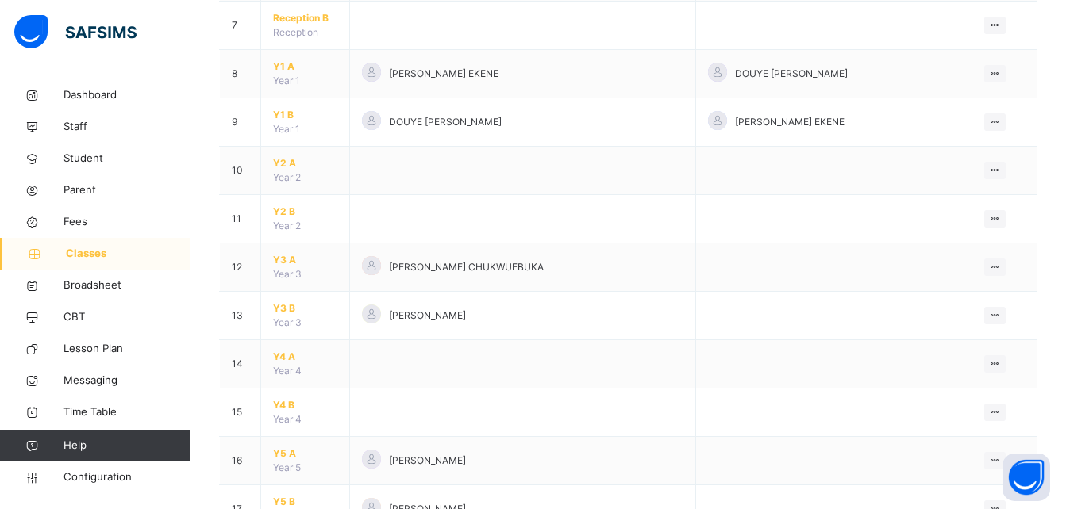
scroll to position [486, 0]
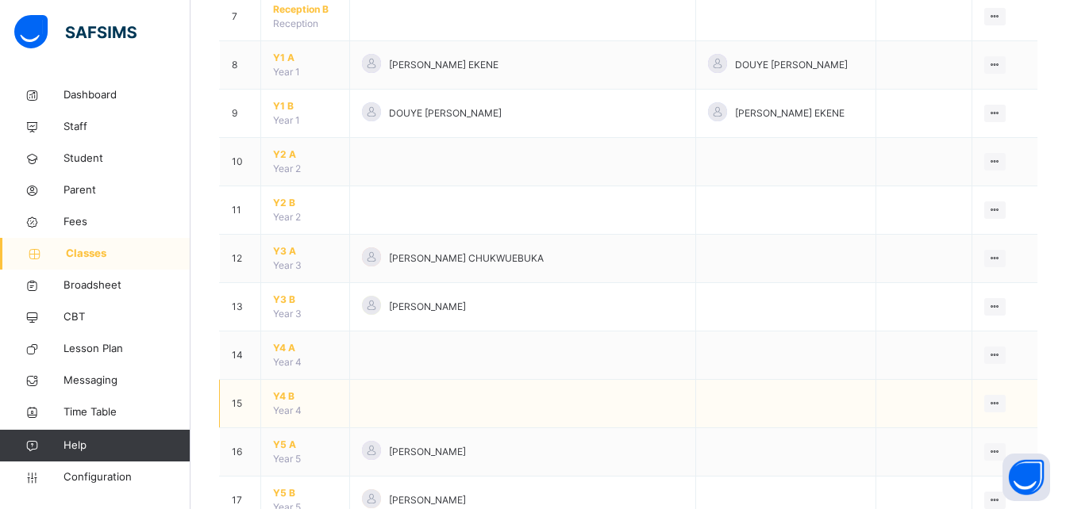
click at [284, 395] on span "Y4 B" at bounding box center [305, 397] width 64 height 14
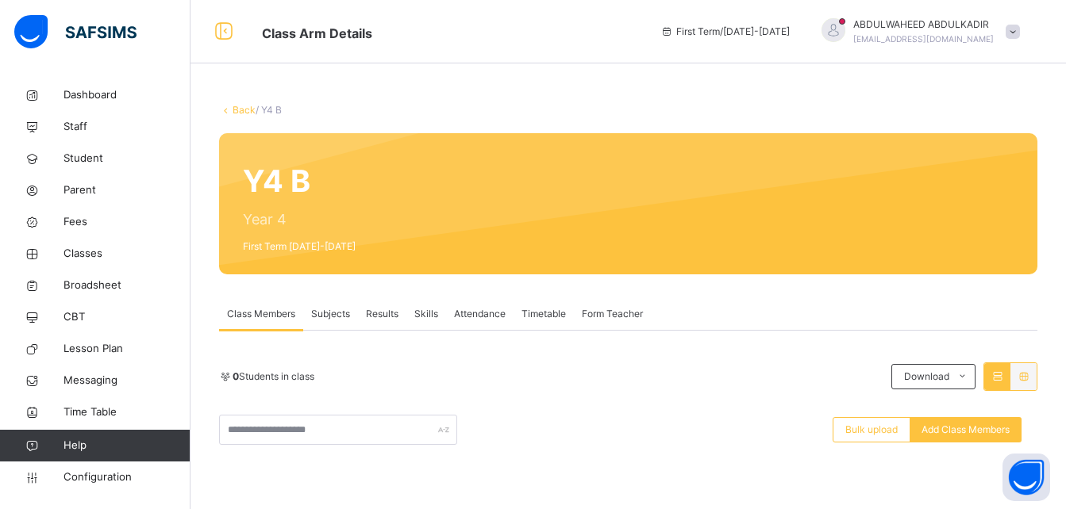
click at [241, 107] on link "Back" at bounding box center [244, 110] width 23 height 12
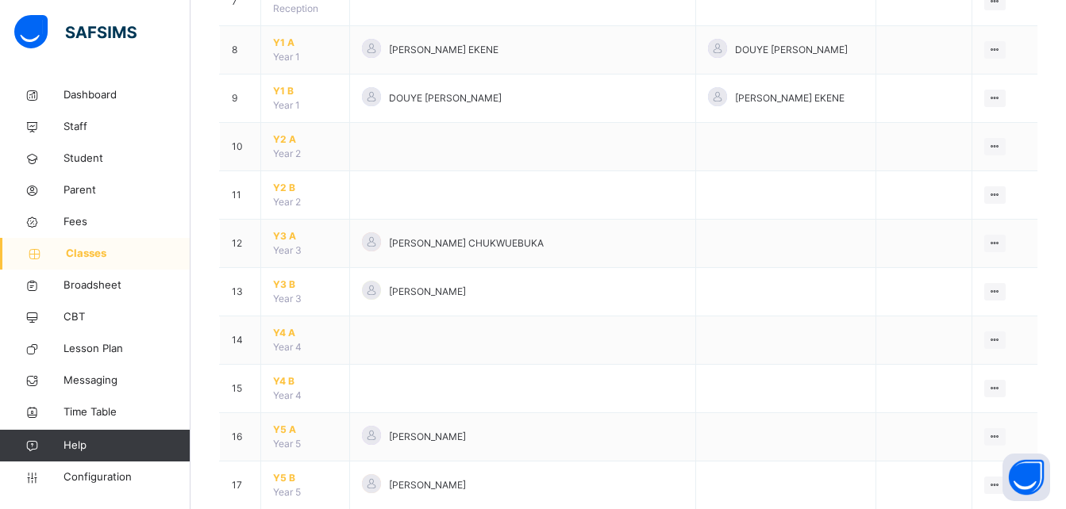
scroll to position [510, 0]
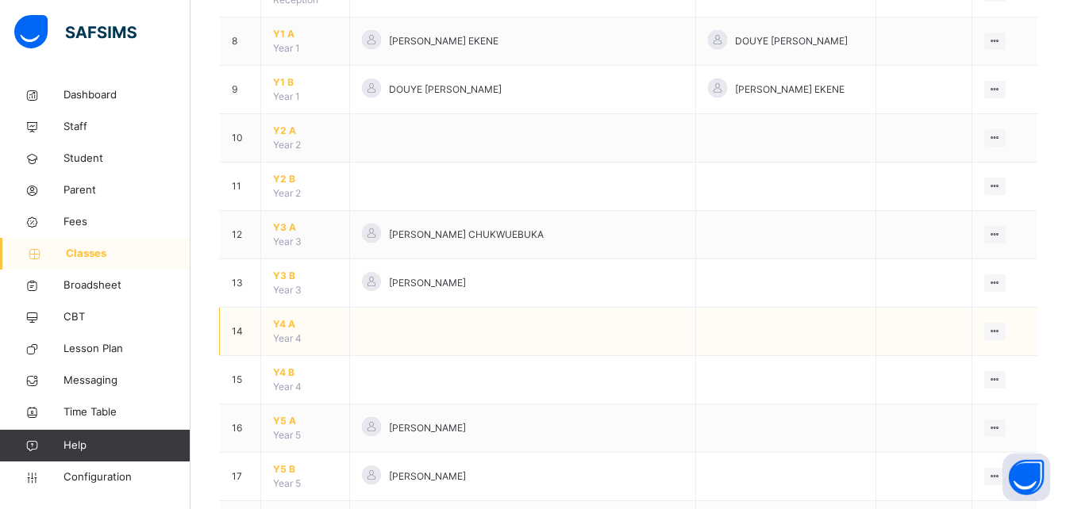
click at [282, 321] on span "Y4 A" at bounding box center [305, 324] width 64 height 14
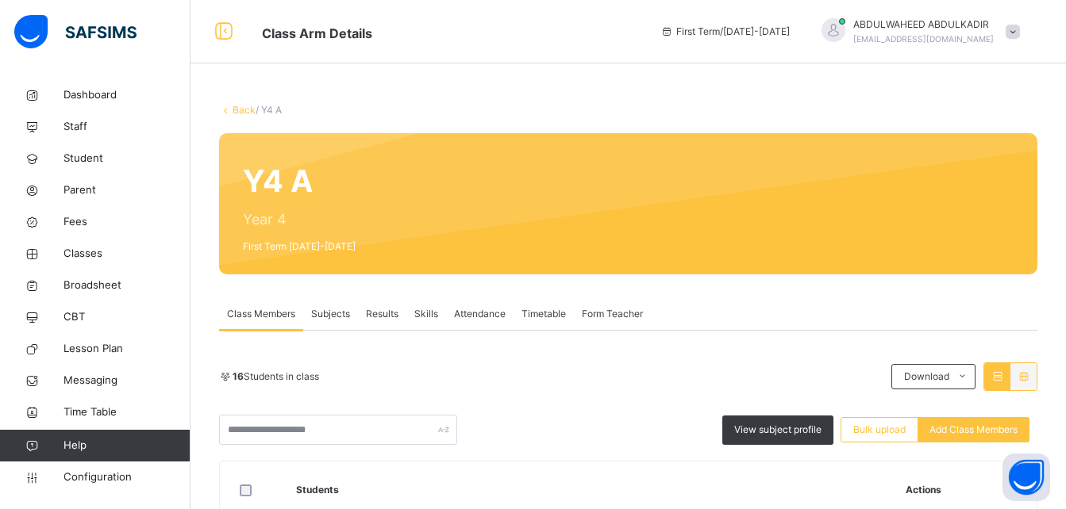
click at [245, 108] on link "Back" at bounding box center [244, 110] width 23 height 12
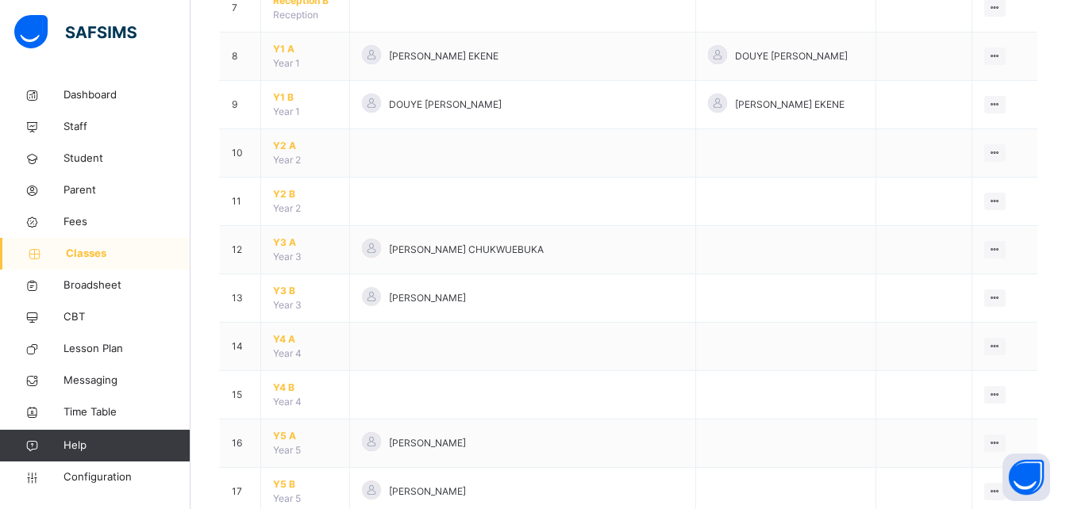
scroll to position [502, 0]
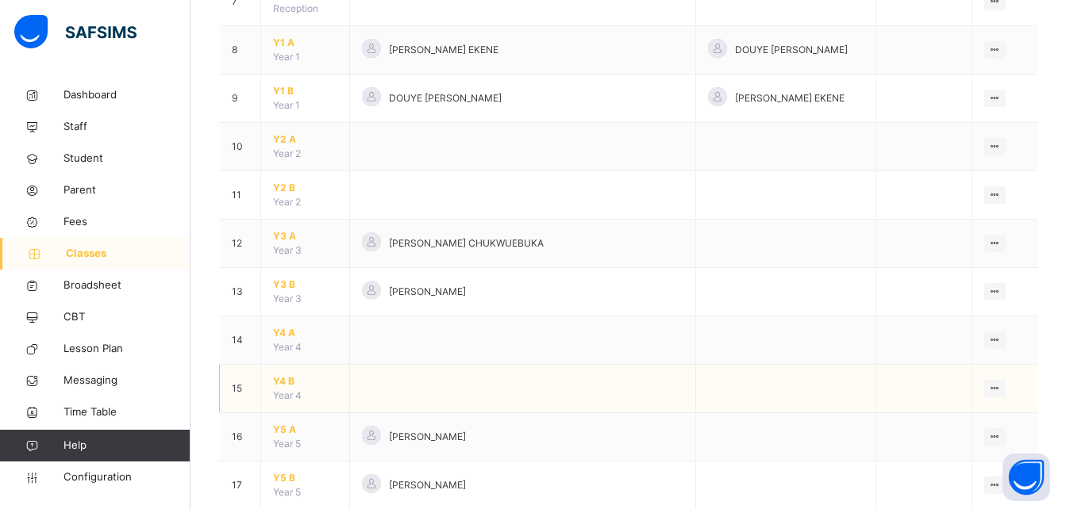
click at [286, 379] on span "Y4 B" at bounding box center [305, 382] width 64 height 14
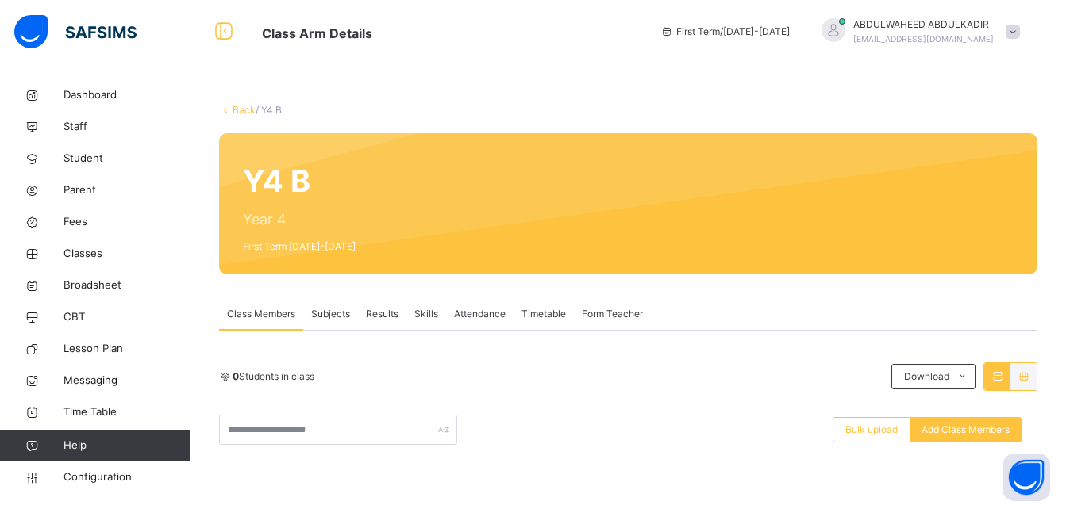
click at [237, 111] on link "Back" at bounding box center [244, 110] width 23 height 12
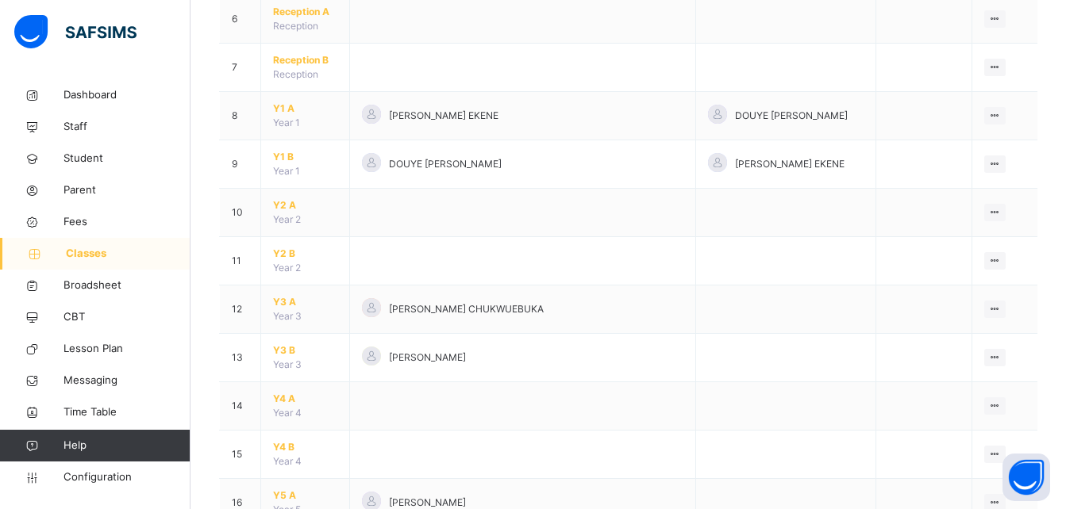
scroll to position [478, 0]
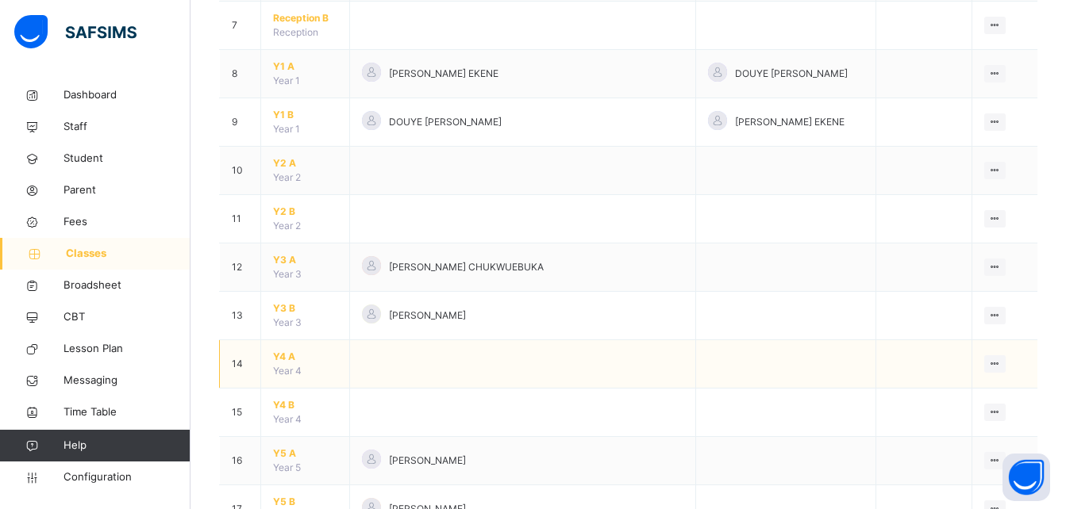
click at [282, 353] on span "Y4 A" at bounding box center [305, 357] width 64 height 14
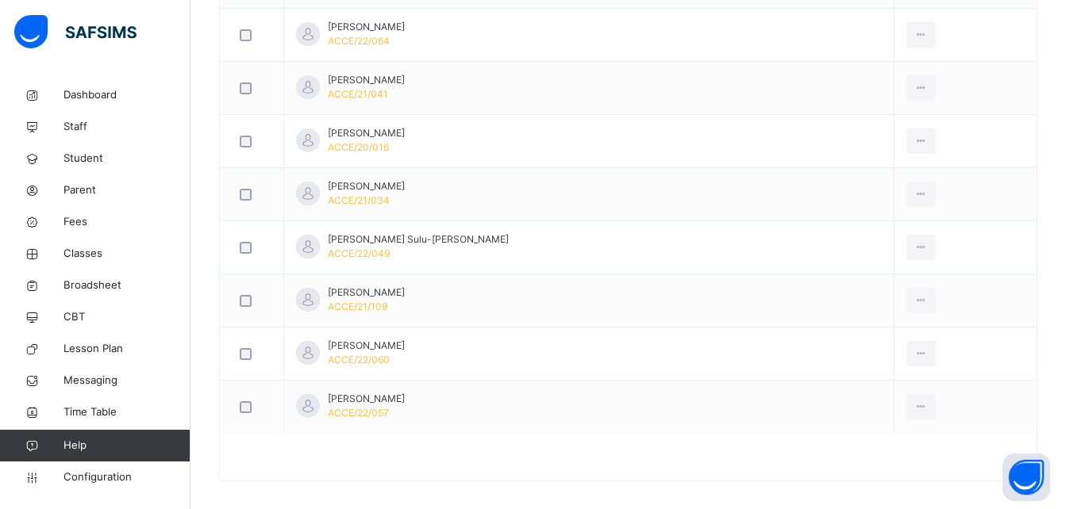
scroll to position [948, 0]
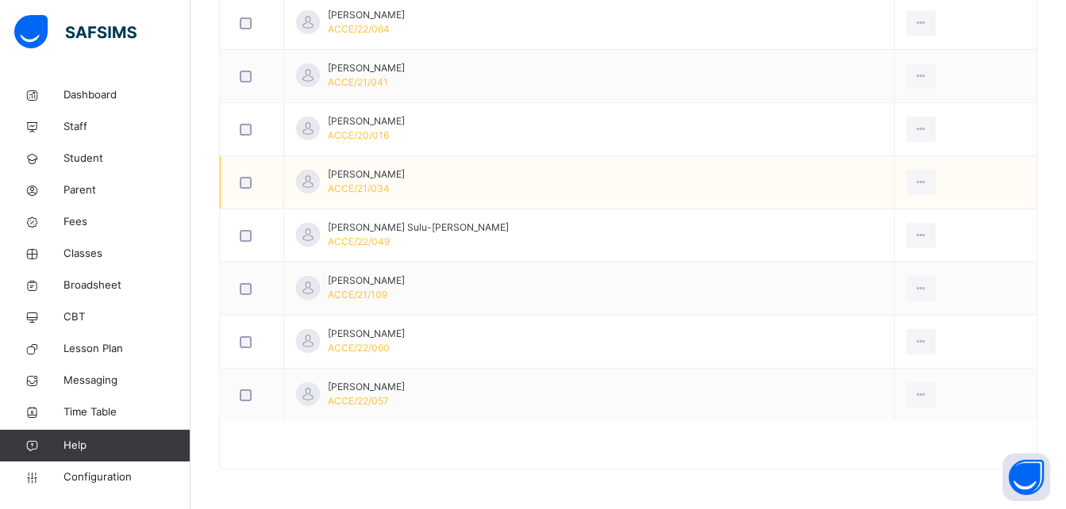
click at [405, 172] on span "[PERSON_NAME]" at bounding box center [366, 174] width 77 height 14
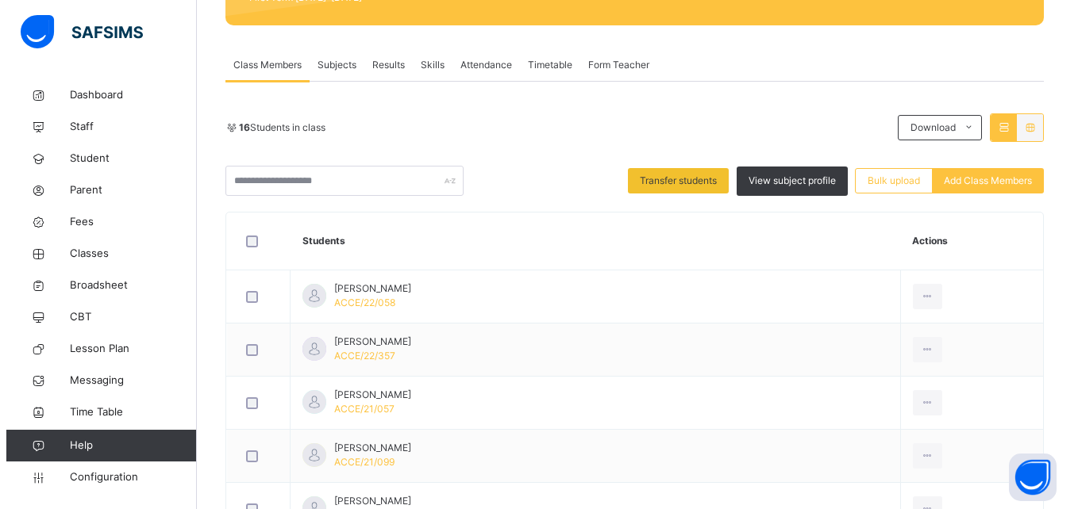
scroll to position [156, 0]
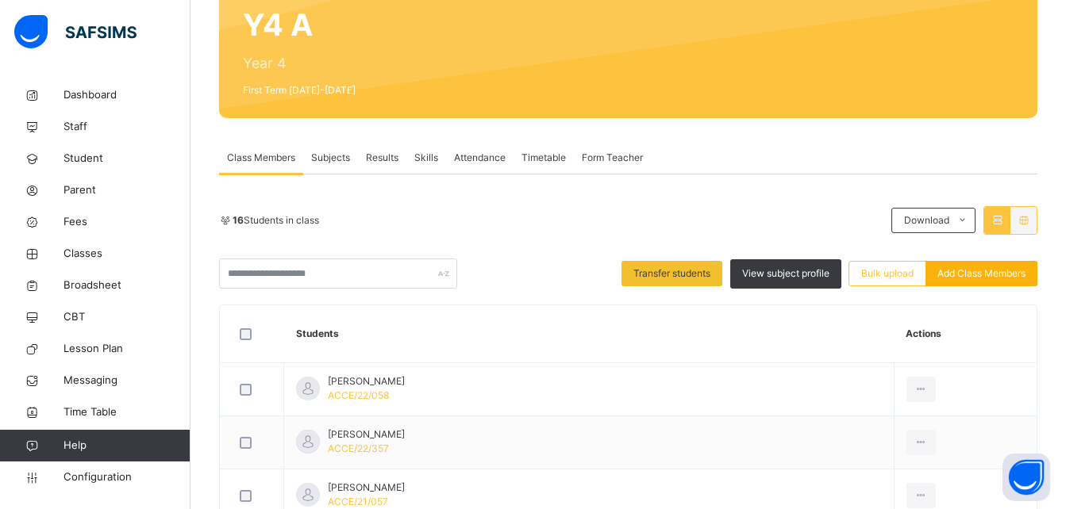
click at [970, 274] on span "Add Class Members" at bounding box center [981, 274] width 88 height 14
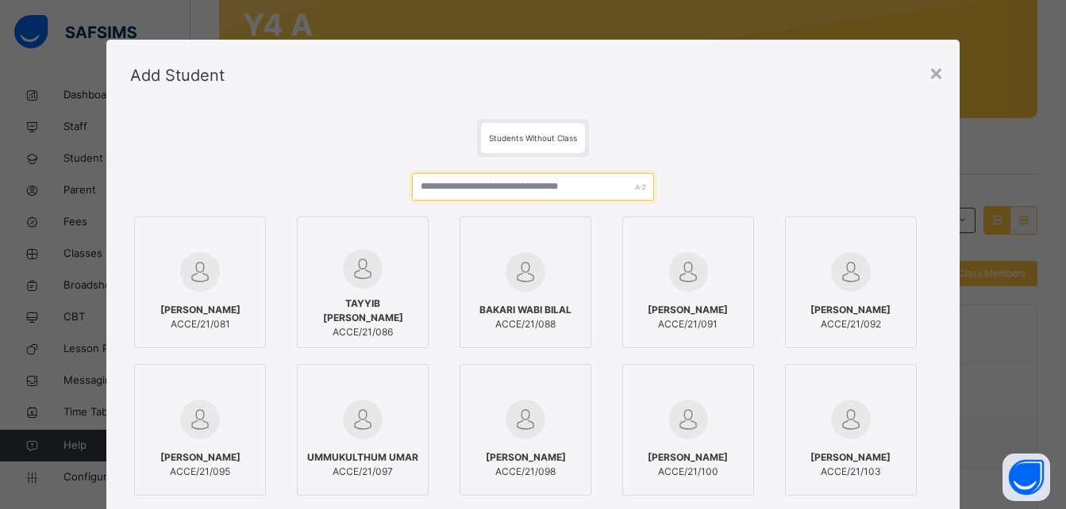
click at [520, 191] on input "text" at bounding box center [532, 187] width 241 height 28
paste input "**********"
type input "**********"
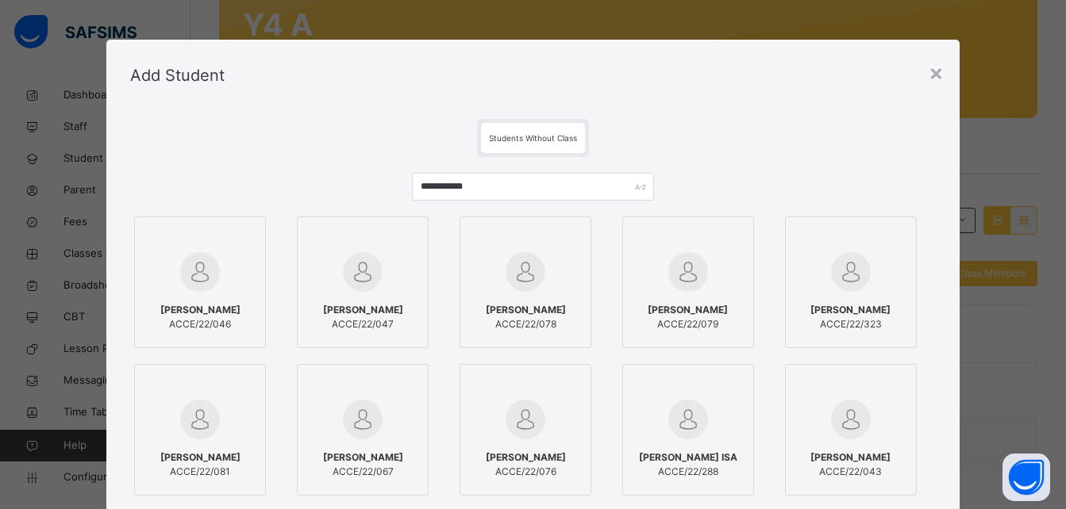
click at [210, 290] on img at bounding box center [200, 272] width 40 height 40
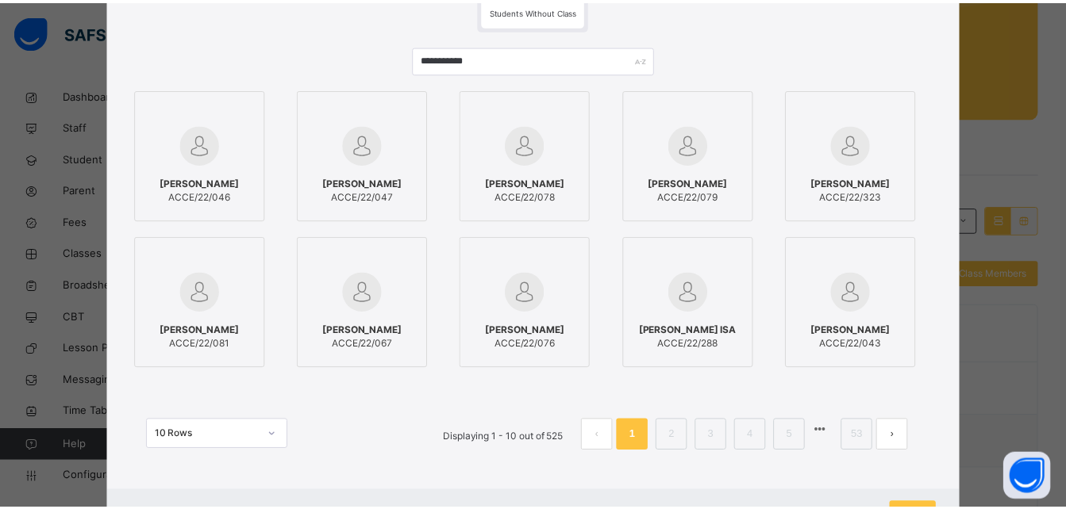
scroll to position [175, 0]
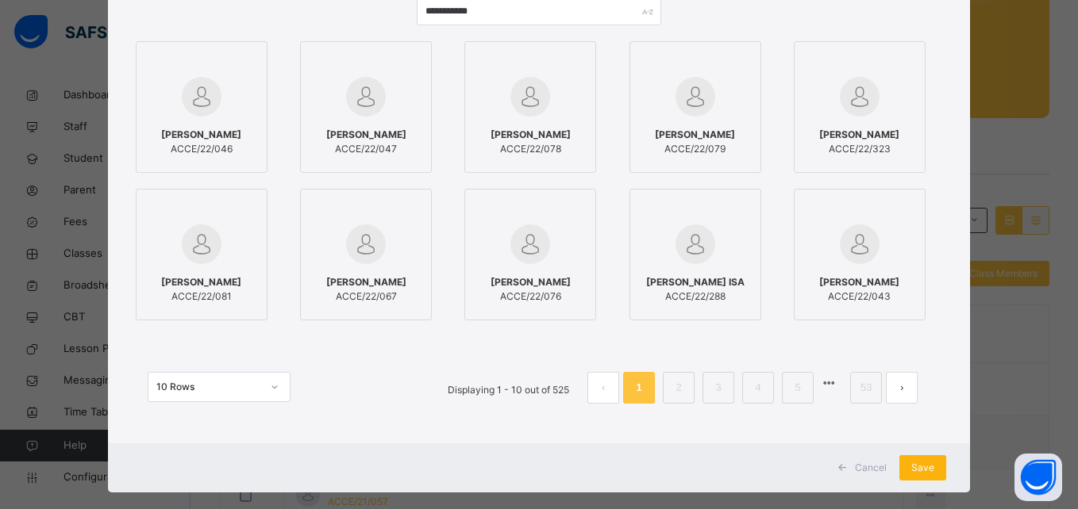
click at [932, 473] on div "Save" at bounding box center [922, 468] width 47 height 25
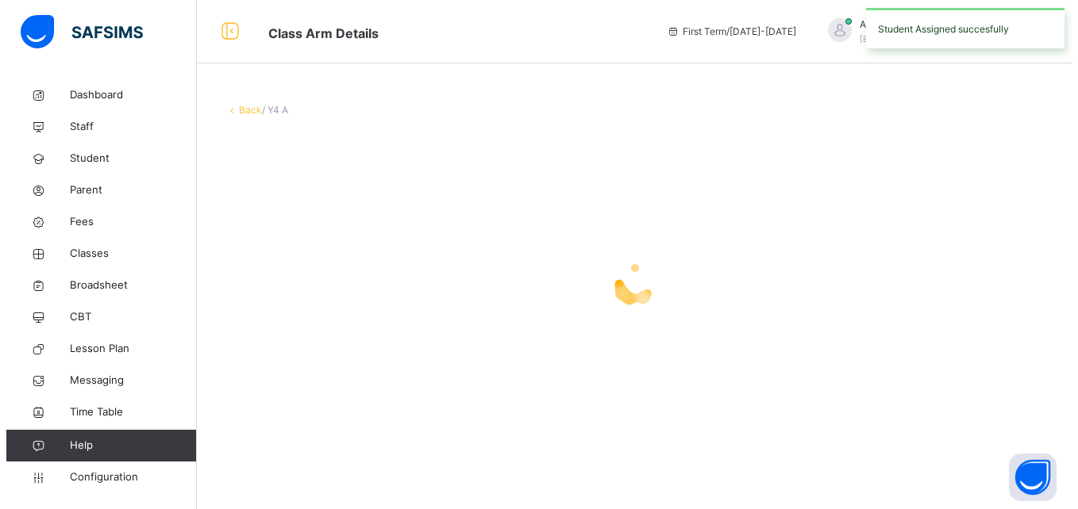
scroll to position [0, 0]
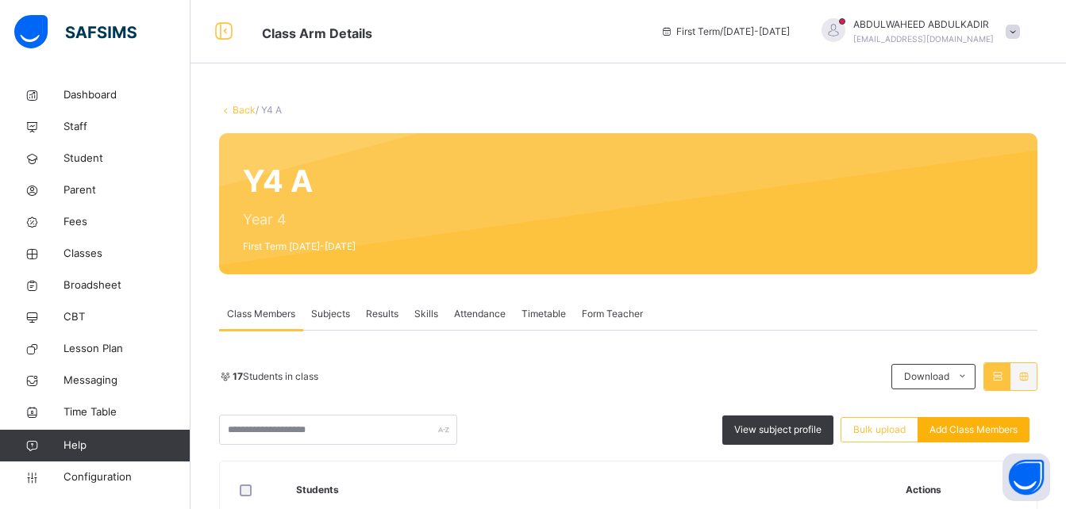
click at [984, 431] on span "Add Class Members" at bounding box center [973, 430] width 88 height 14
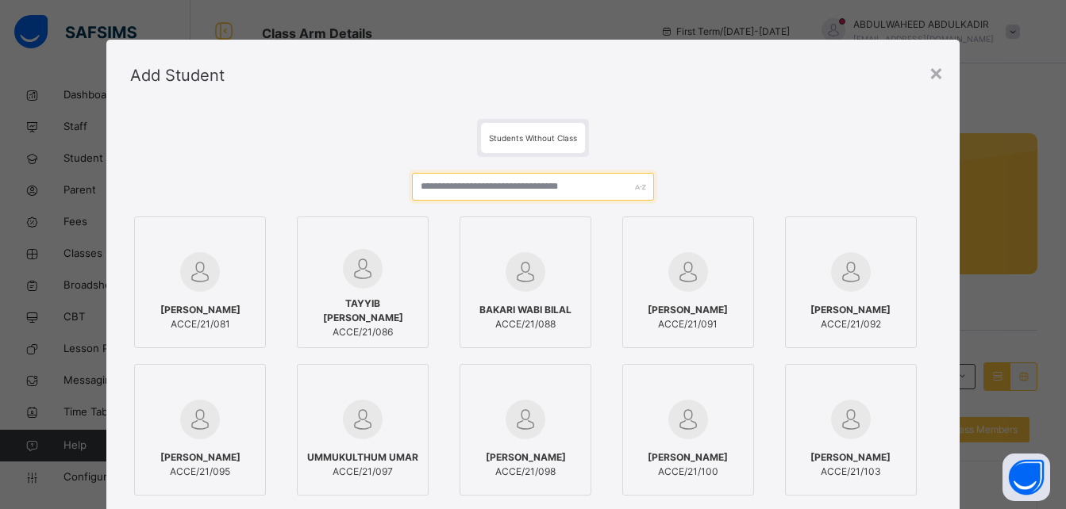
click at [597, 193] on input "text" at bounding box center [532, 187] width 241 height 28
paste input "**********"
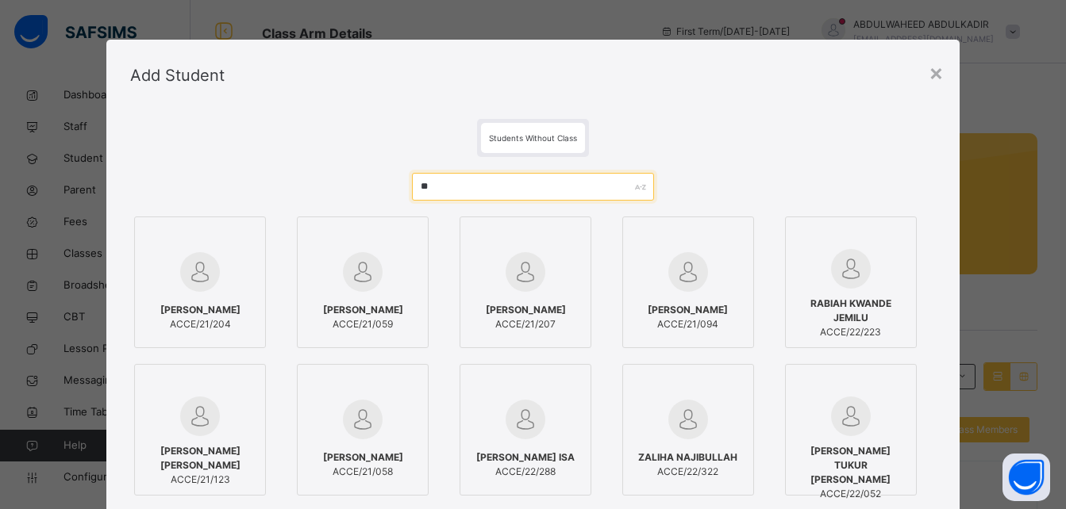
type input "*"
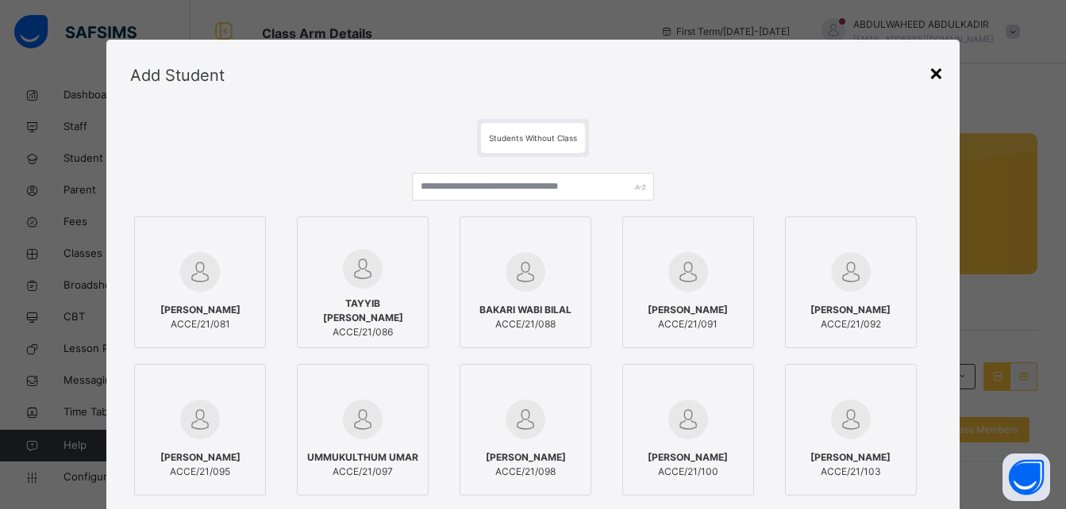
click at [935, 70] on div "×" at bounding box center [936, 72] width 15 height 33
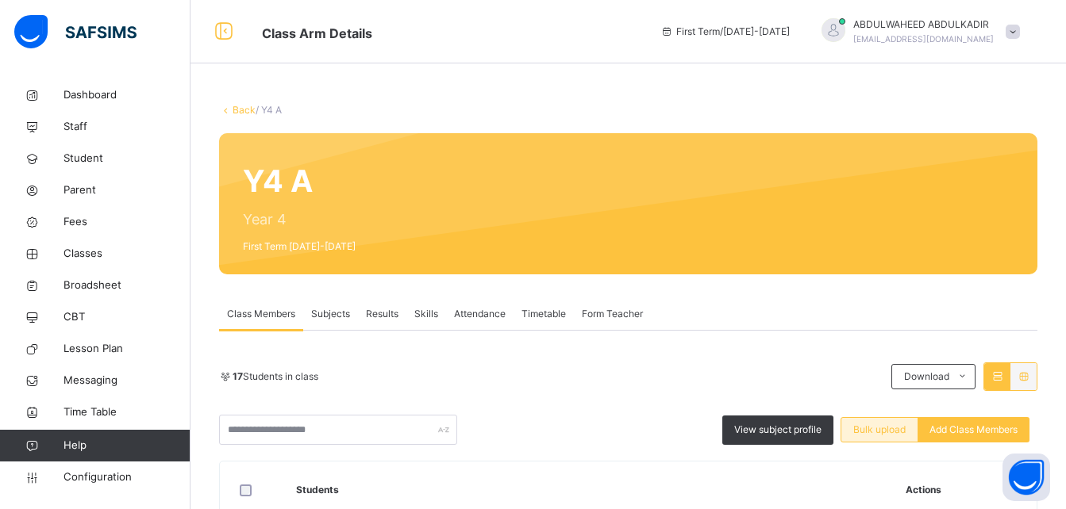
click at [876, 432] on span "Bulk upload" at bounding box center [879, 430] width 52 height 14
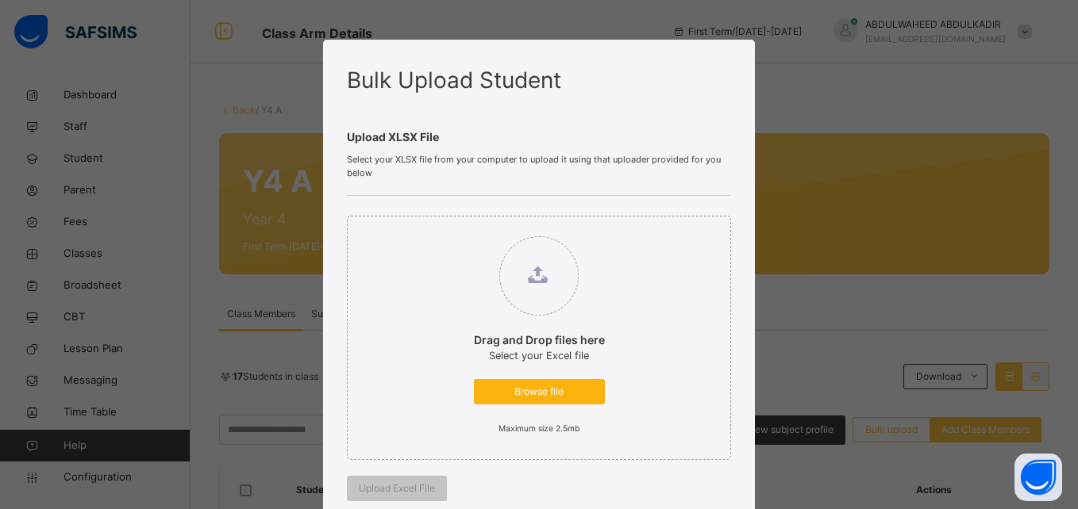
click at [529, 395] on span "Browse file" at bounding box center [539, 392] width 107 height 14
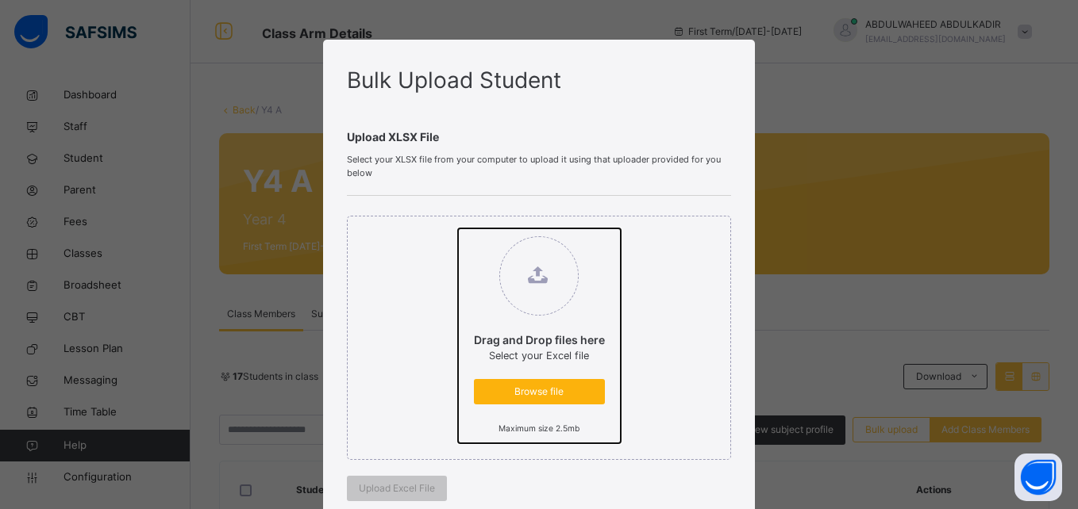
click at [458, 229] on input "Drag and Drop files here Select your Excel file Browse file Maximum size 2.5mb" at bounding box center [458, 229] width 0 height 0
type input "**********"
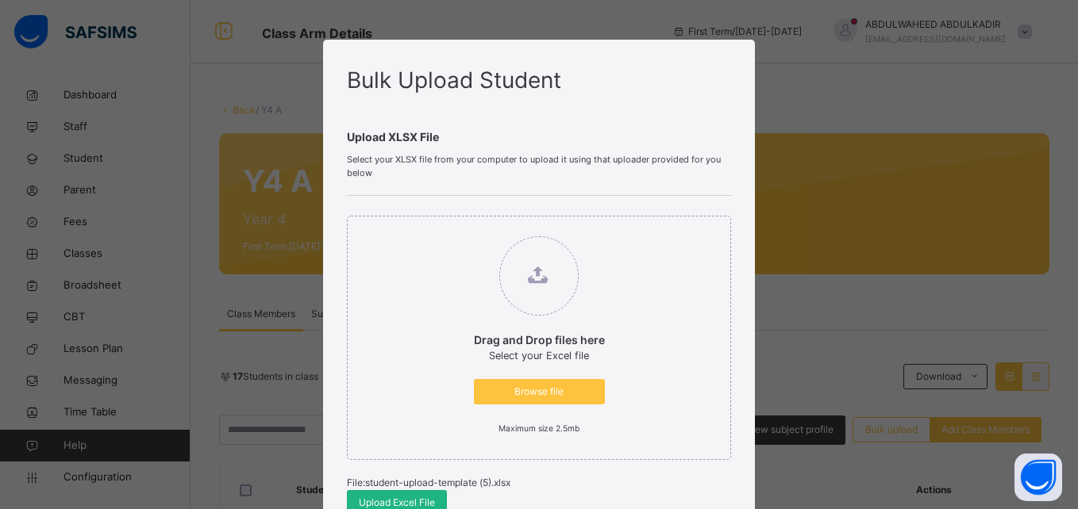
click at [423, 501] on span "Upload Excel File" at bounding box center [397, 503] width 76 height 14
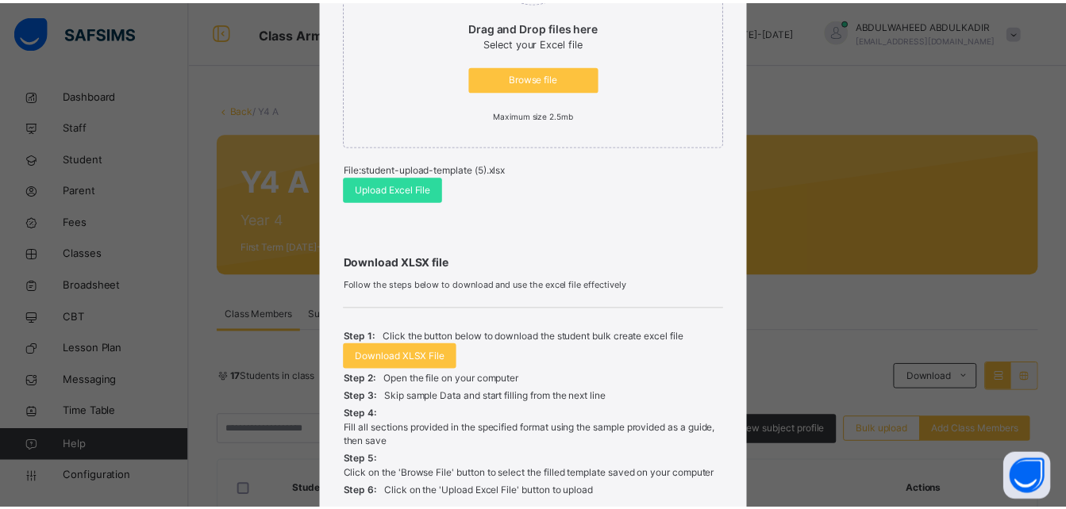
scroll to position [446, 0]
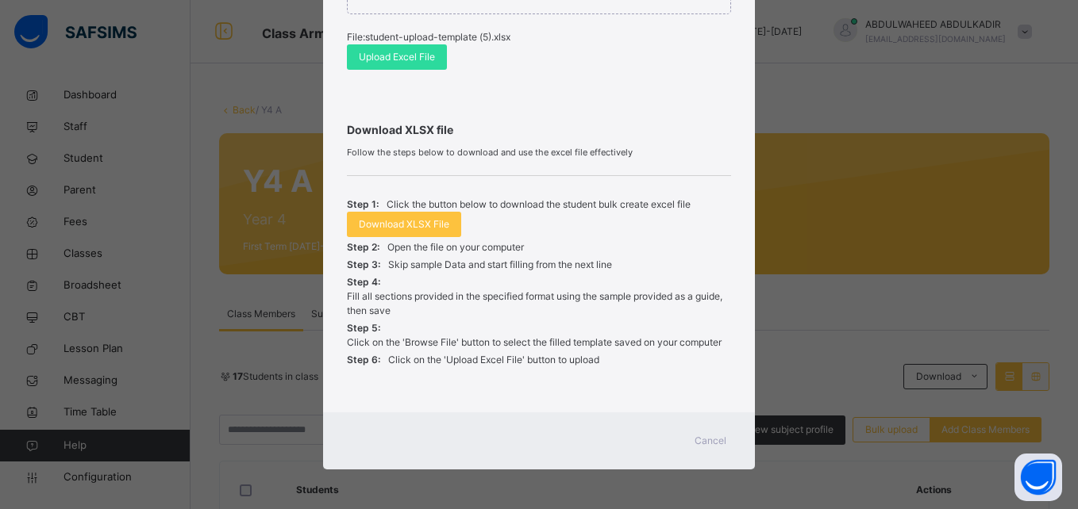
click at [704, 448] on span "Cancel" at bounding box center [710, 441] width 32 height 14
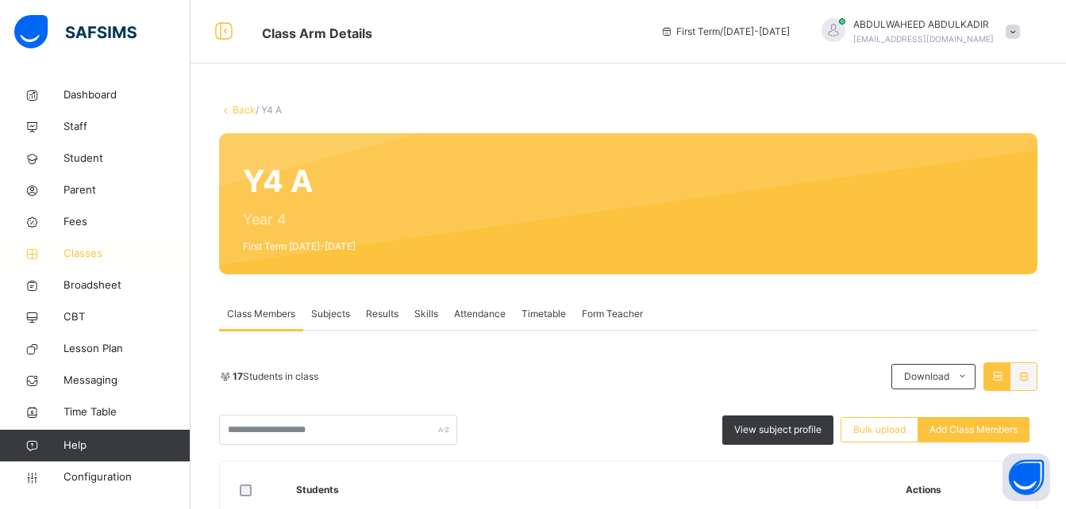
click at [85, 257] on span "Classes" at bounding box center [126, 254] width 127 height 16
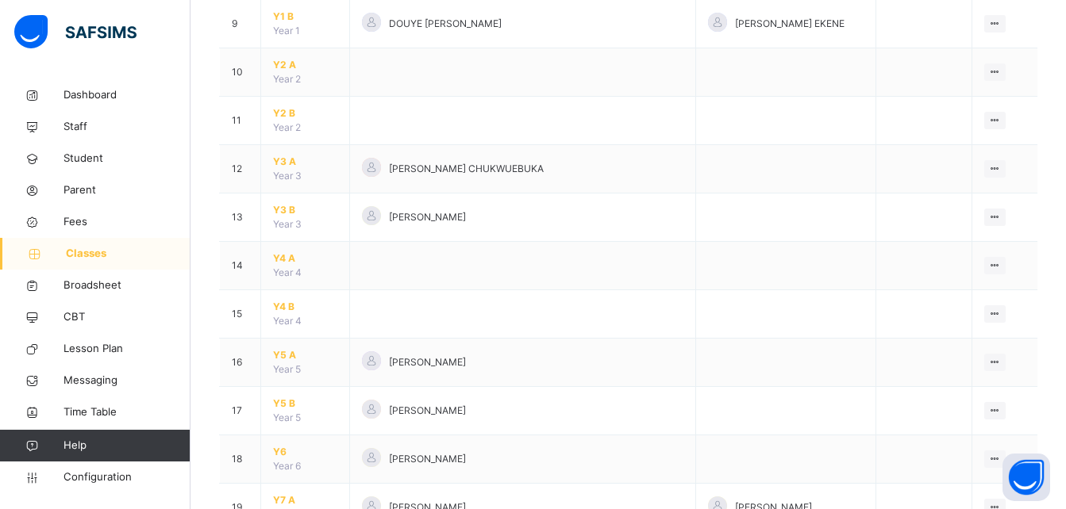
scroll to position [588, 0]
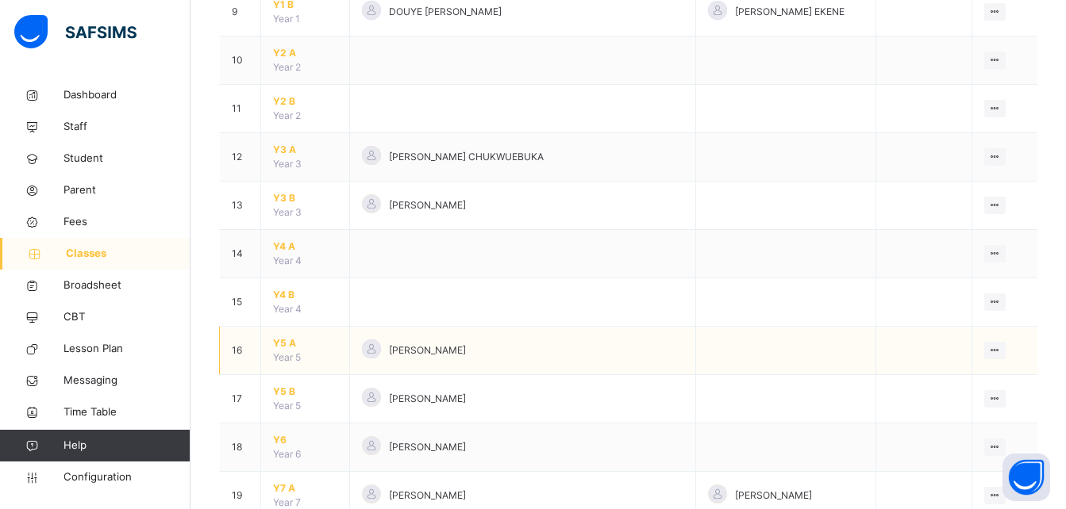
click at [288, 342] on span "Y5 A" at bounding box center [305, 343] width 64 height 14
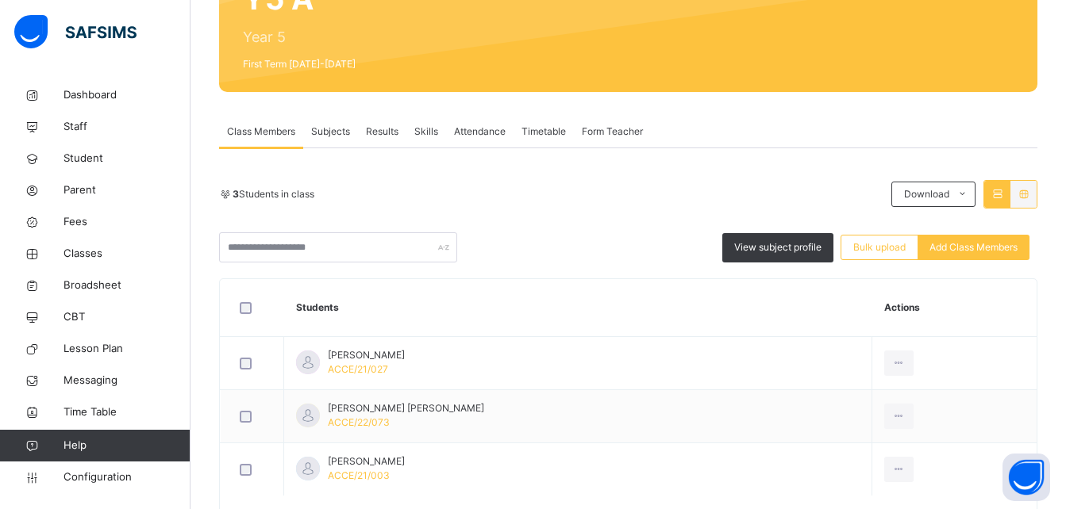
scroll to position [161, 0]
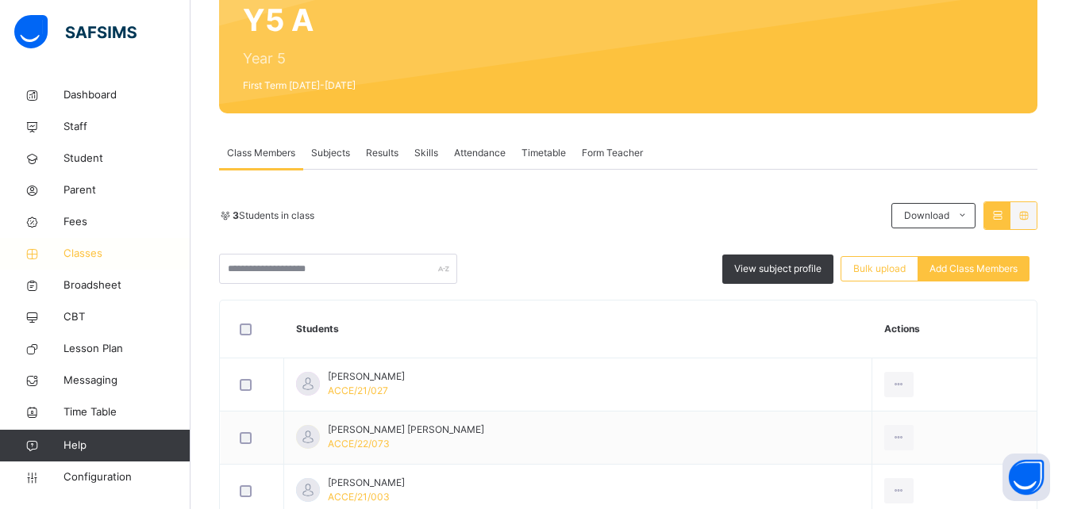
click at [83, 248] on span "Classes" at bounding box center [126, 254] width 127 height 16
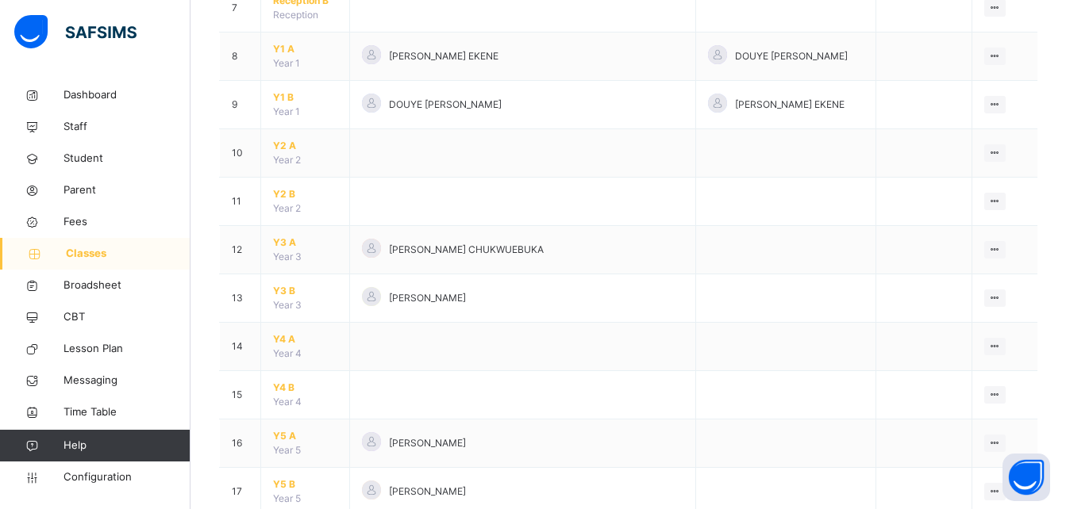
scroll to position [573, 0]
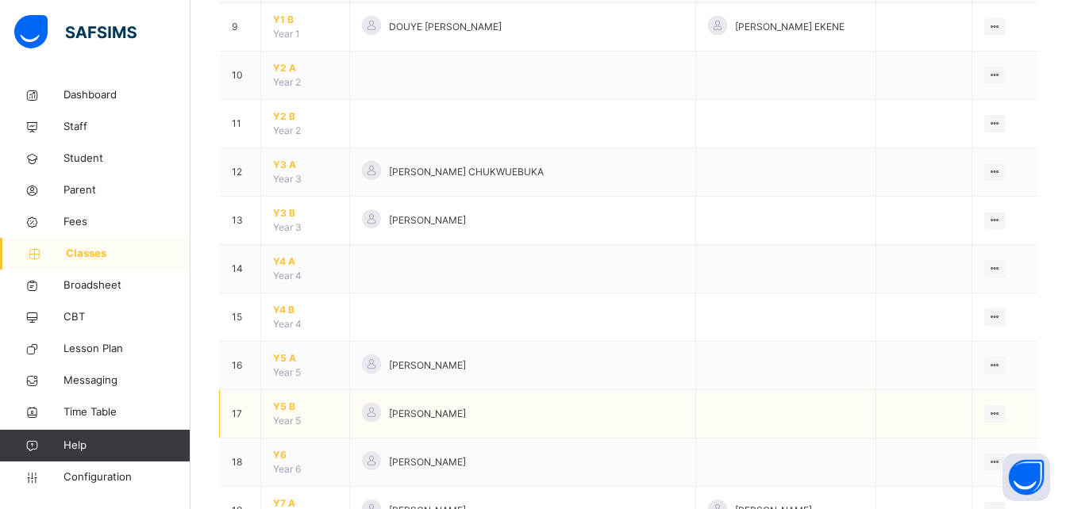
click at [285, 407] on span "Y5 B" at bounding box center [305, 407] width 64 height 14
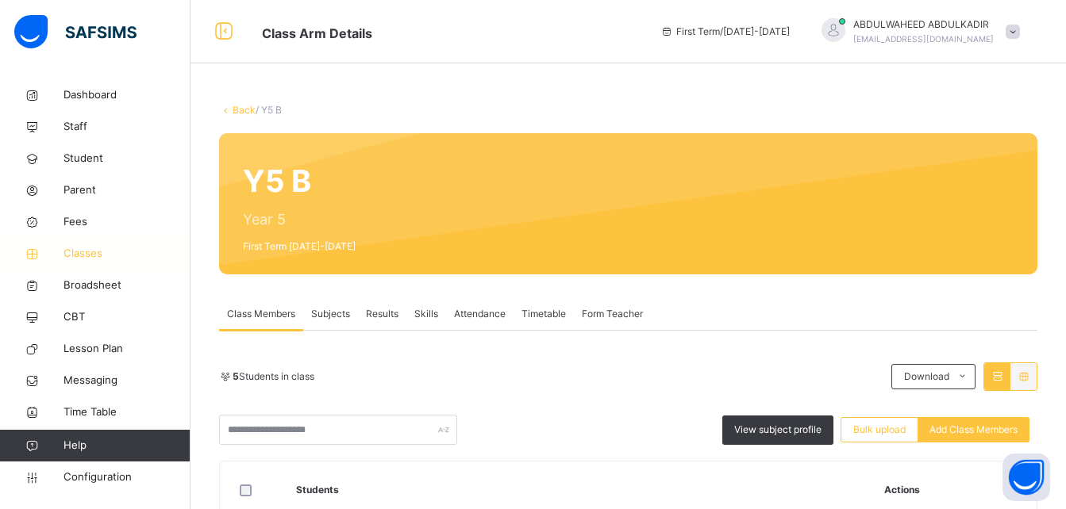
click at [67, 246] on span "Classes" at bounding box center [126, 254] width 127 height 16
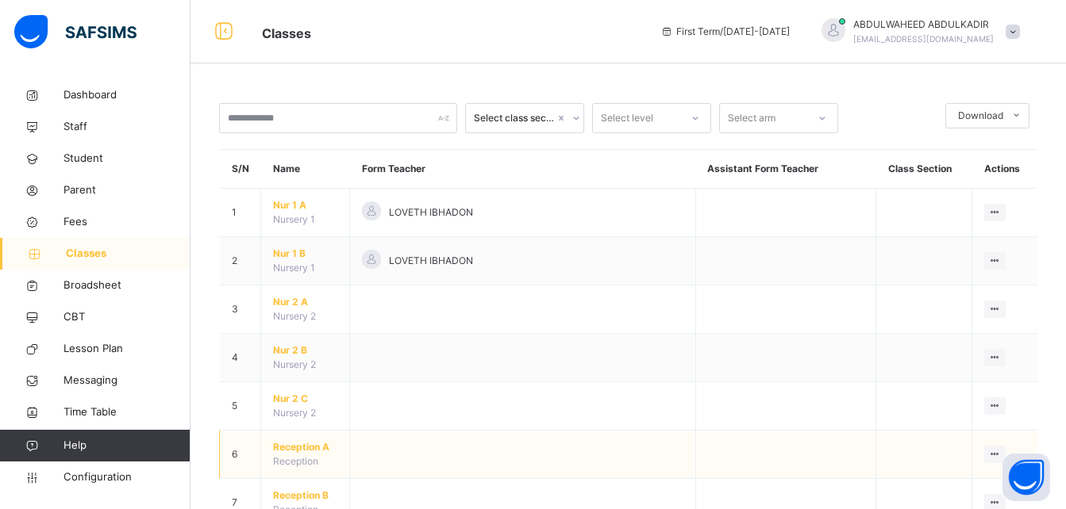
click at [708, 456] on td at bounding box center [785, 455] width 181 height 48
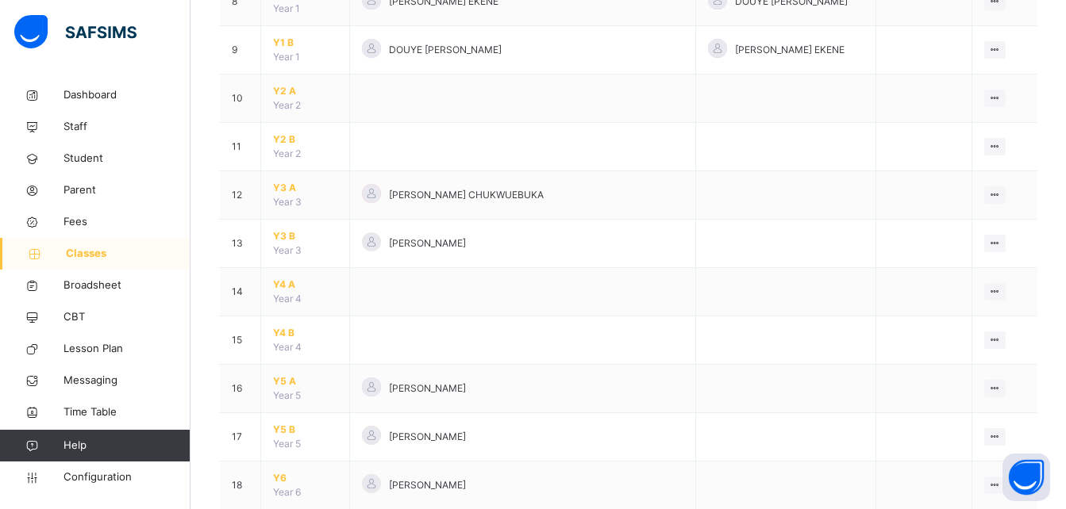
scroll to position [593, 0]
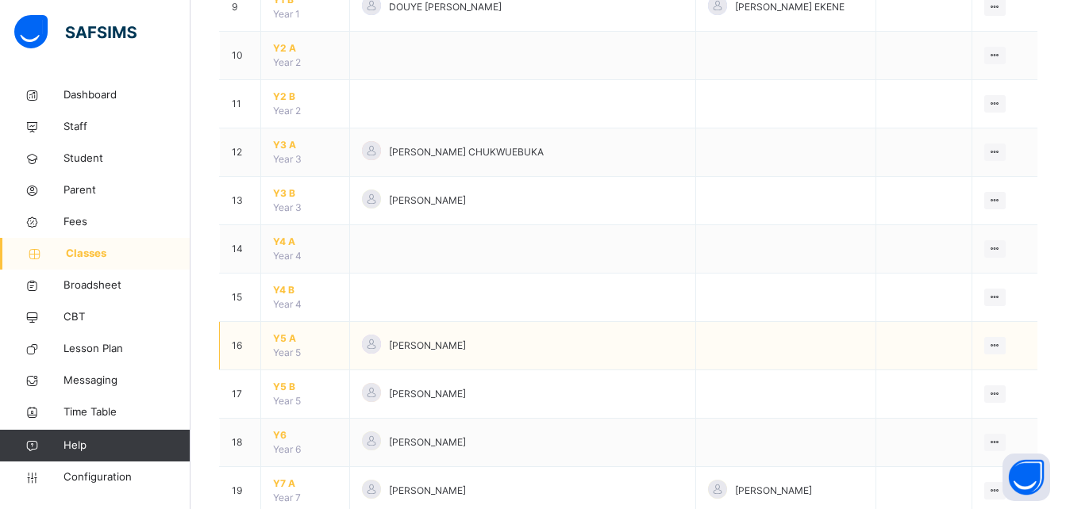
click at [285, 338] on span "Y5 A" at bounding box center [305, 339] width 64 height 14
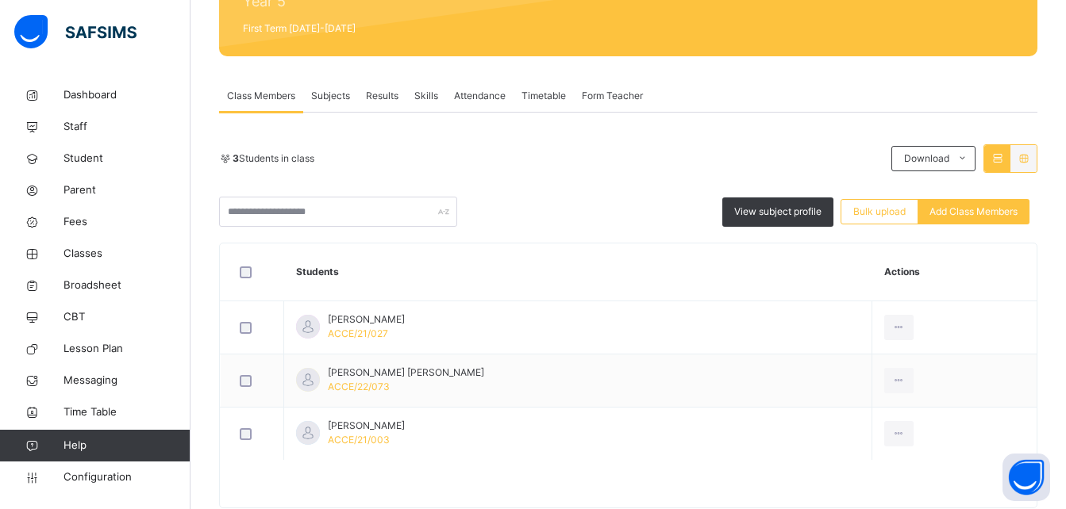
scroll to position [257, 0]
